Goal: Use online tool/utility: Utilize a website feature to perform a specific function

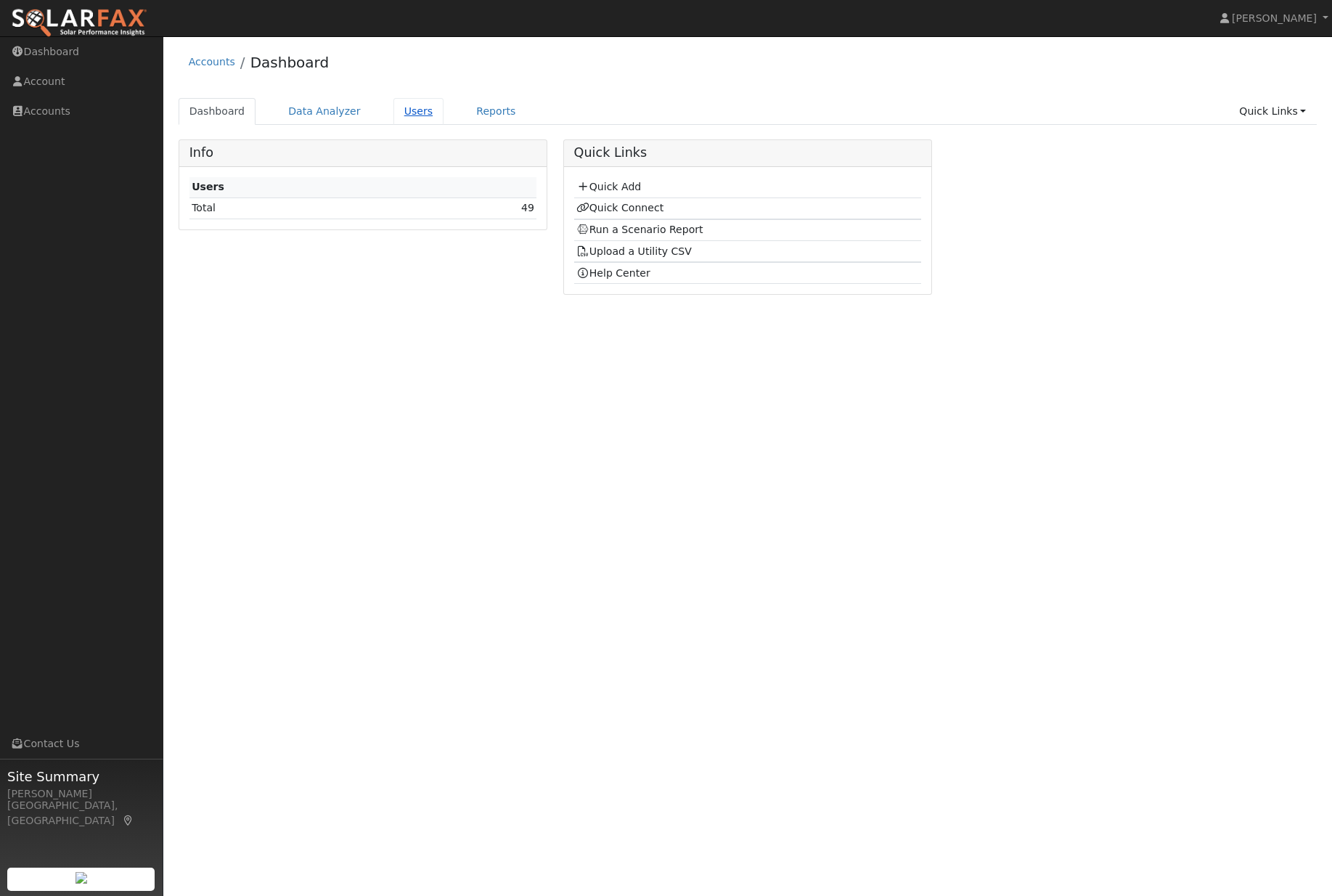
click at [422, 112] on link "Users" at bounding box center [419, 111] width 51 height 27
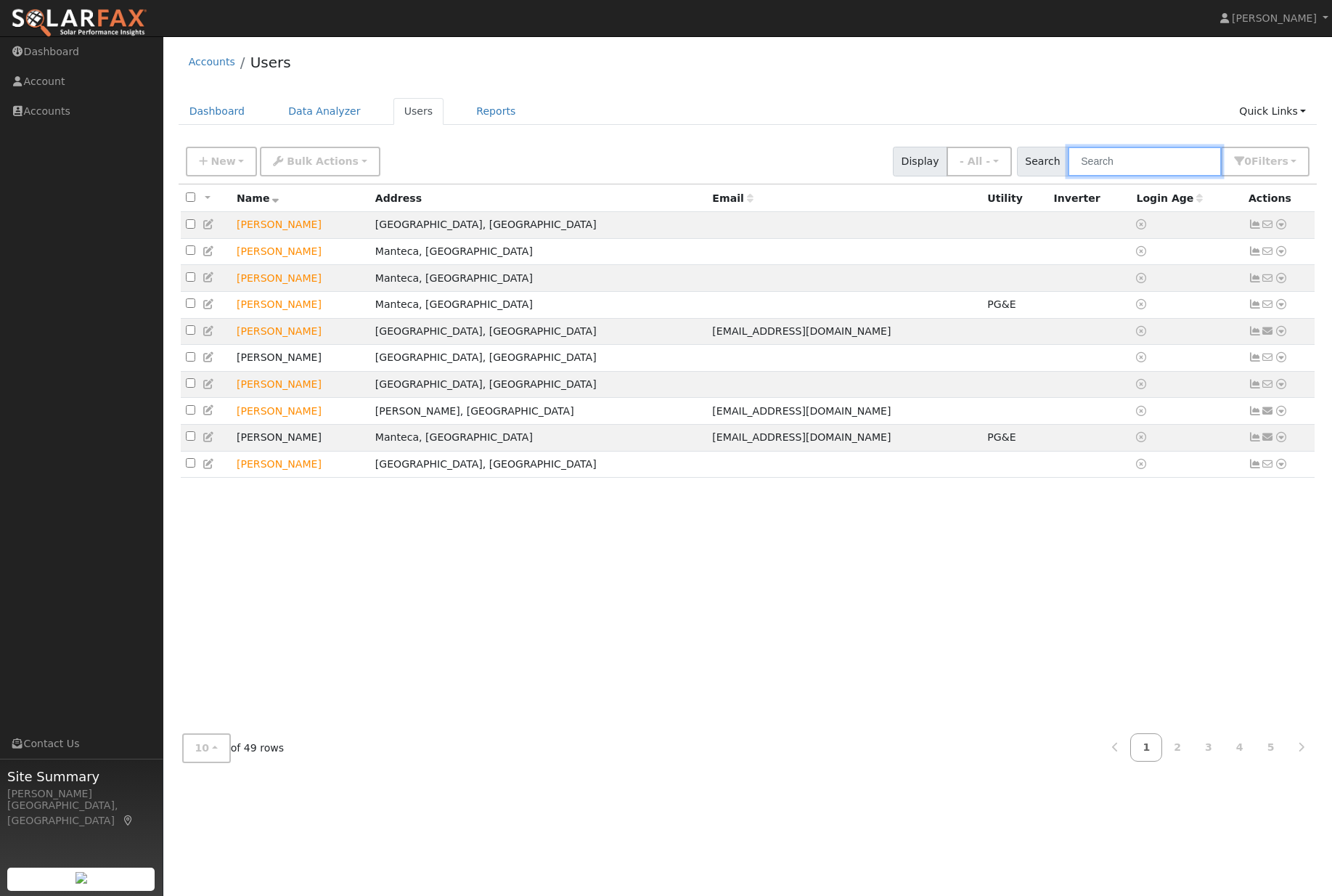
click at [1158, 164] on input "text" at bounding box center [1144, 162] width 154 height 30
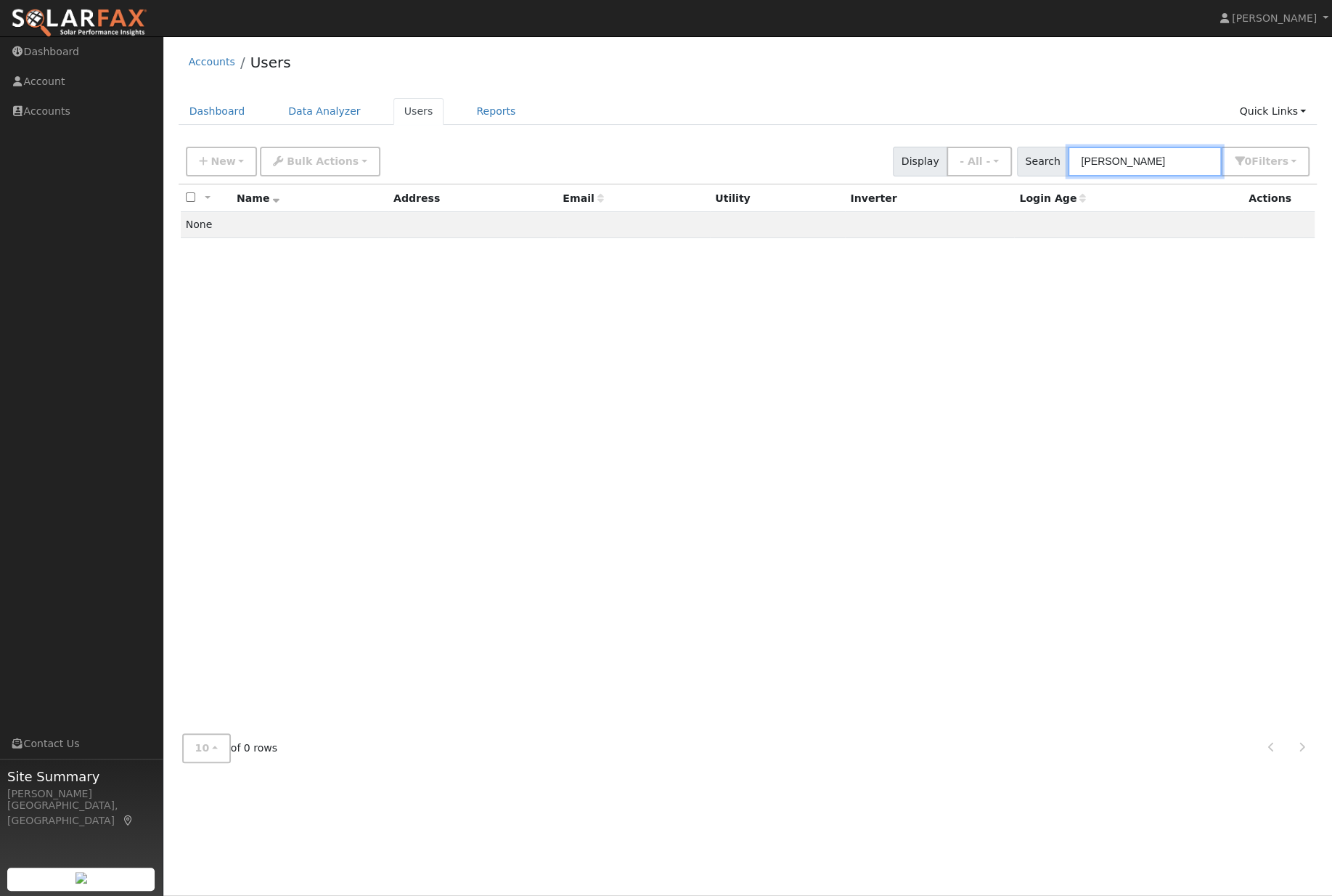
type input "lopez"
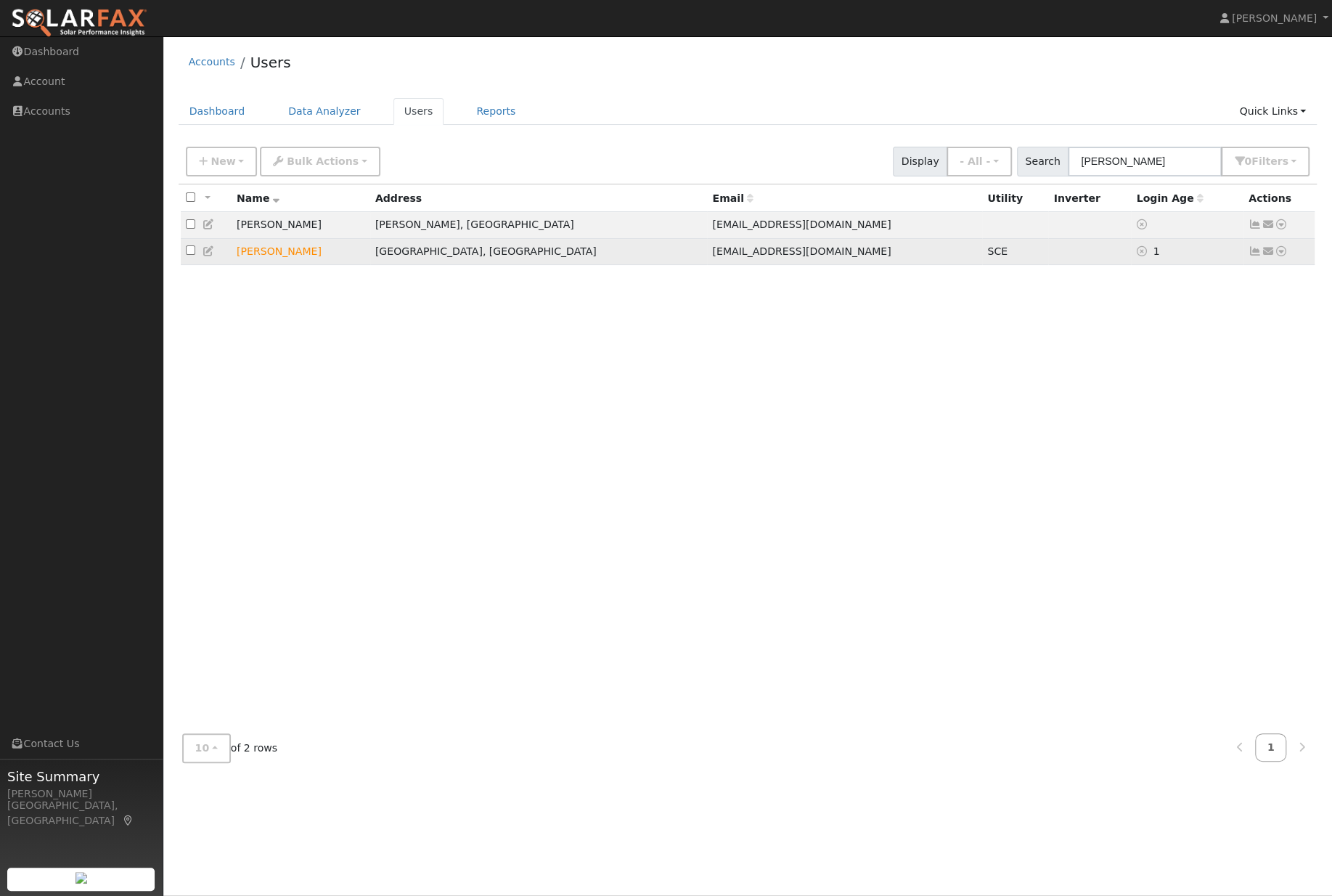
click at [209, 256] on icon at bounding box center [209, 252] width 13 height 11
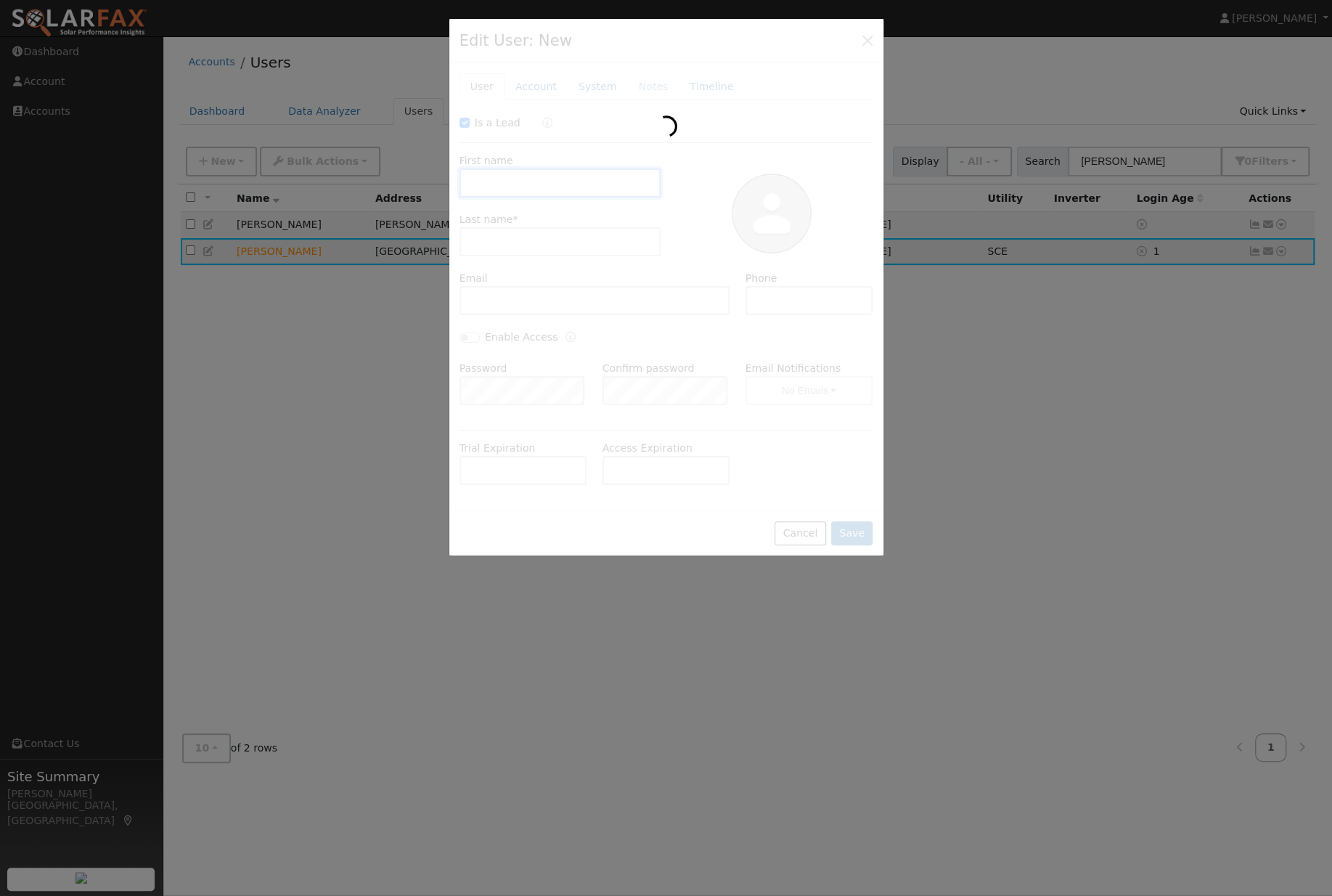
checkbox input "true"
type input "Louis"
type input "Lopez"
type input "l_lopez8@icloud.com"
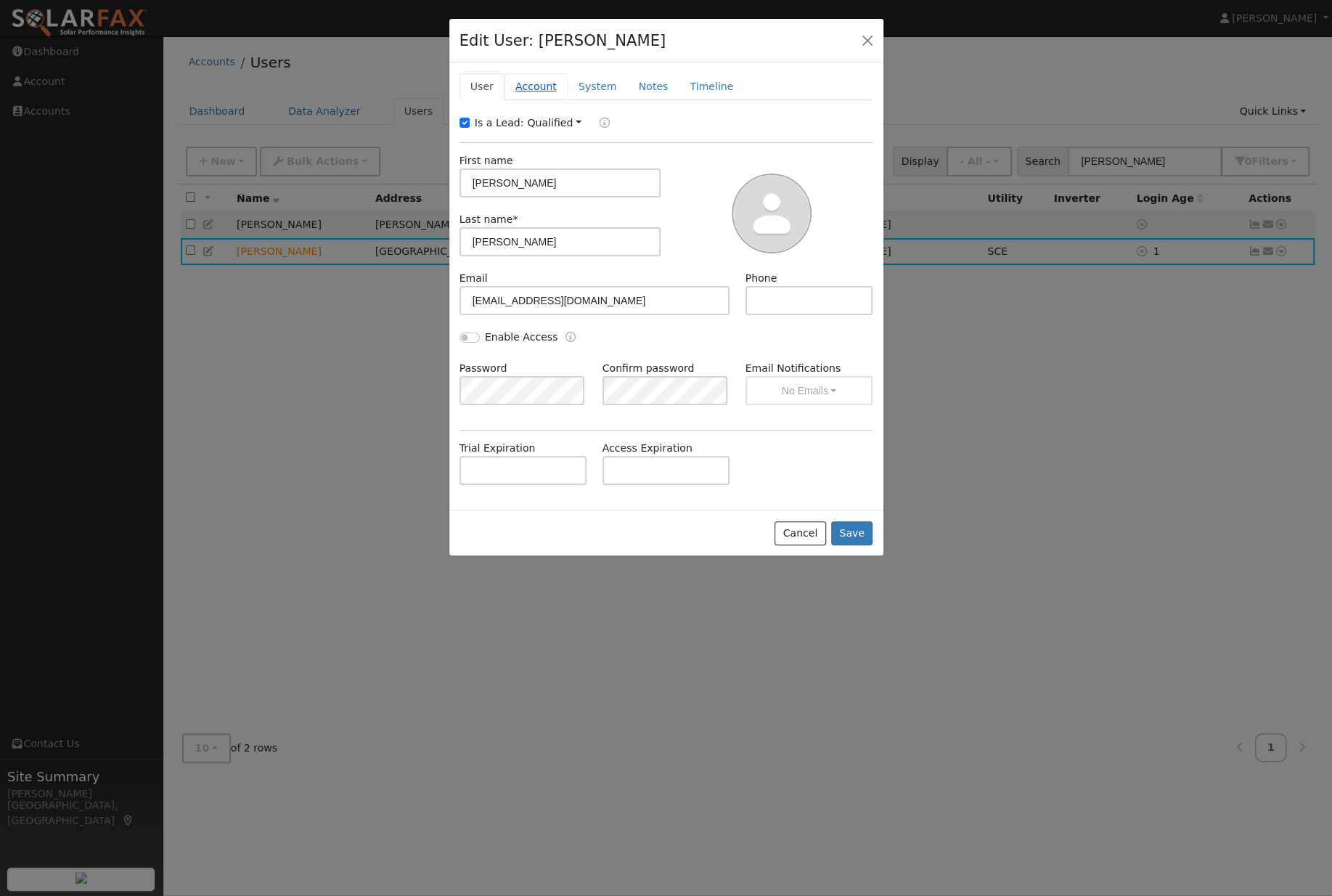
click at [534, 91] on link "Account" at bounding box center [536, 86] width 63 height 27
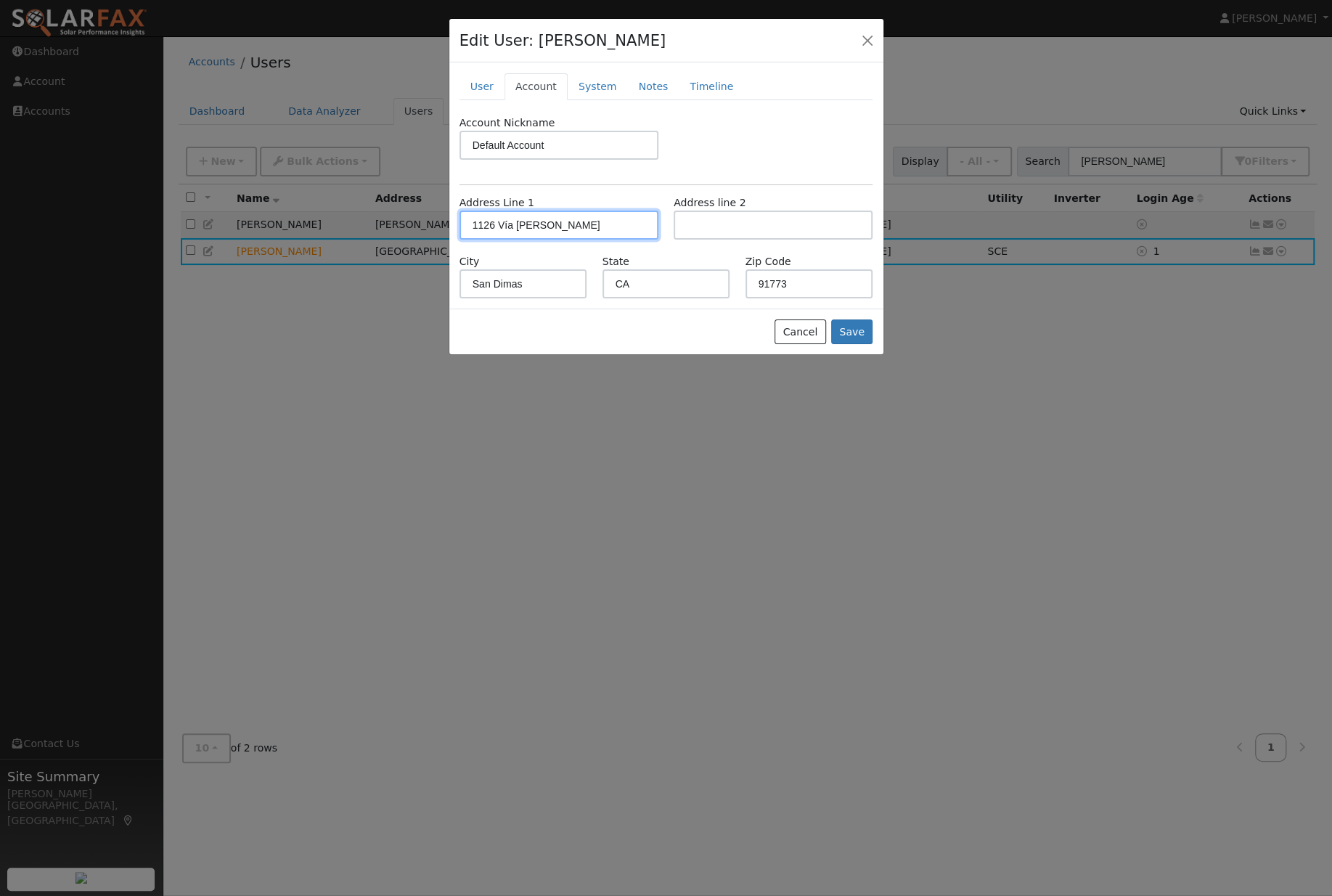
click at [576, 224] on input "1126 Vía [PERSON_NAME]" at bounding box center [559, 224] width 199 height 29
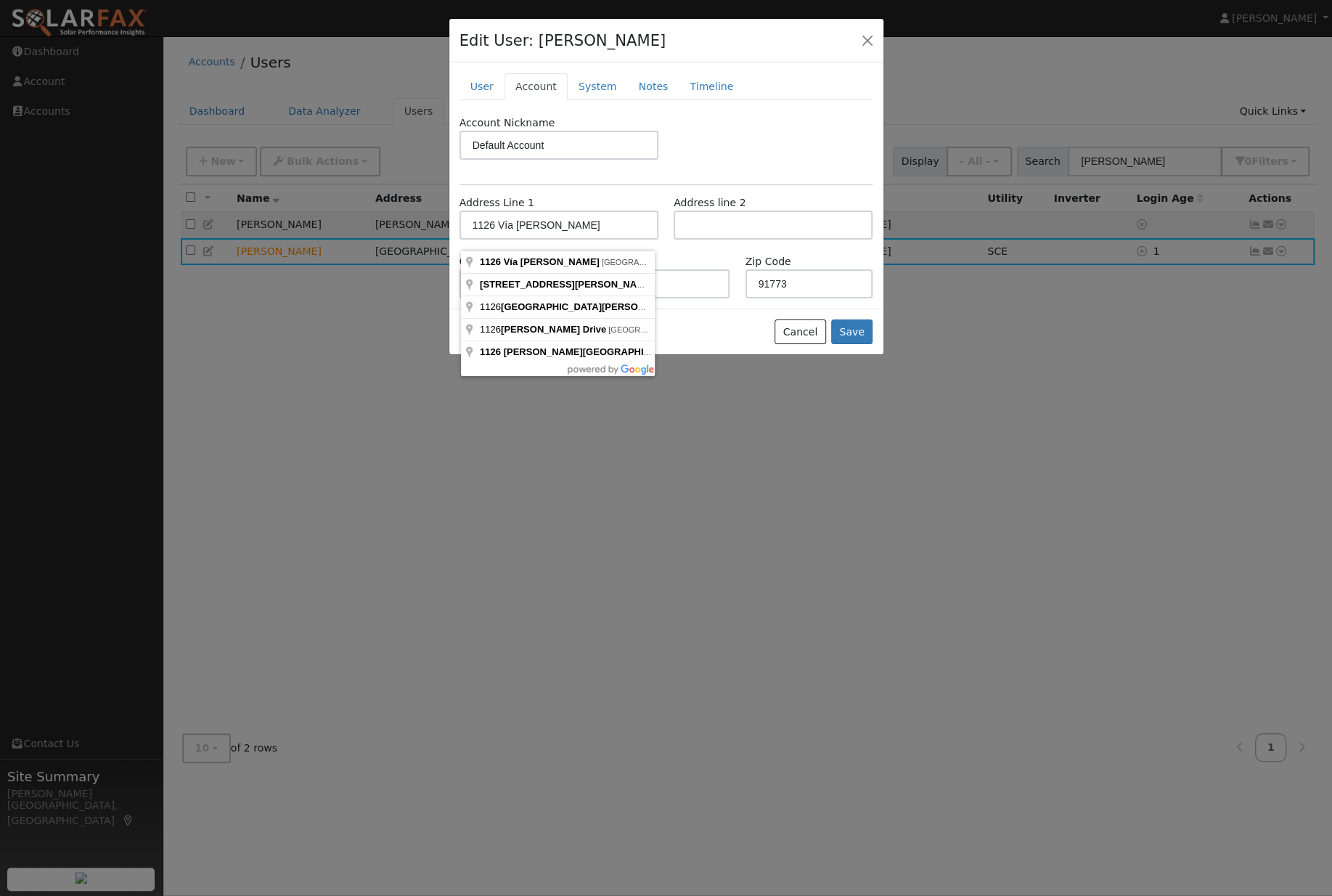
click at [1098, 744] on div at bounding box center [666, 448] width 1332 height 896
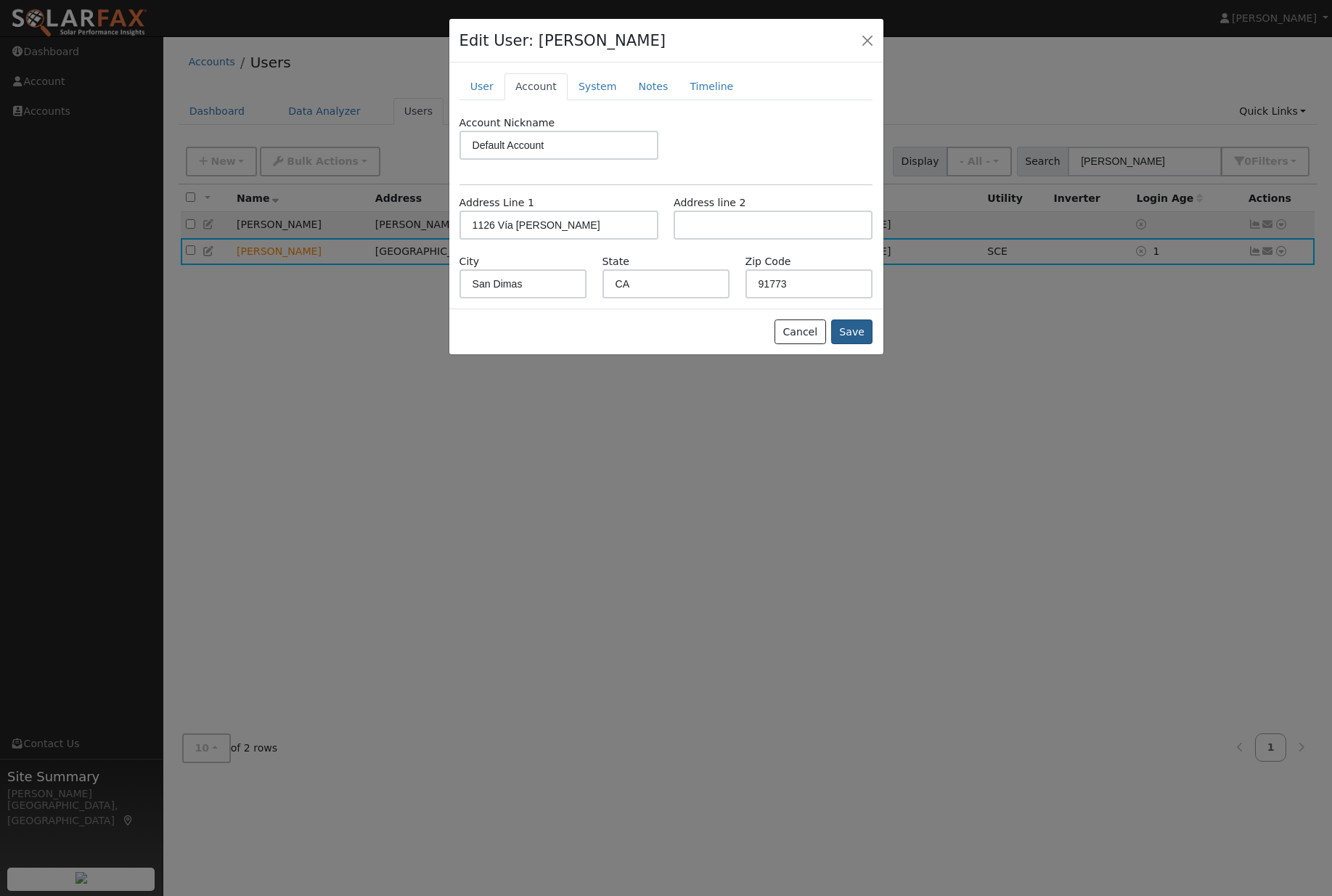
click at [846, 344] on button "Save" at bounding box center [852, 332] width 42 height 25
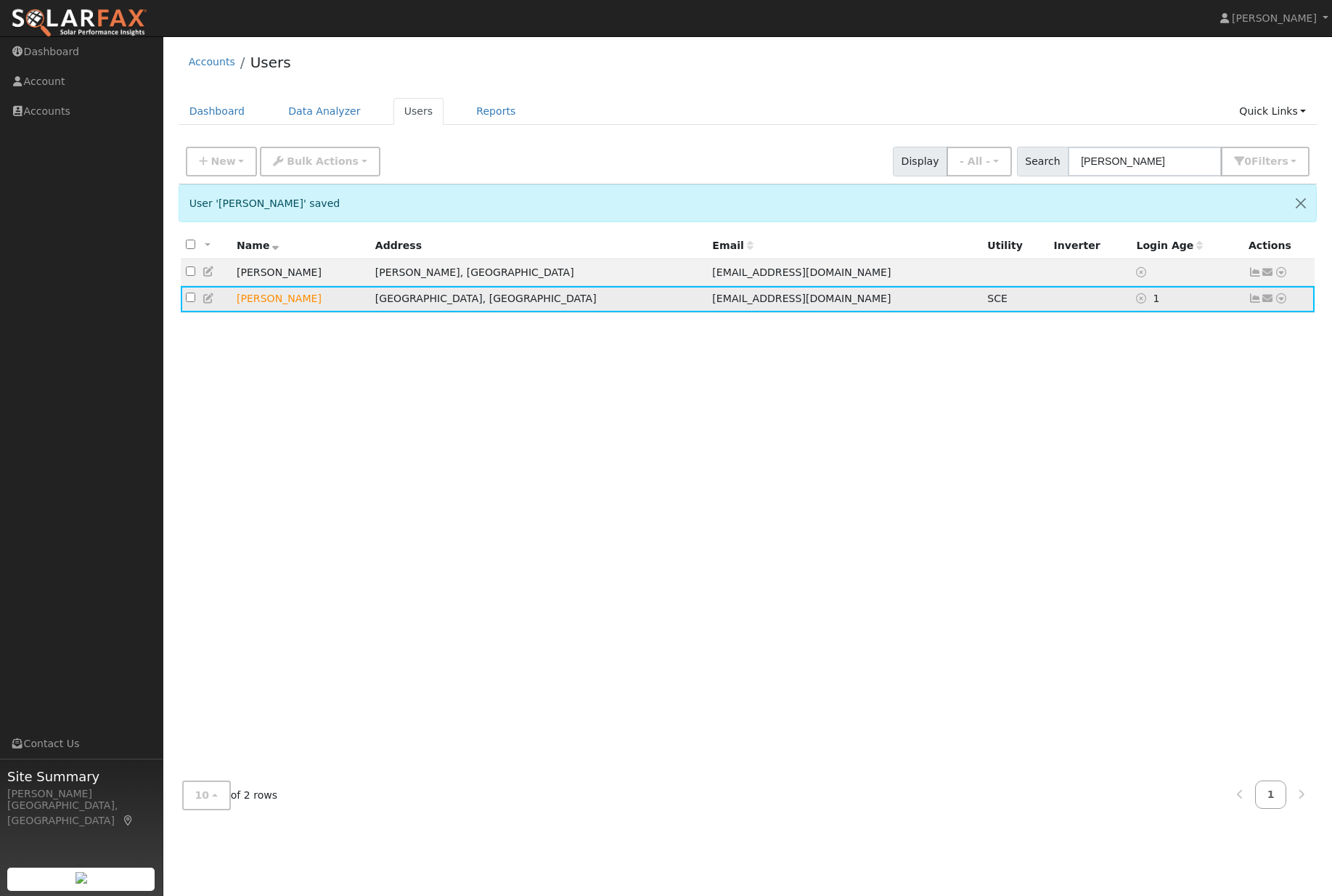
click at [1287, 304] on icon at bounding box center [1281, 298] width 13 height 11
click at [1115, 367] on link "Scenario" at bounding box center [1127, 356] width 108 height 20
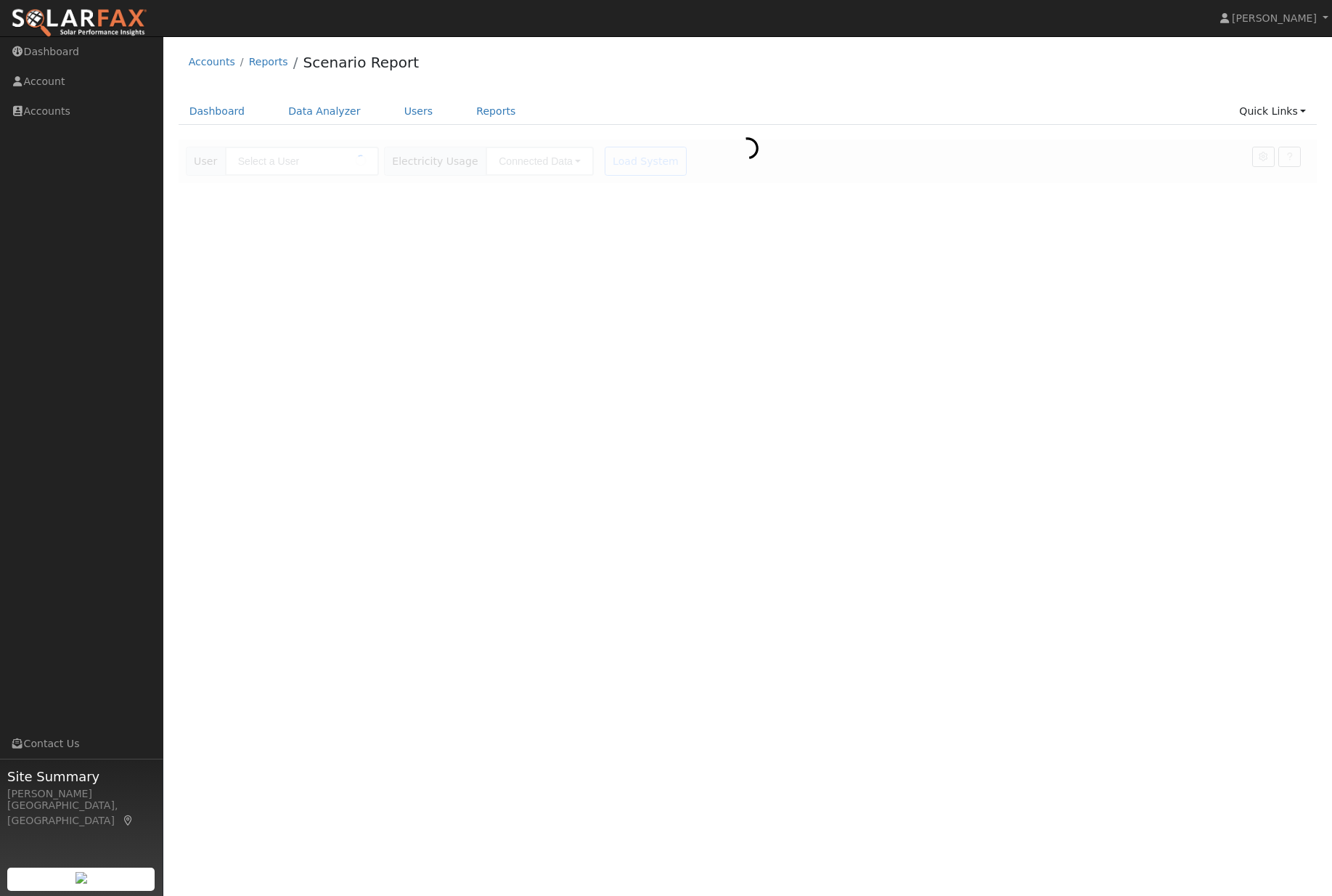
type input "[PERSON_NAME]"
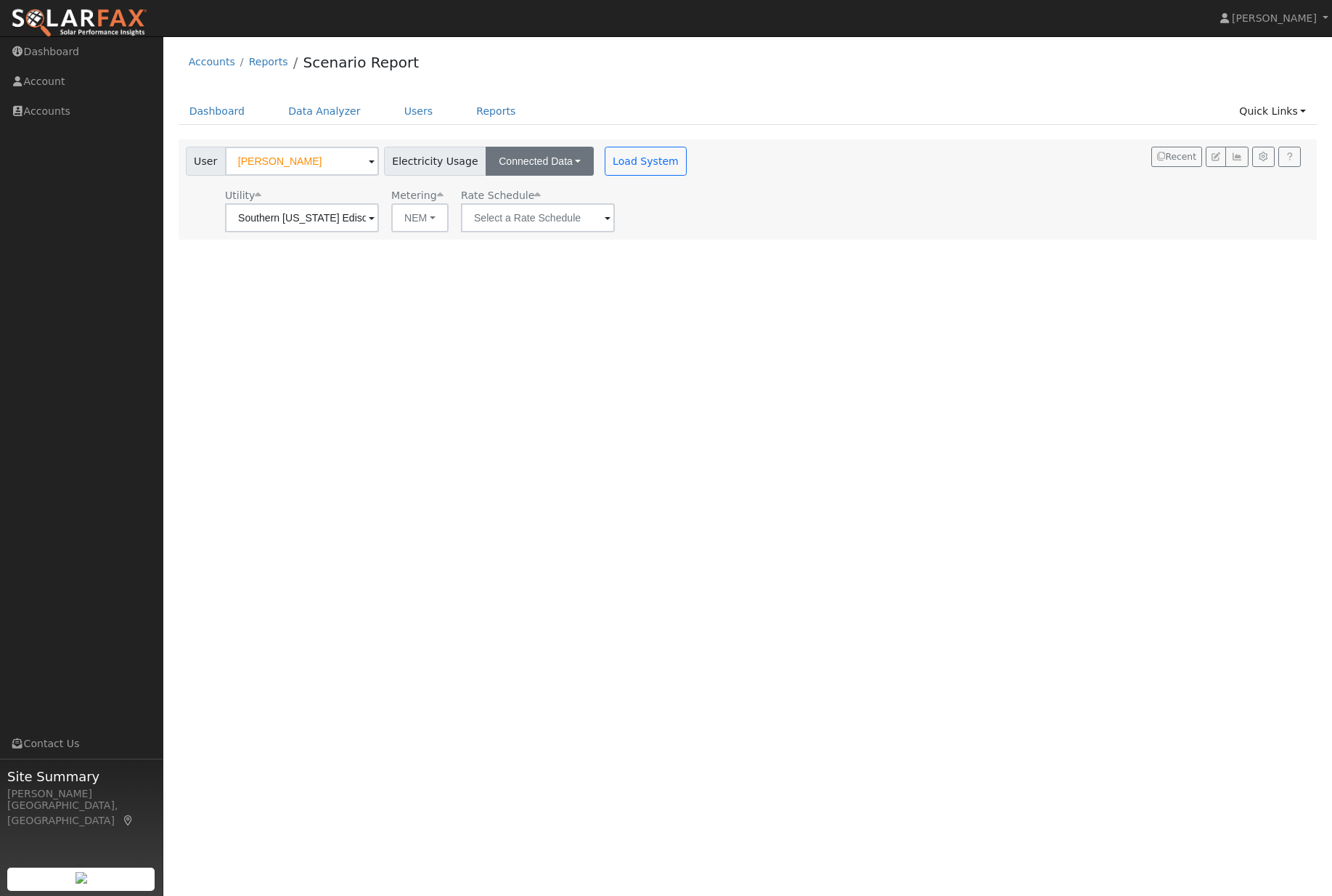
click at [558, 169] on button "Connected Data" at bounding box center [540, 161] width 108 height 29
click at [534, 224] on link "Estimated Data" at bounding box center [541, 214] width 103 height 20
type input "10435.35"
click at [865, 169] on button "Load System" at bounding box center [864, 161] width 83 height 29
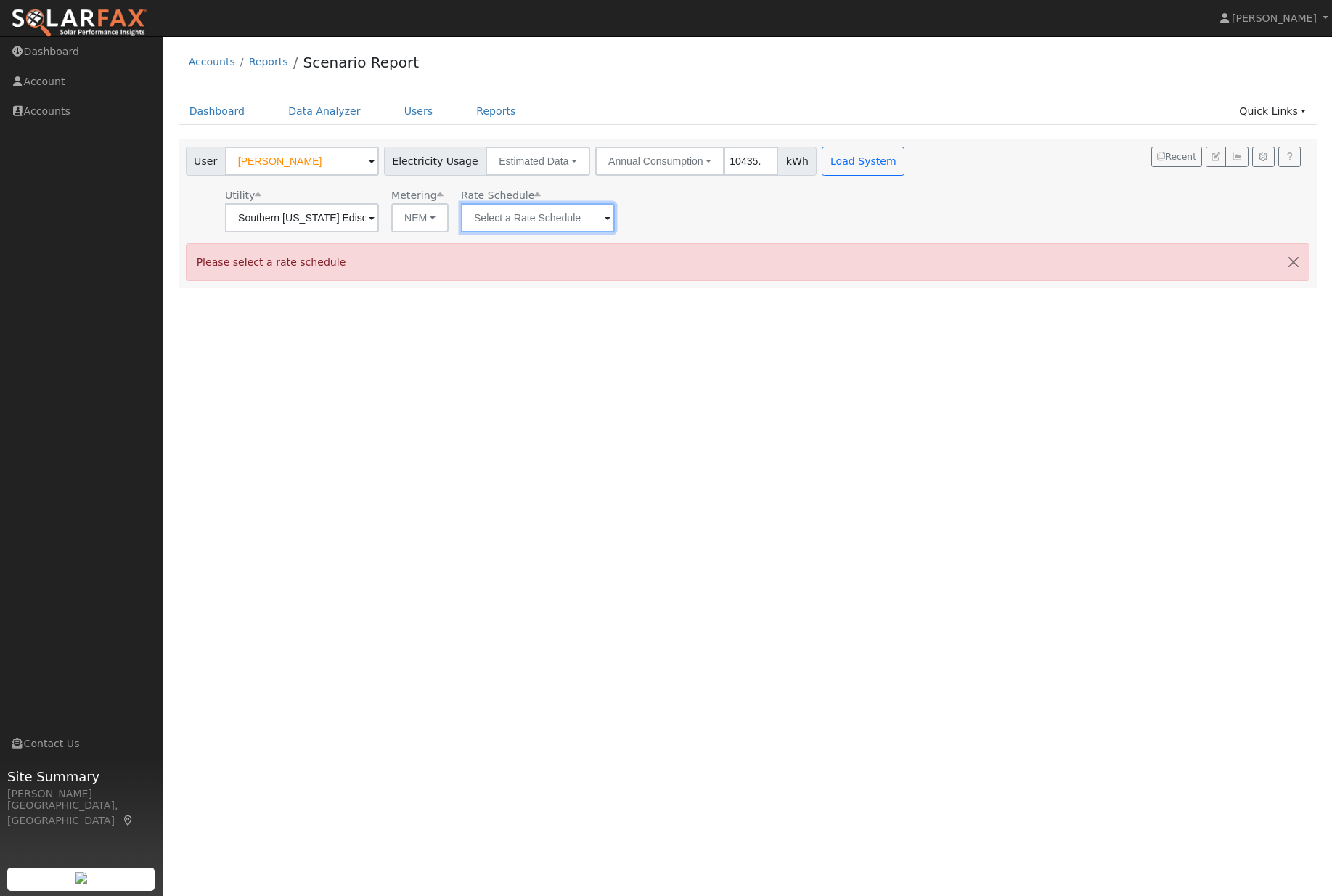
click at [379, 231] on input "text" at bounding box center [302, 217] width 154 height 29
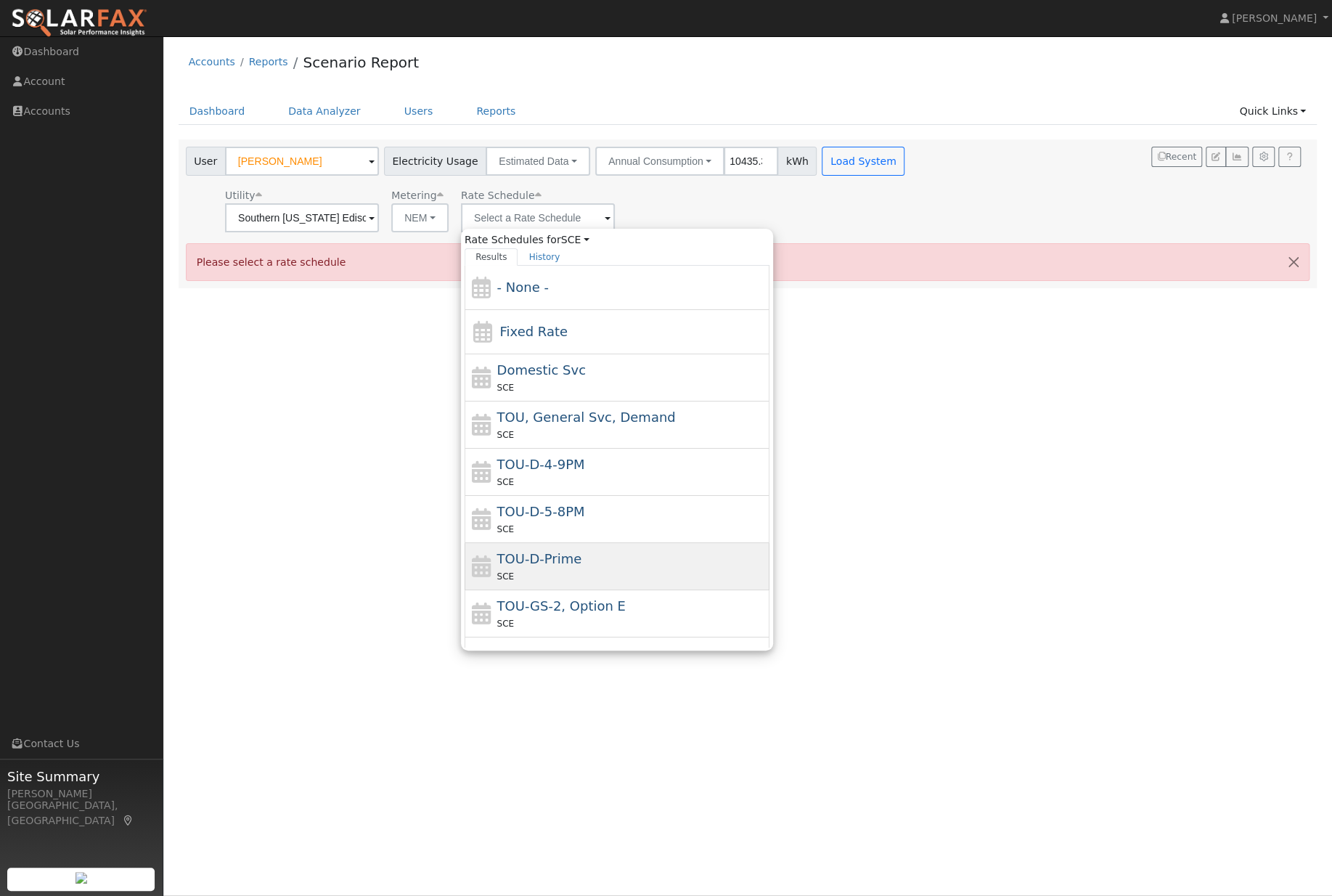
click at [565, 561] on div "TOU-D-Prime SCE" at bounding box center [632, 566] width 269 height 35
type input "TOU-D-Prime"
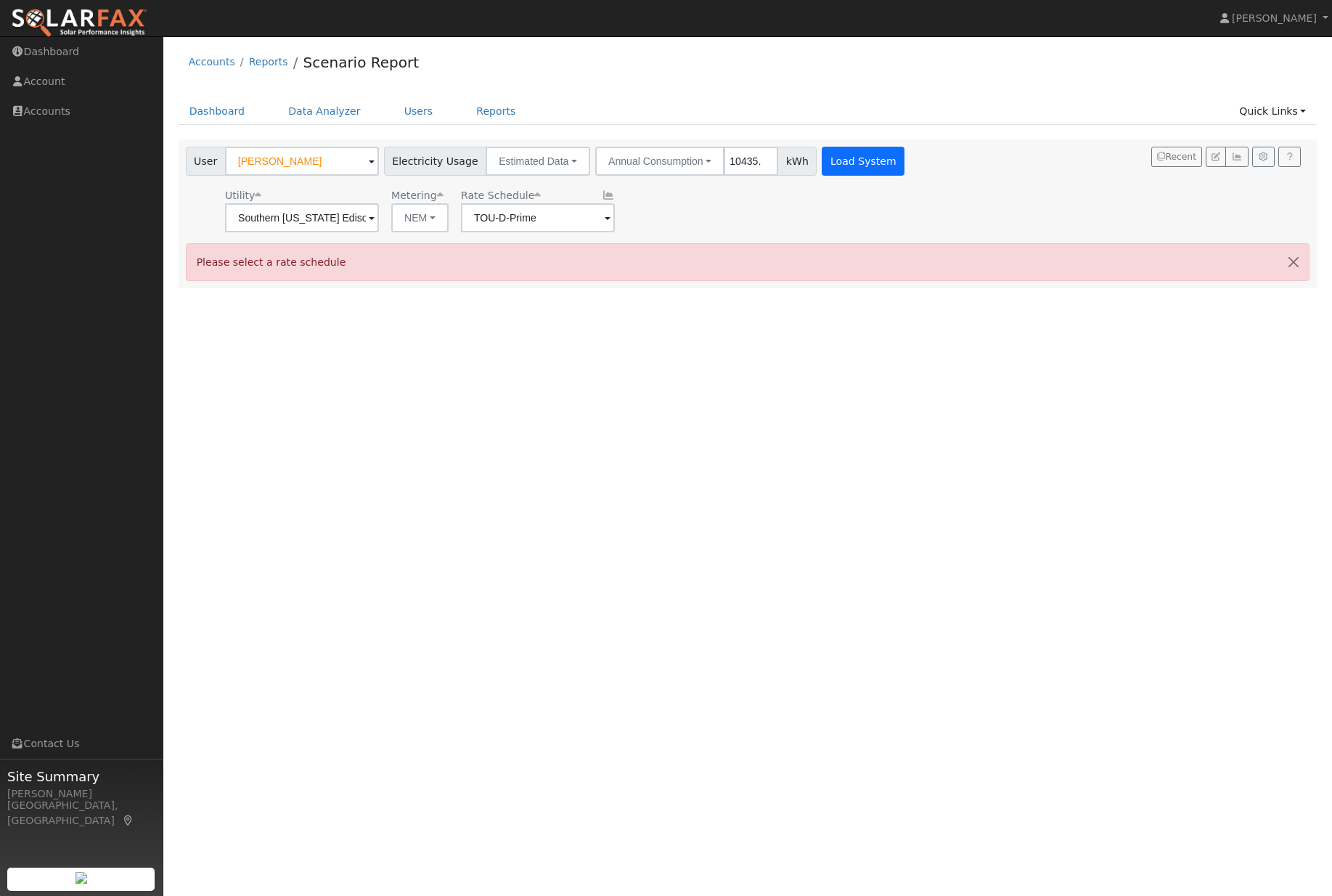
click at [861, 176] on button "Load System" at bounding box center [864, 161] width 83 height 29
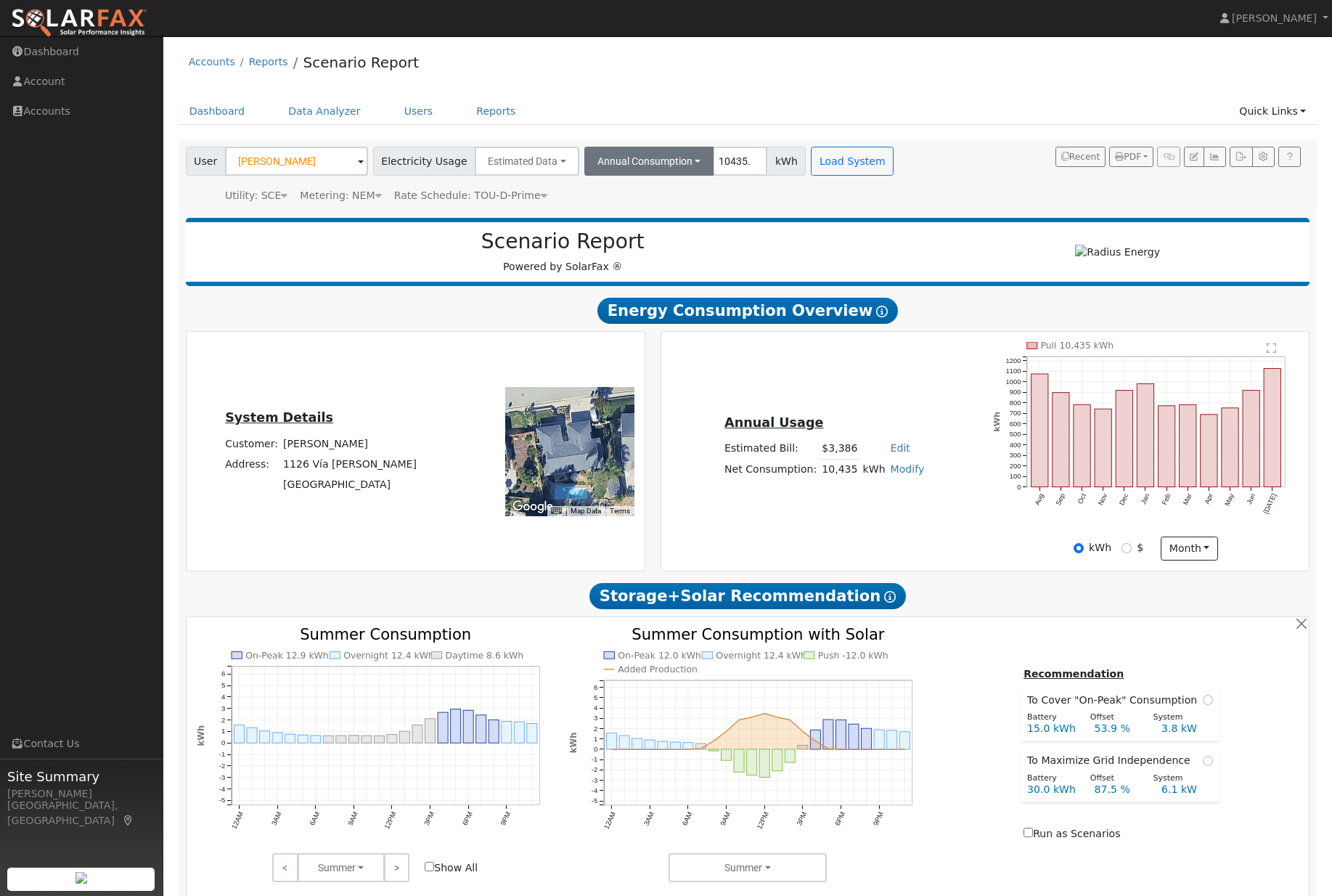
click at [686, 174] on button "Annual Consumption" at bounding box center [650, 161] width 130 height 29
click at [553, 174] on button "Estimated Data" at bounding box center [526, 161] width 105 height 29
click at [538, 196] on link "Connected Data" at bounding box center [527, 193] width 103 height 20
click at [651, 159] on button "Load System" at bounding box center [634, 161] width 83 height 29
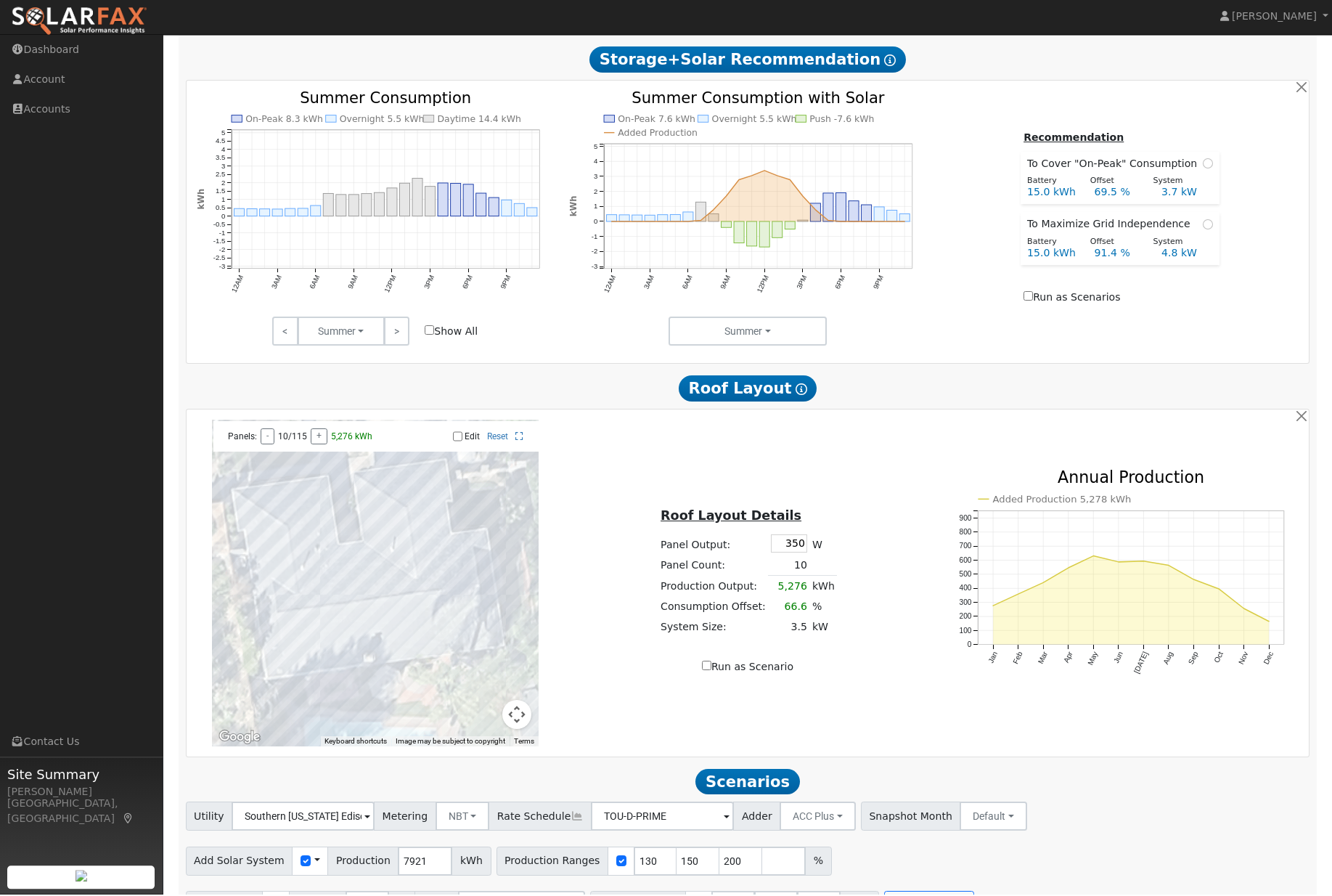
scroll to position [534, 0]
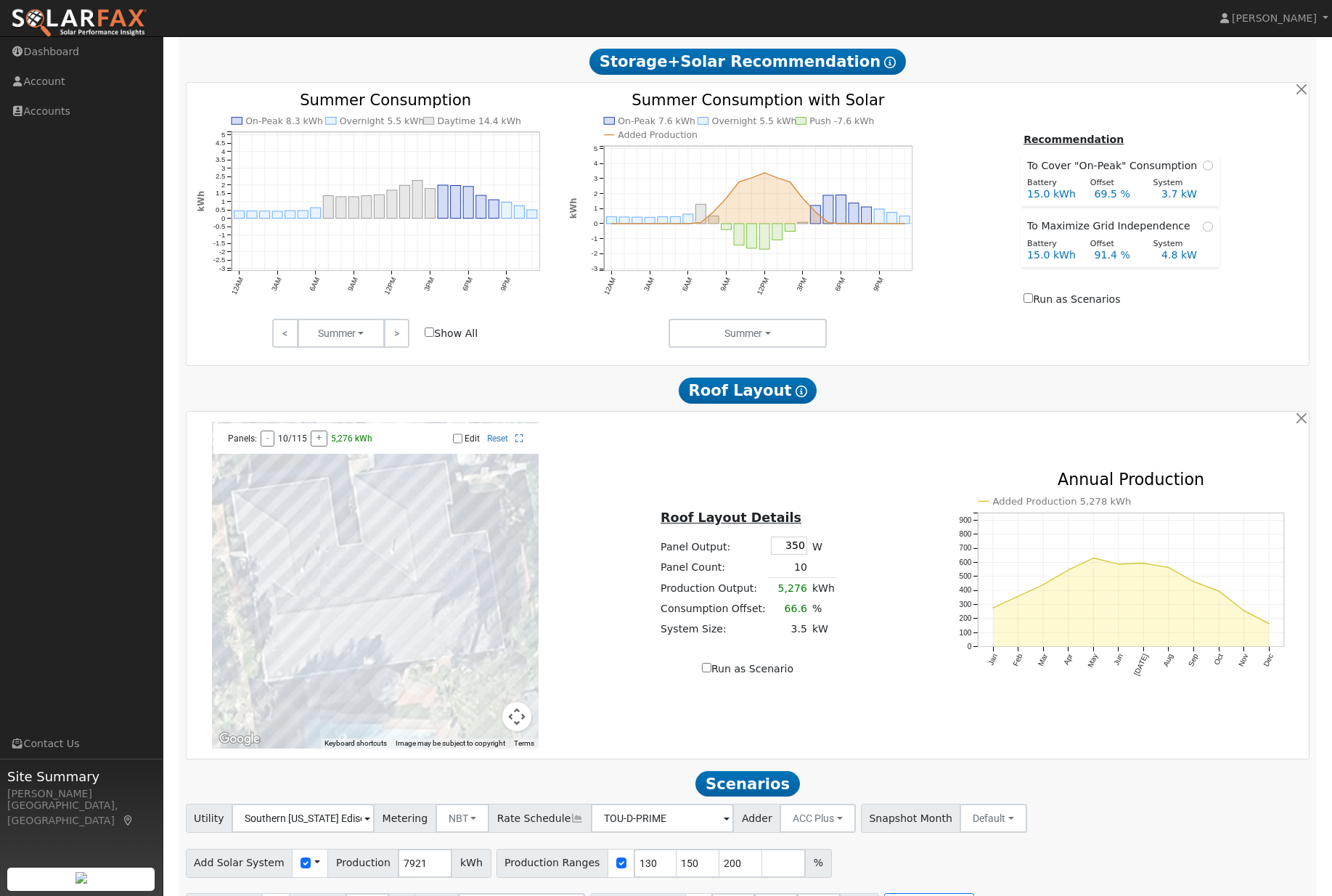
click at [704, 895] on input "checkbox" at bounding box center [699, 907] width 11 height 11
checkbox input "false"
click at [609, 878] on div at bounding box center [621, 863] width 27 height 29
click at [271, 895] on input "checkbox" at bounding box center [276, 907] width 11 height 11
checkbox input "false"
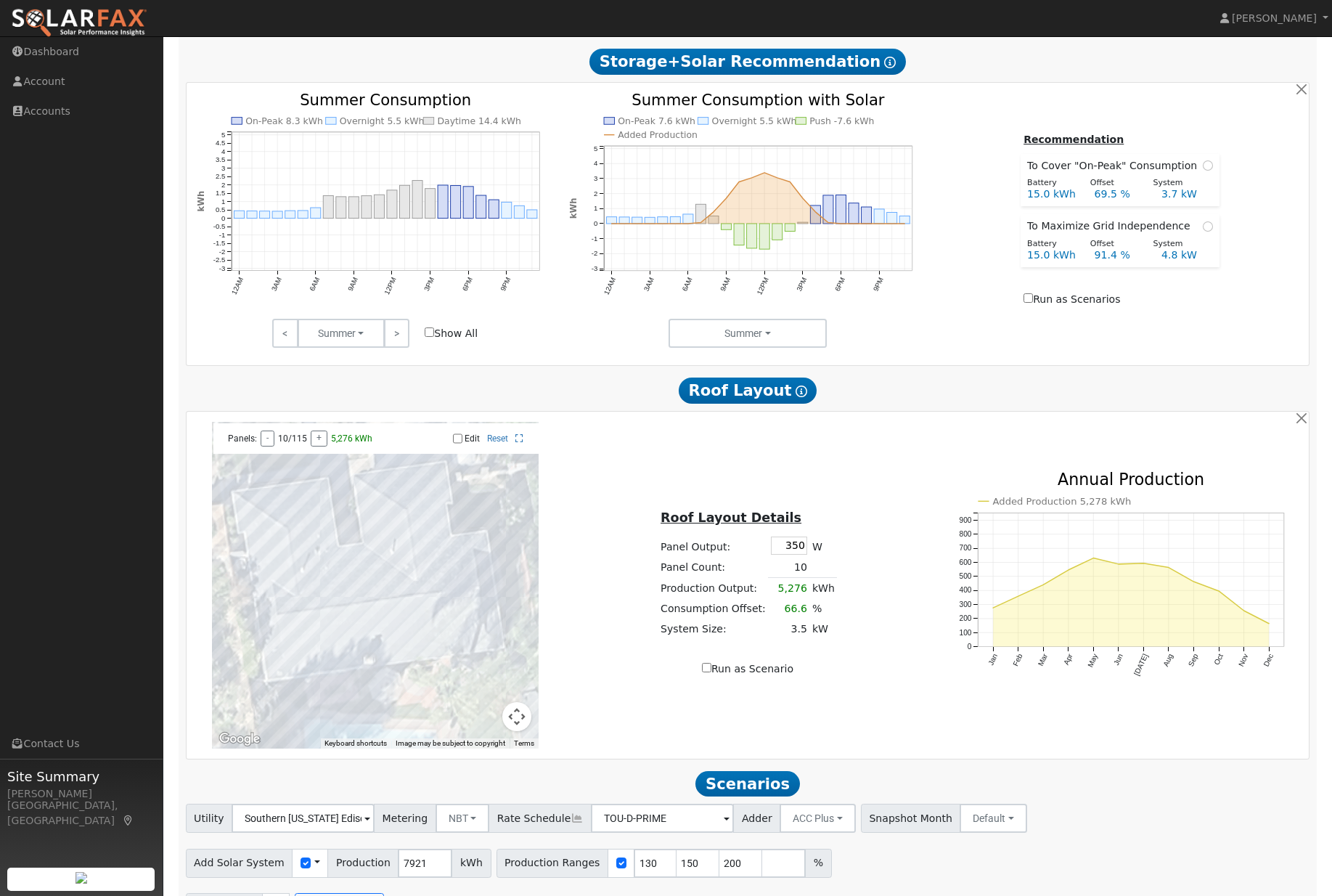
click at [305, 868] on input "checkbox" at bounding box center [305, 863] width 11 height 11
checkbox input "false"
click at [354, 895] on button "Run Scenarios" at bounding box center [339, 907] width 89 height 29
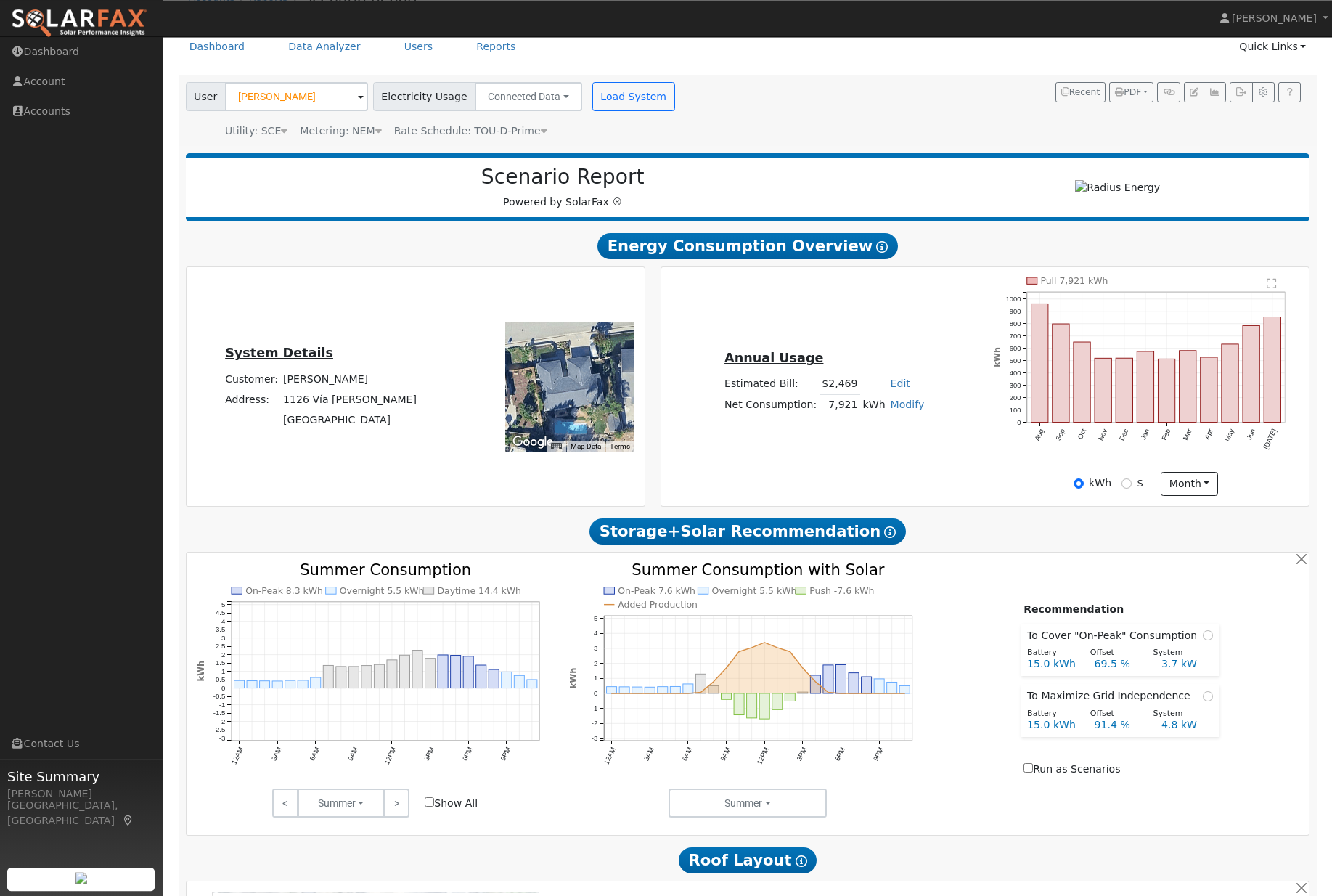
scroll to position [0, 0]
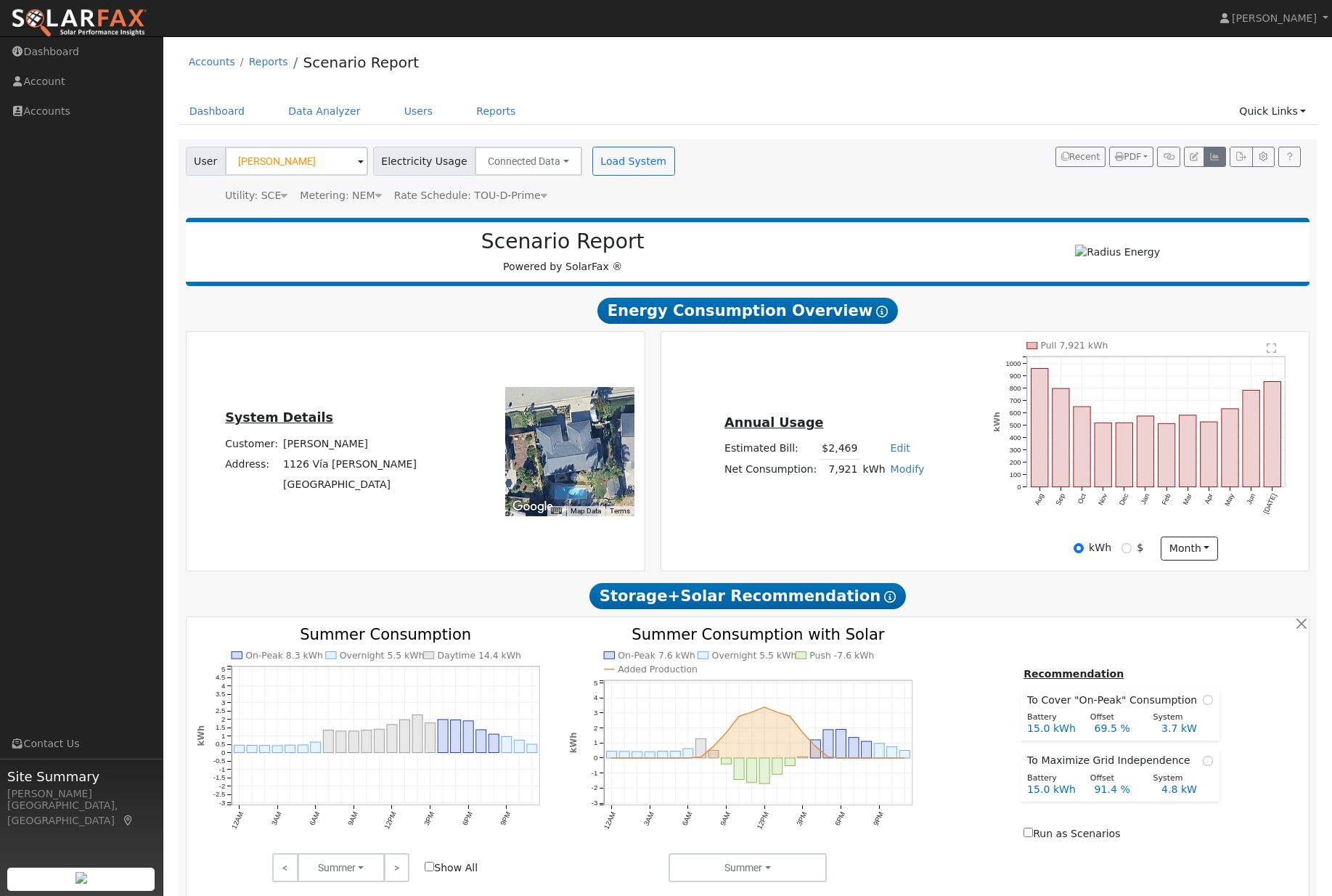
click at [1206, 167] on button "button" at bounding box center [1215, 157] width 23 height 20
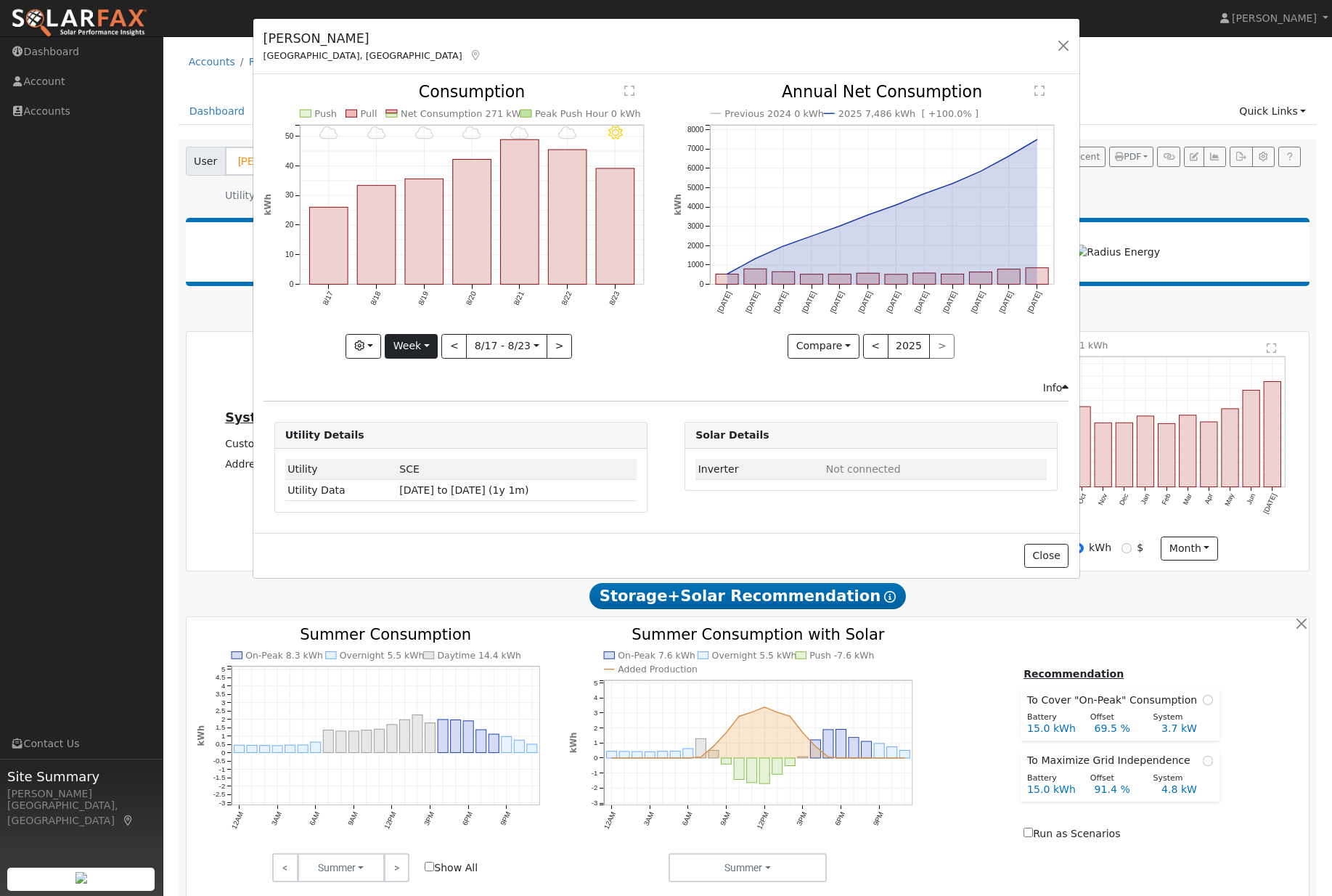
click at [421, 358] on button "Week" at bounding box center [411, 346] width 53 height 25
click at [412, 447] on link "Year" at bounding box center [436, 437] width 101 height 20
type input "[DATE]"
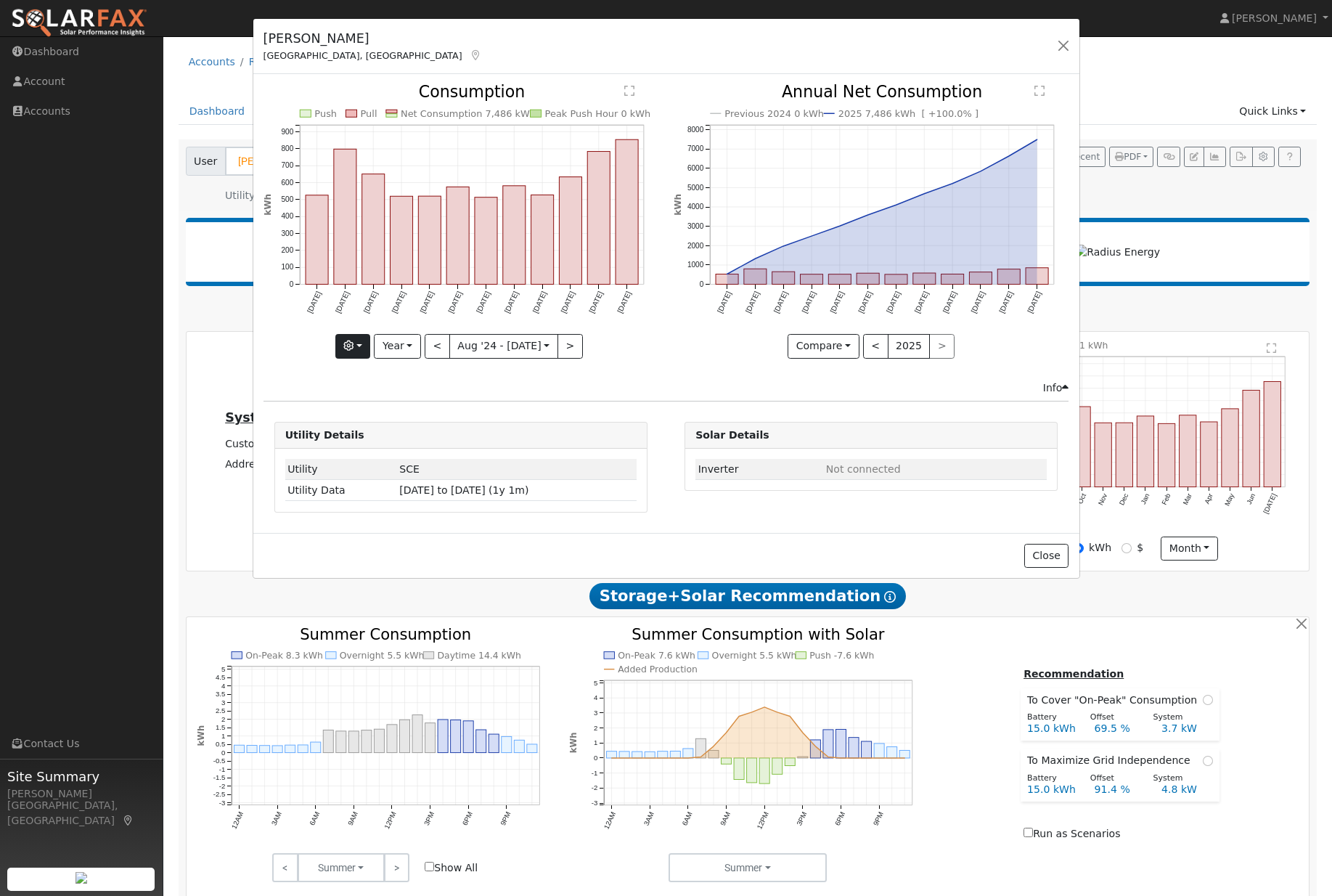
click at [358, 355] on button "button" at bounding box center [353, 346] width 35 height 25
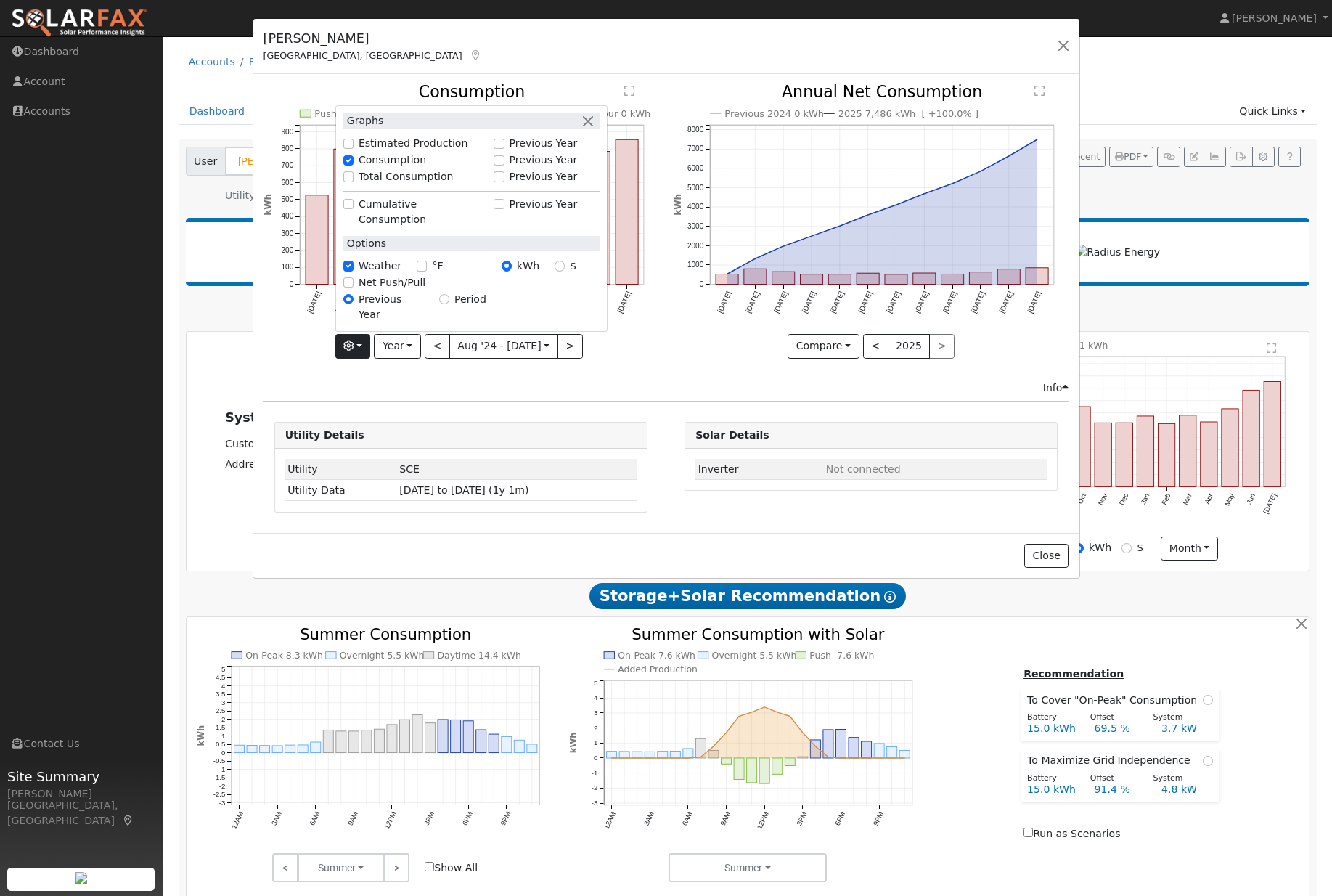
click at [501, 155] on input "Previous Year" at bounding box center [499, 160] width 11 height 11
checkbox input "true"
click at [593, 114] on button "button" at bounding box center [588, 121] width 15 height 15
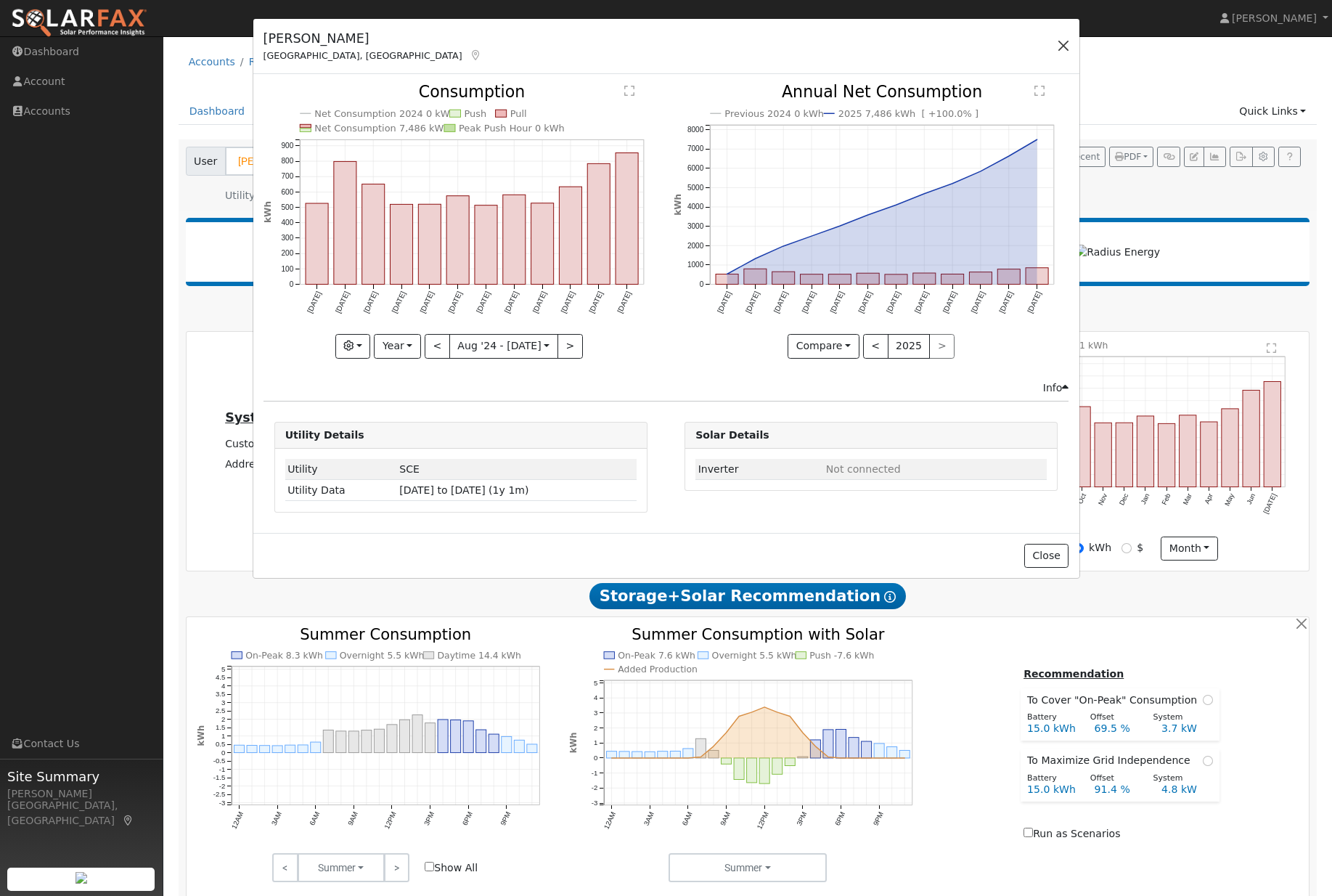
click at [1065, 44] on button "button" at bounding box center [1063, 45] width 20 height 20
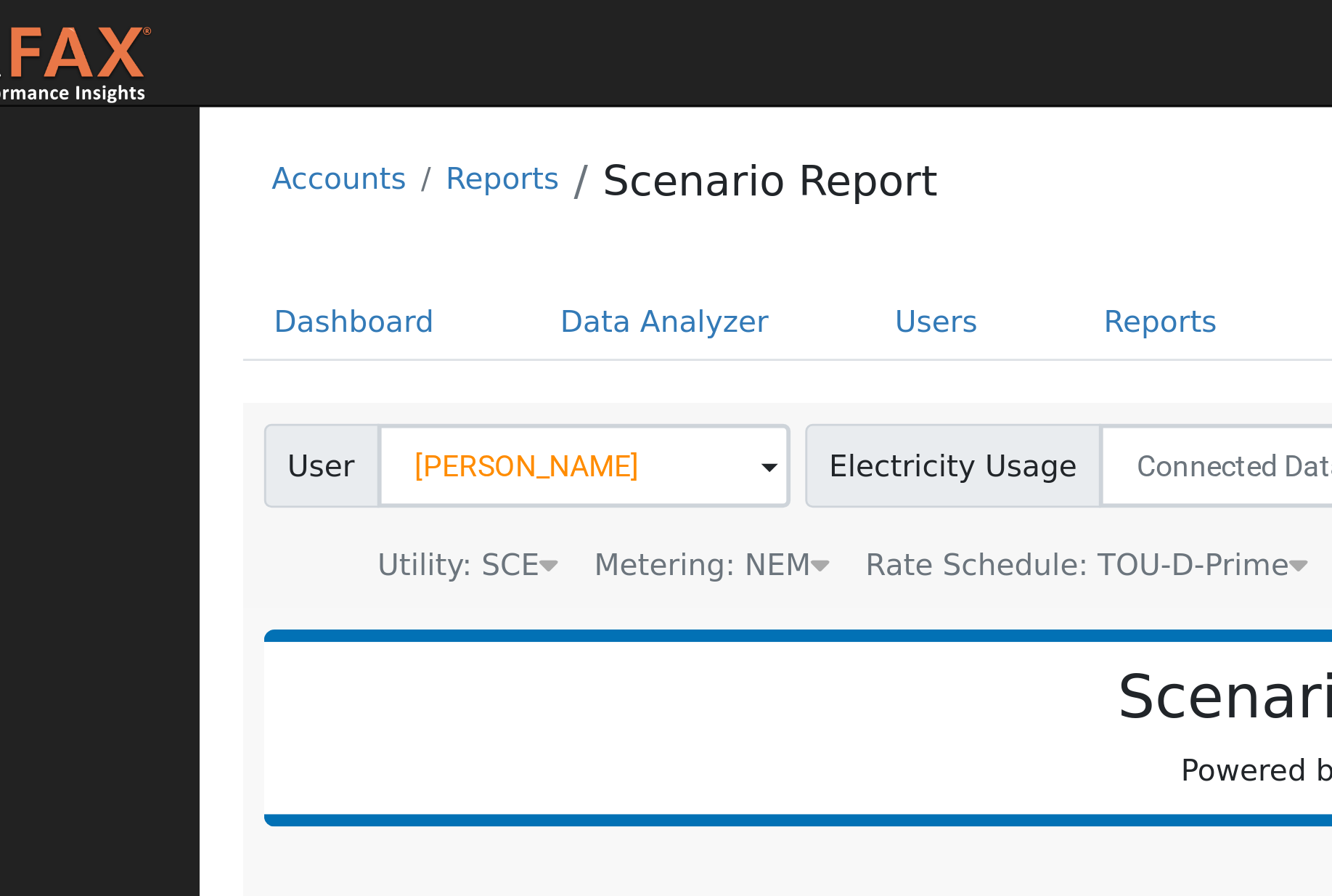
click at [431, 200] on span "Rate Schedule: TOU-D-Prime" at bounding box center [471, 195] width 153 height 11
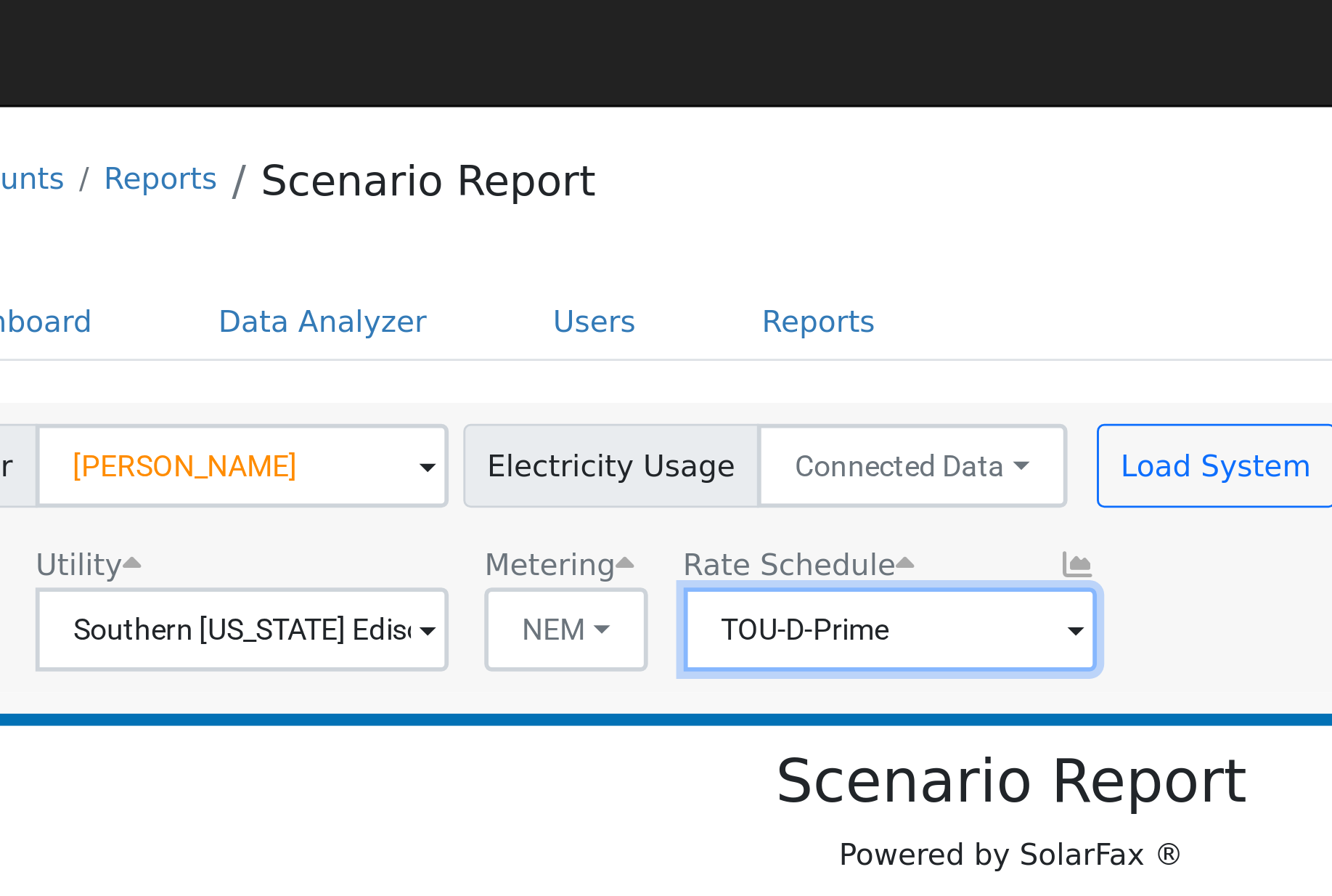
click at [337, 223] on input "TOU-D-Prime" at bounding box center [297, 217] width 143 height 29
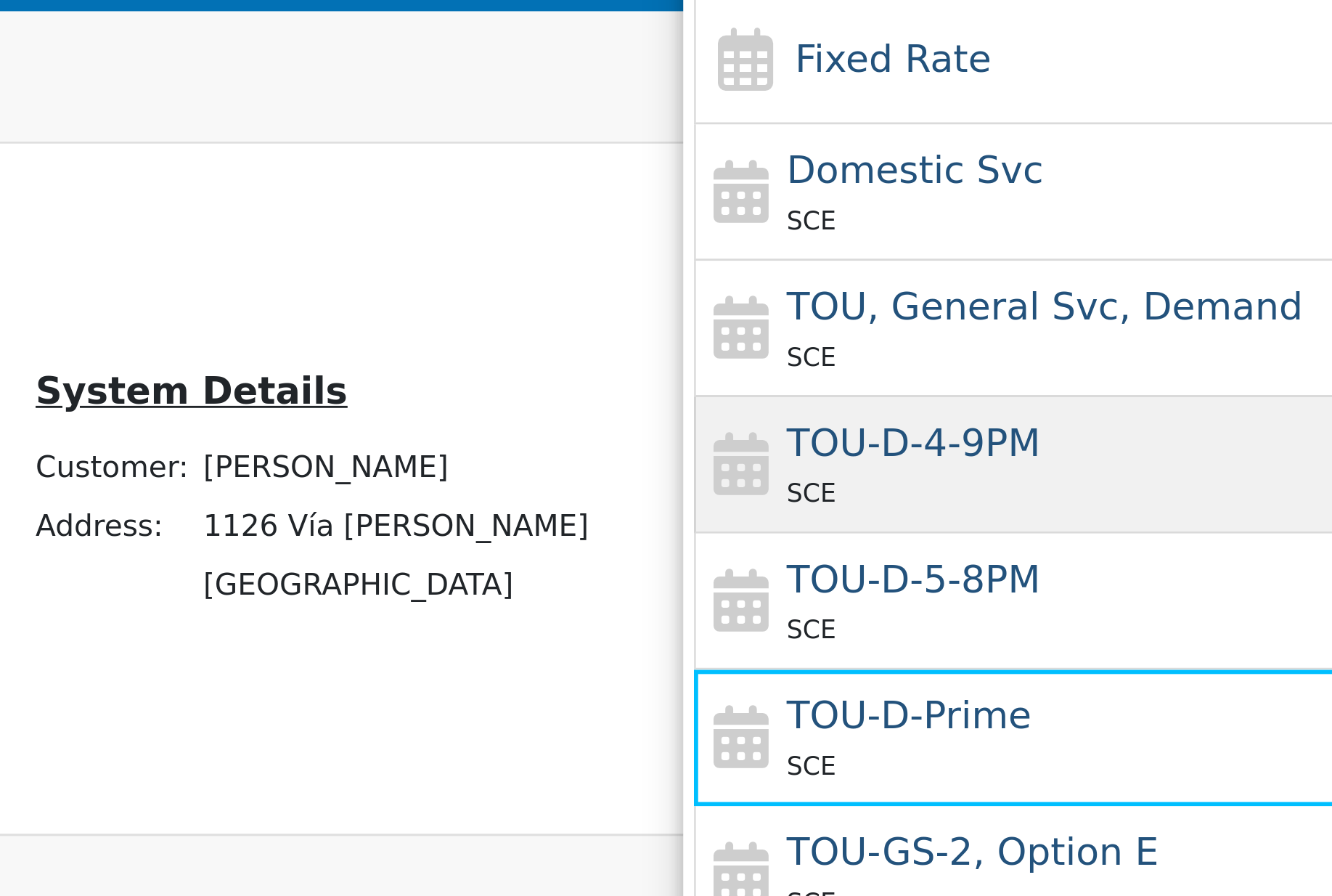
click at [485, 474] on div "SCE" at bounding box center [620, 481] width 269 height 15
type input "TOU-D-4-9PM"
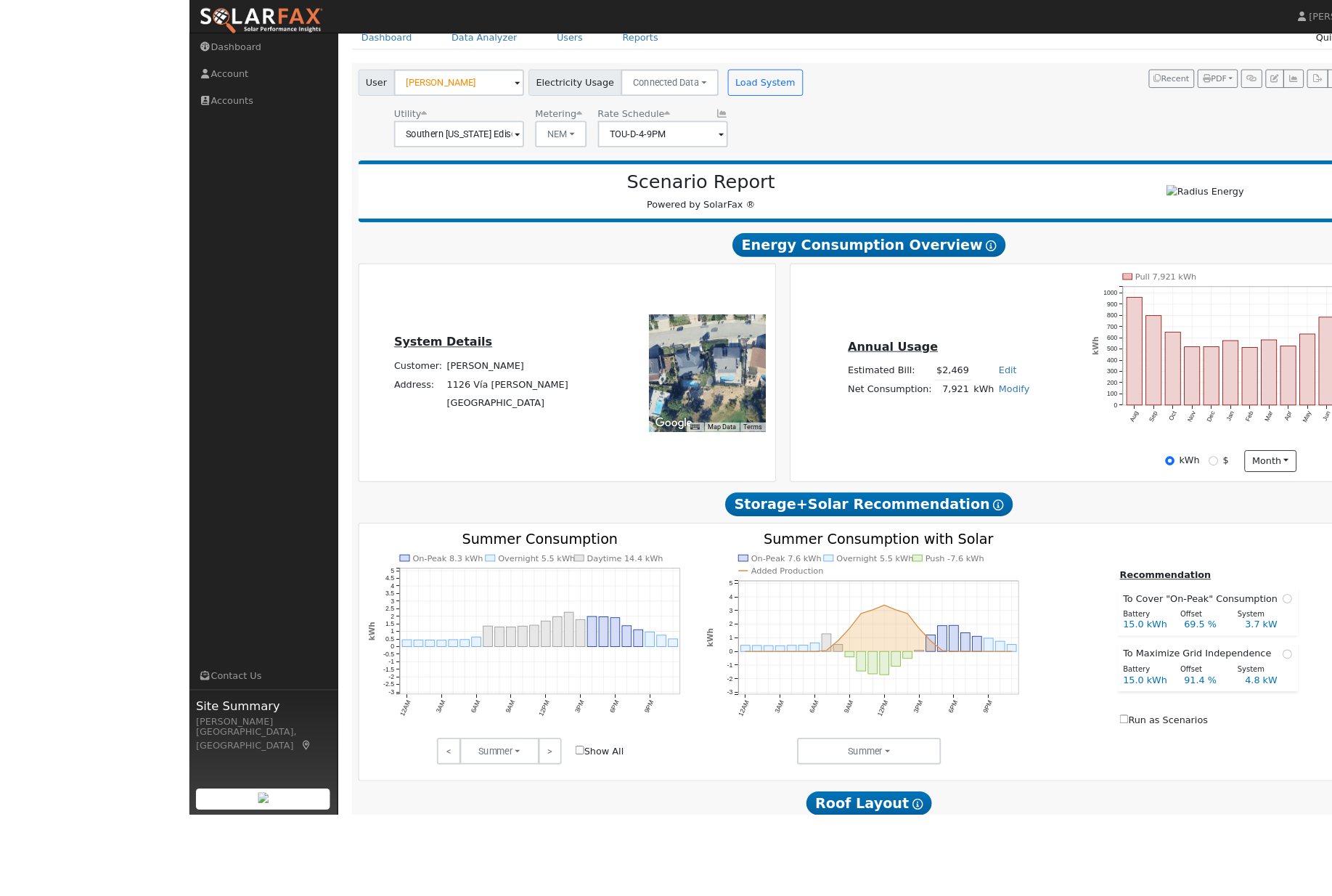
scroll to position [98, 0]
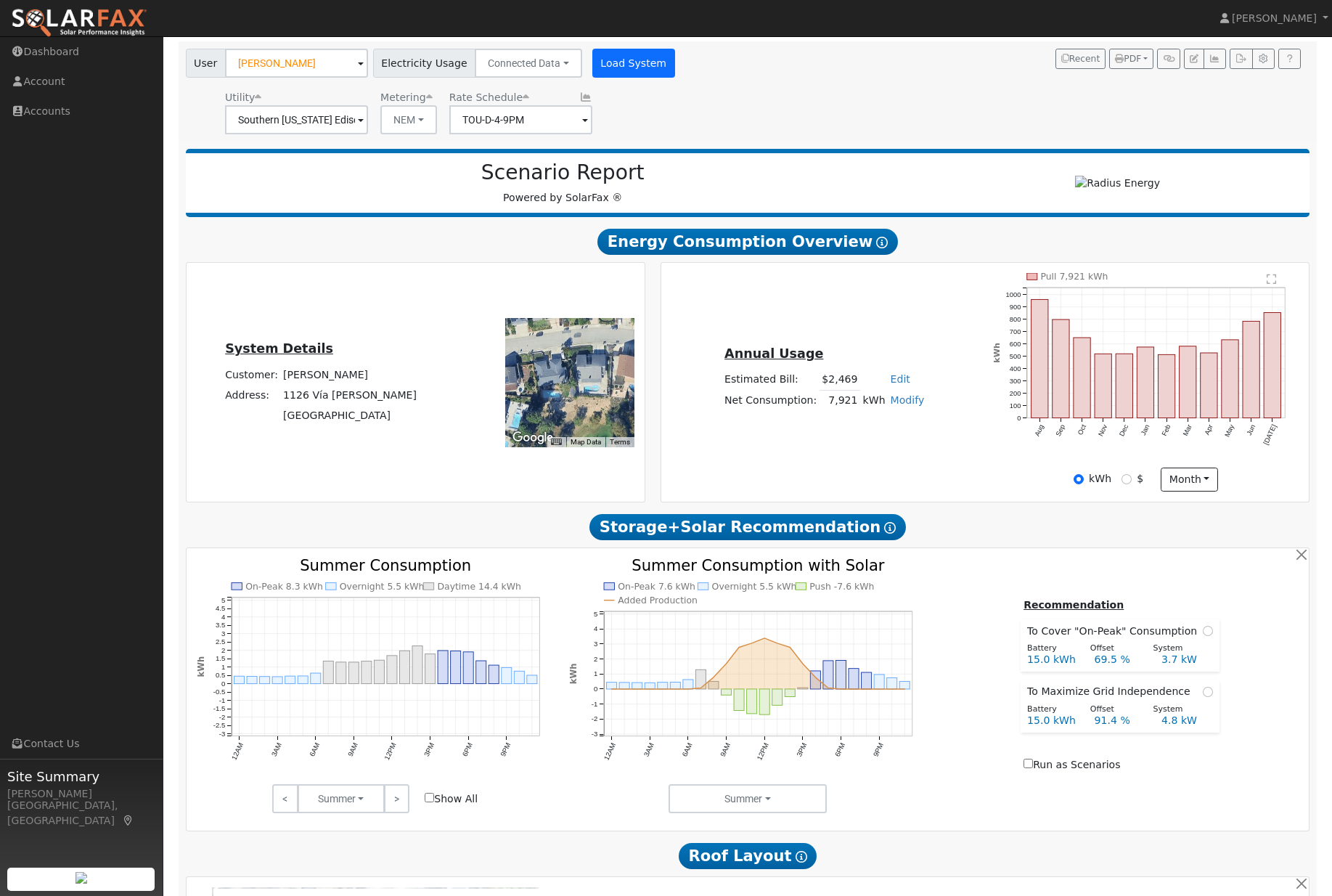
click at [616, 70] on button "Load System" at bounding box center [634, 62] width 83 height 29
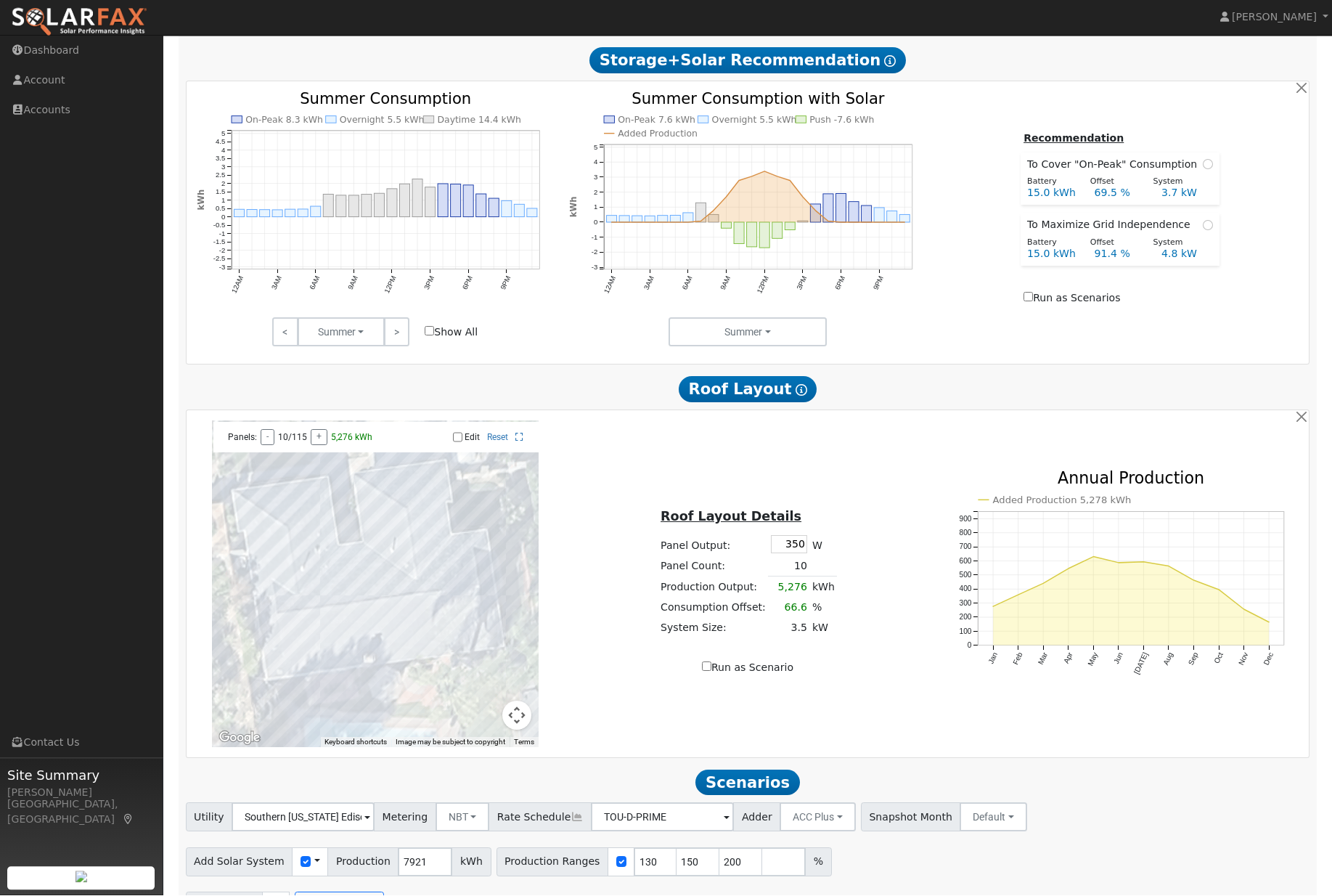
scroll to position [534, 0]
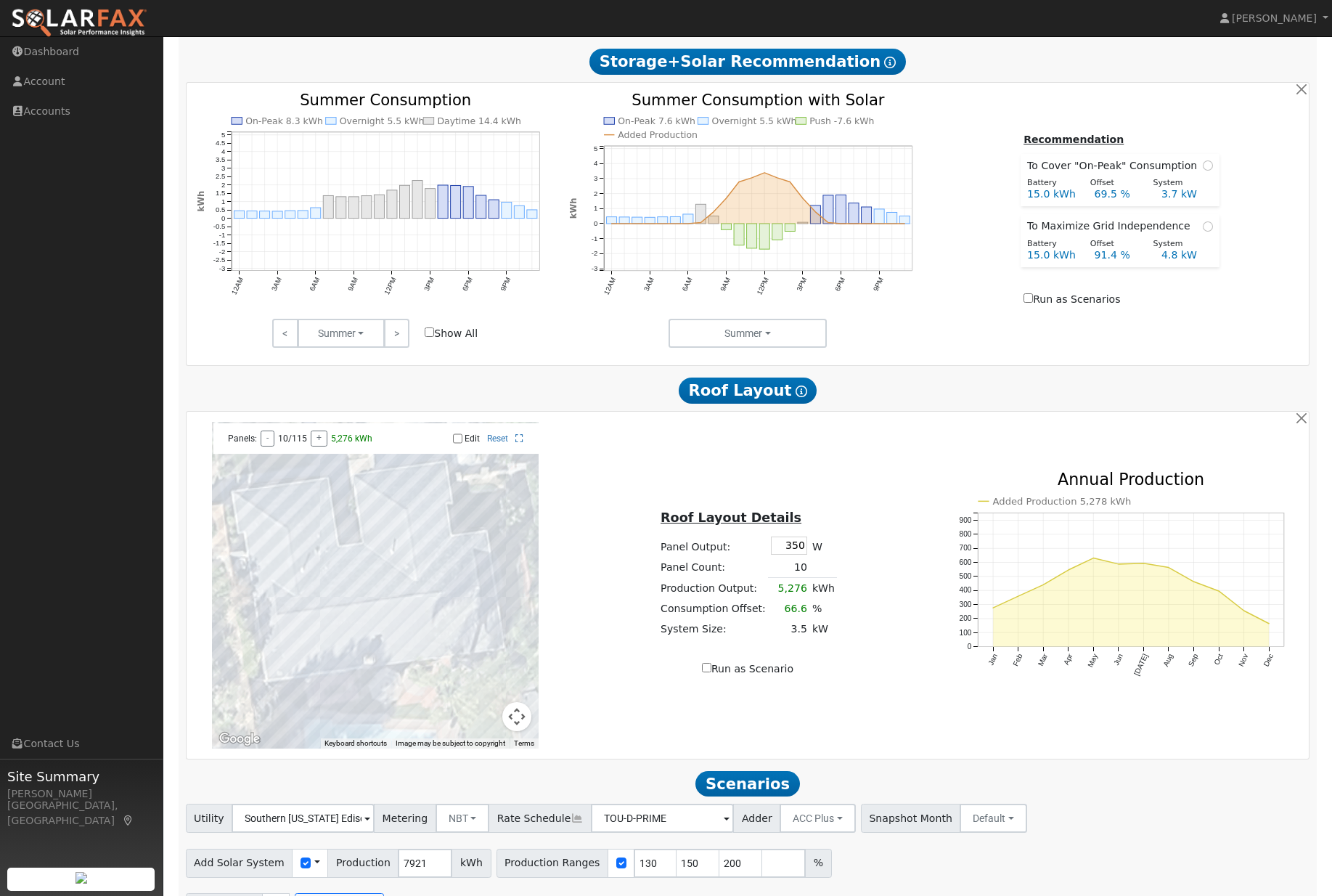
click at [619, 868] on input "checkbox" at bounding box center [622, 863] width 11 height 11
checkbox input "false"
click at [359, 895] on button "Run Scenarios" at bounding box center [339, 907] width 89 height 29
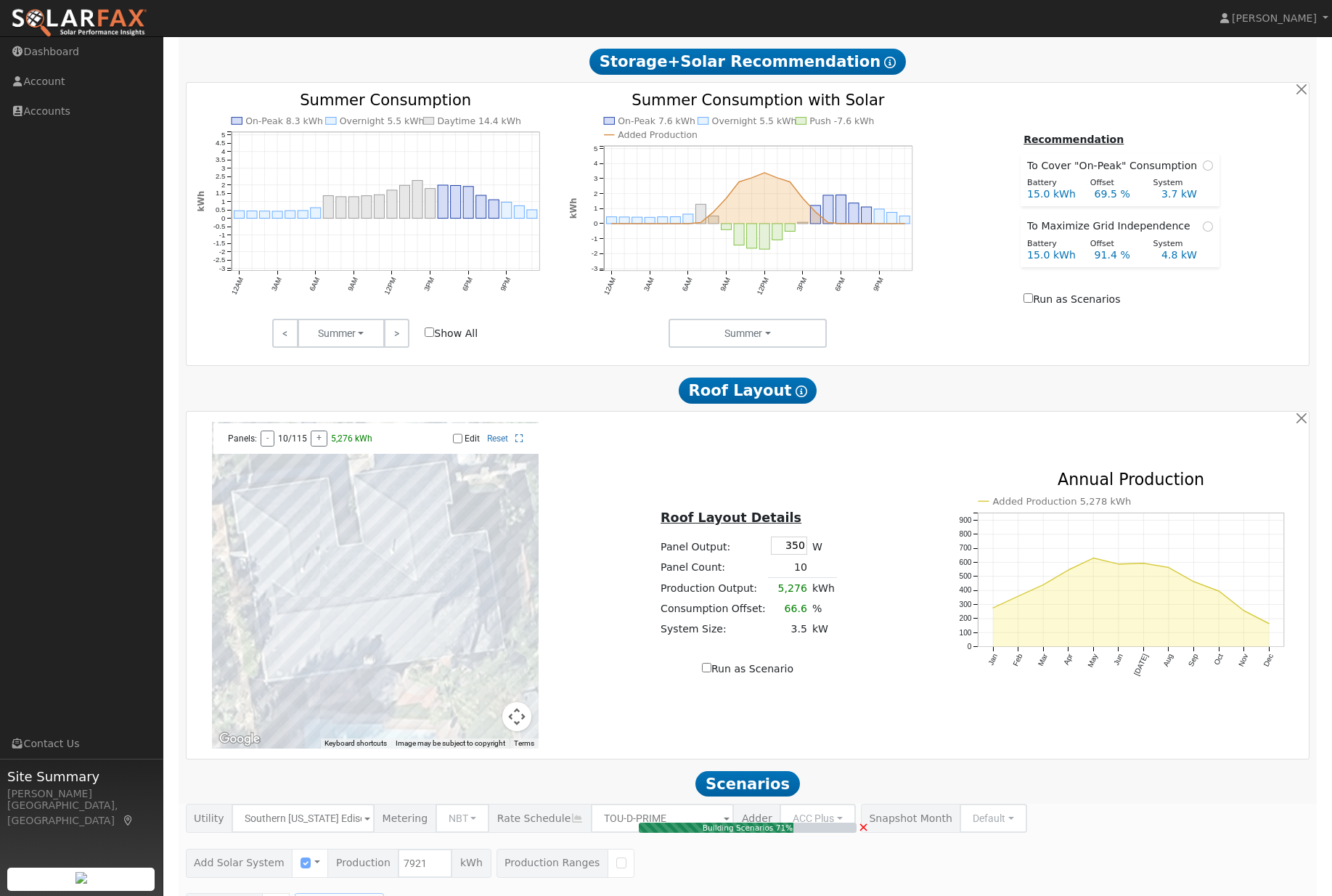
click at [433, 337] on input "Show All" at bounding box center [429, 332] width 10 height 10
checkbox input "true"
type input "5.3"
type input "$5,450"
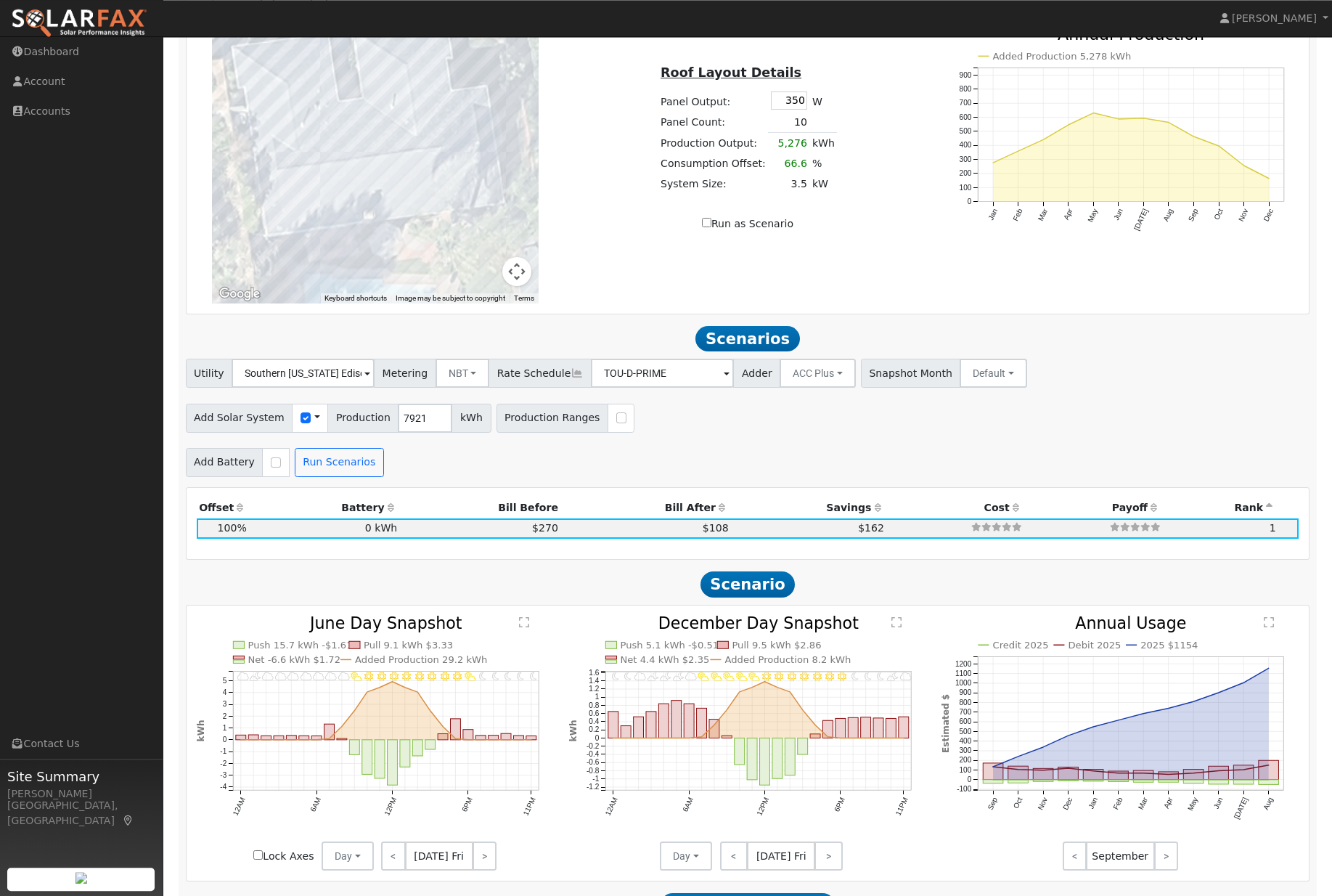
scroll to position [979, 0]
click at [607, 433] on div at bounding box center [621, 418] width 27 height 29
click at [616, 423] on input "checkbox" at bounding box center [622, 418] width 11 height 11
checkbox input "true"
click at [272, 468] on input "checkbox" at bounding box center [276, 463] width 11 height 11
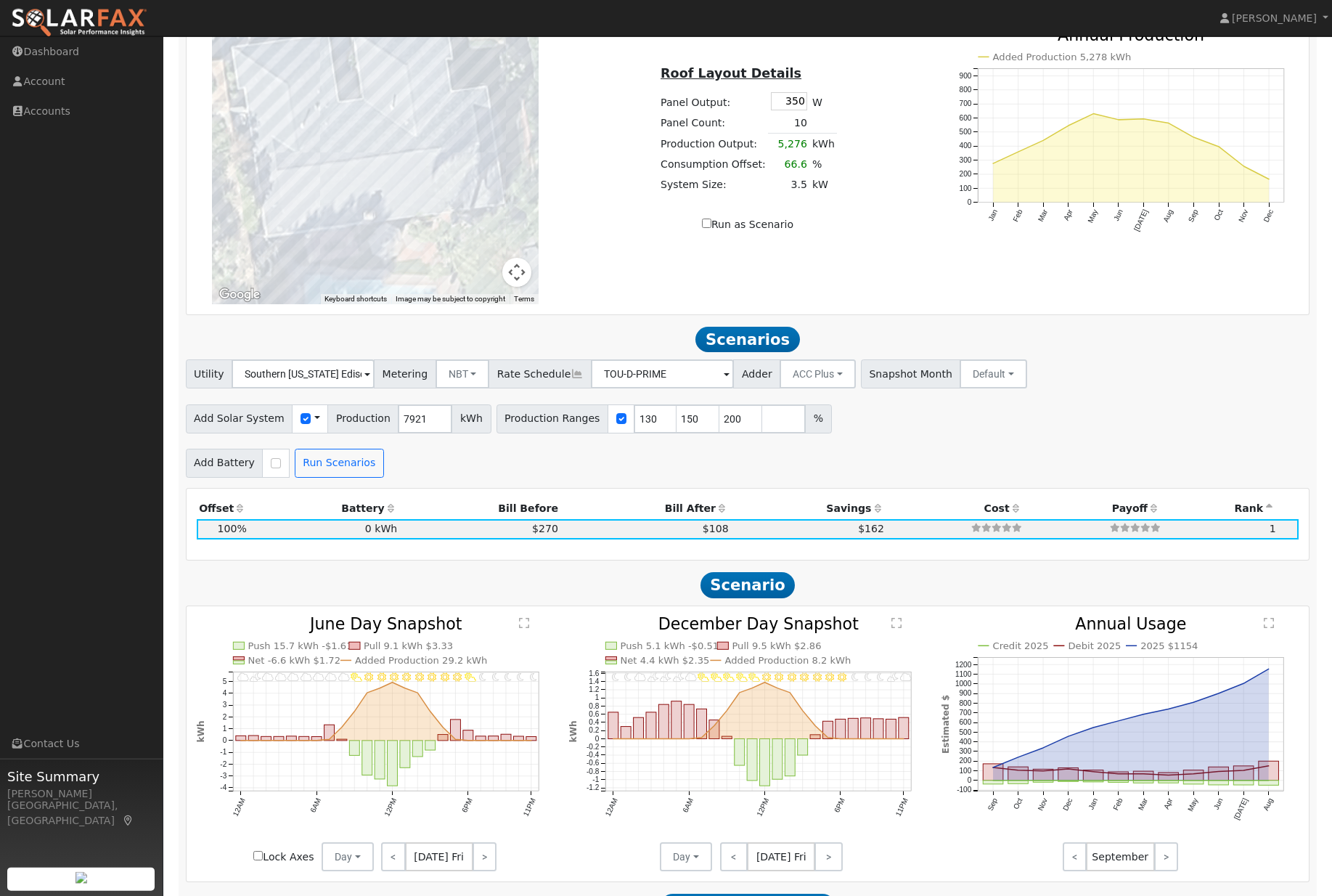
checkbox input "true"
click at [827, 478] on div at bounding box center [817, 463] width 27 height 29
click at [822, 468] on input "checkbox" at bounding box center [818, 463] width 11 height 11
checkbox input "true"
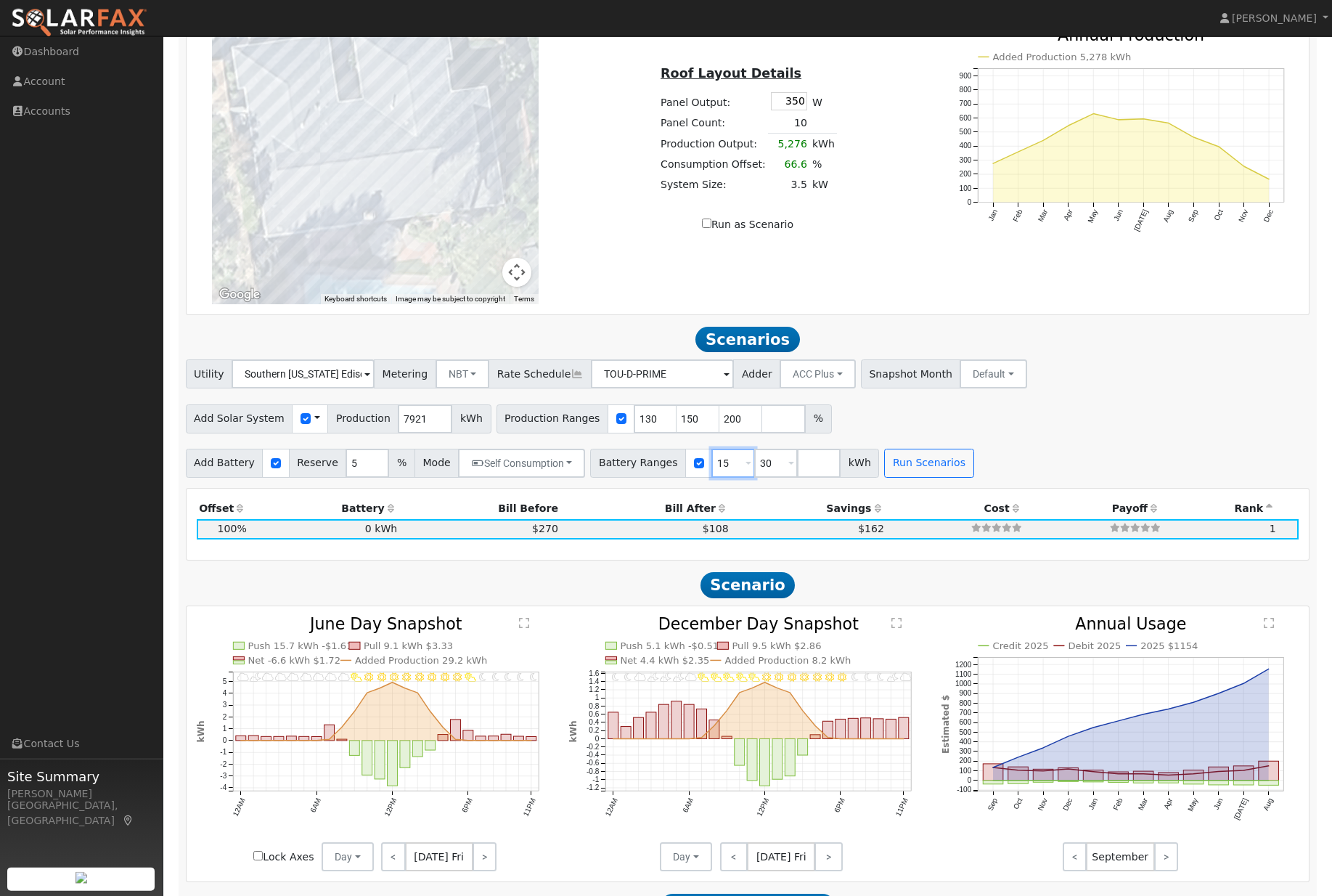
click at [750, 478] on input "15" at bounding box center [732, 463] width 43 height 29
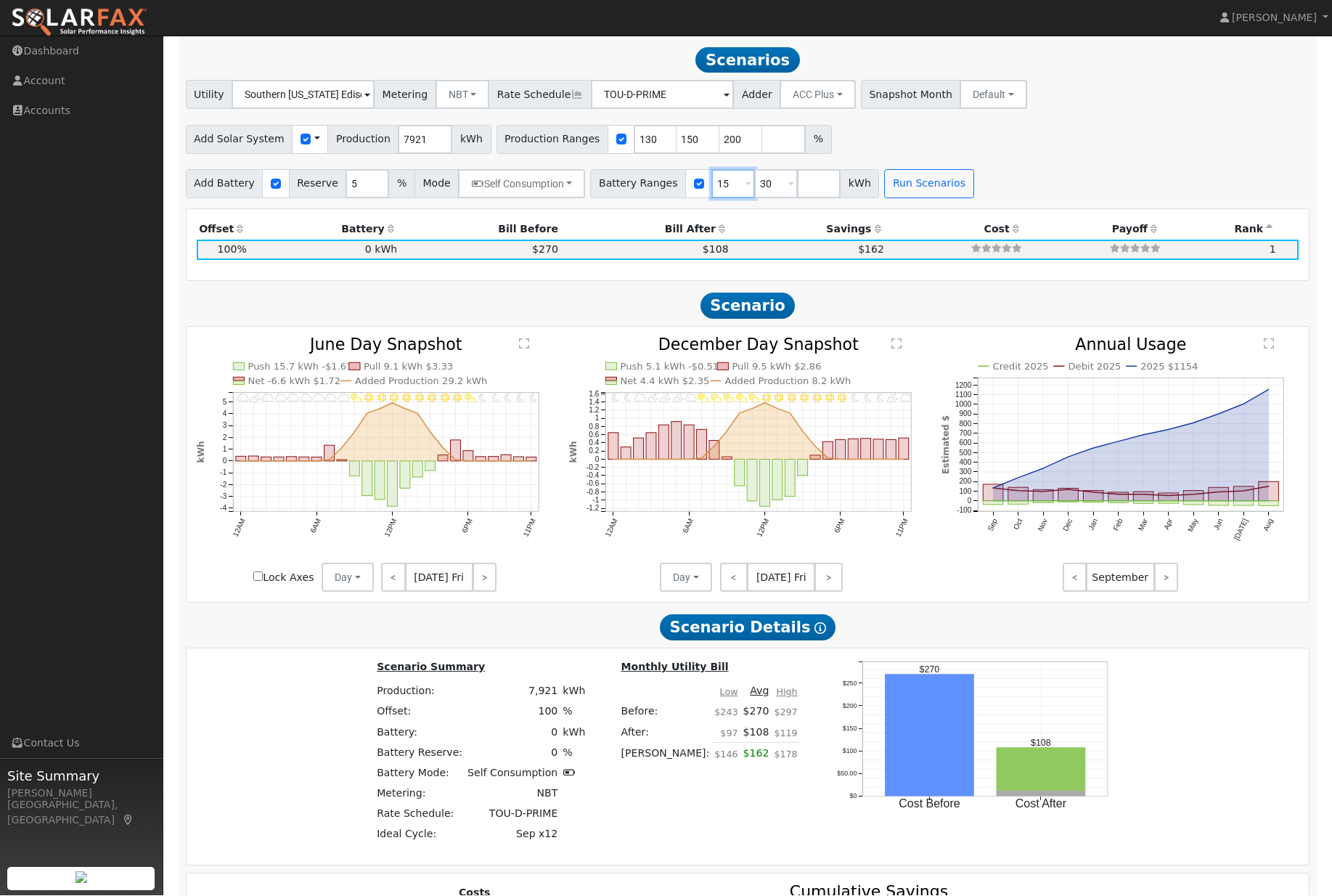
scroll to position [1257, 0]
type input "30"
type input "3"
type input "10"
type input "20"
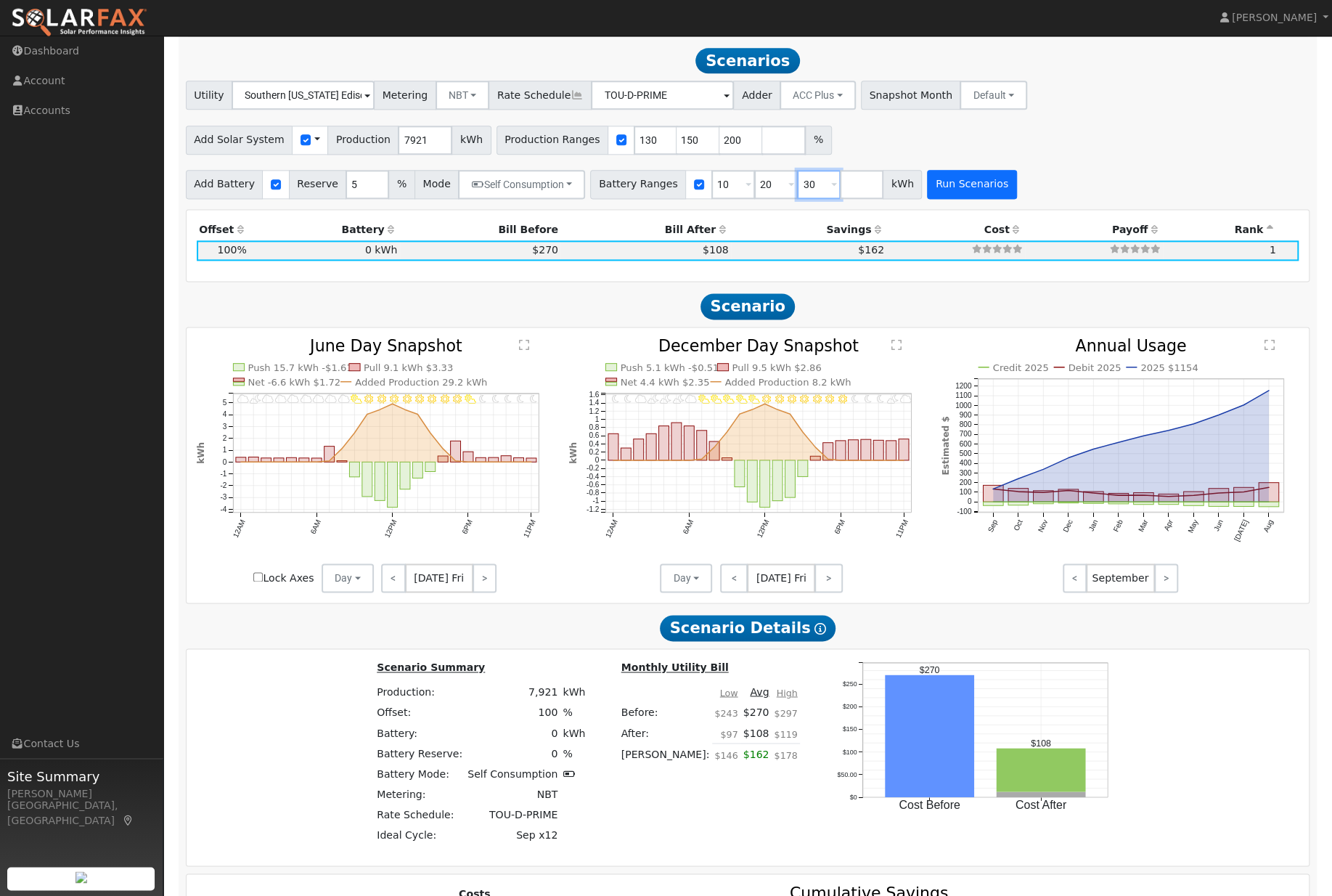
type input "30"
click at [991, 200] on button "Run Scenarios" at bounding box center [971, 185] width 89 height 29
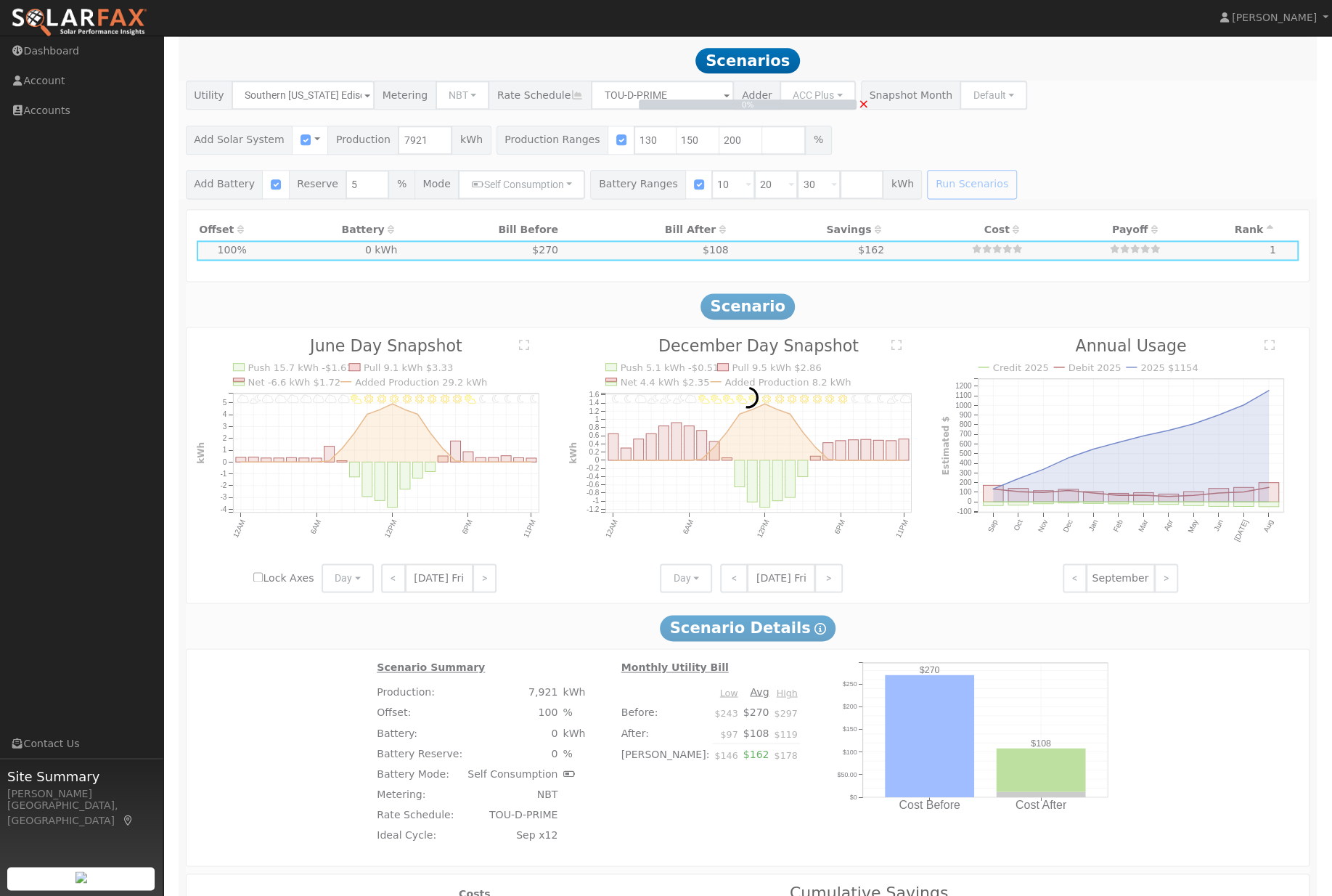
scroll to position [1257, 0]
type input "6.9"
type input "$10,184"
type input "$23,614"
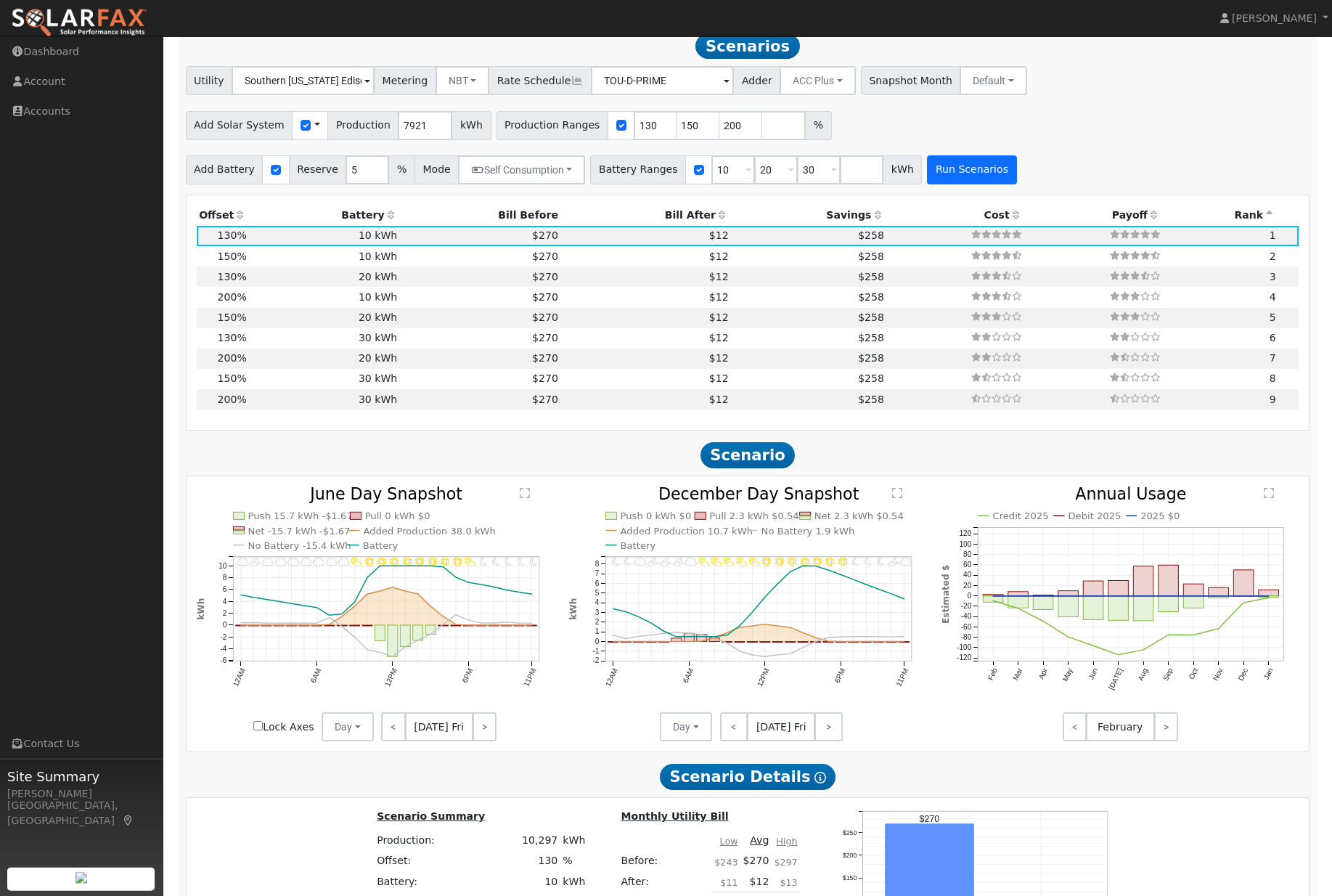
scroll to position [1277, 0]
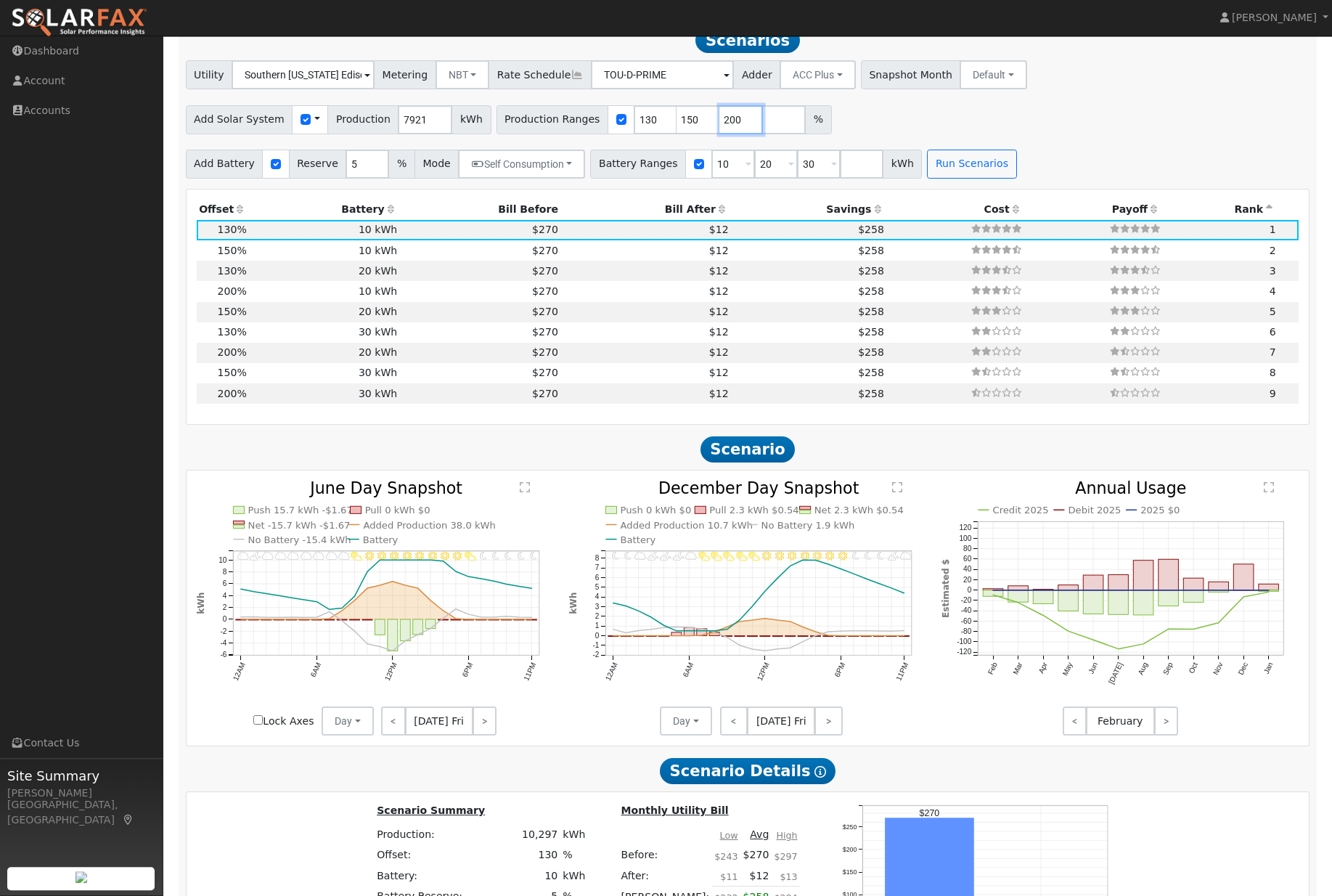
click at [740, 127] on input "200" at bounding box center [740, 120] width 43 height 29
click at [578, 175] on button "Self Consumption" at bounding box center [521, 165] width 127 height 29
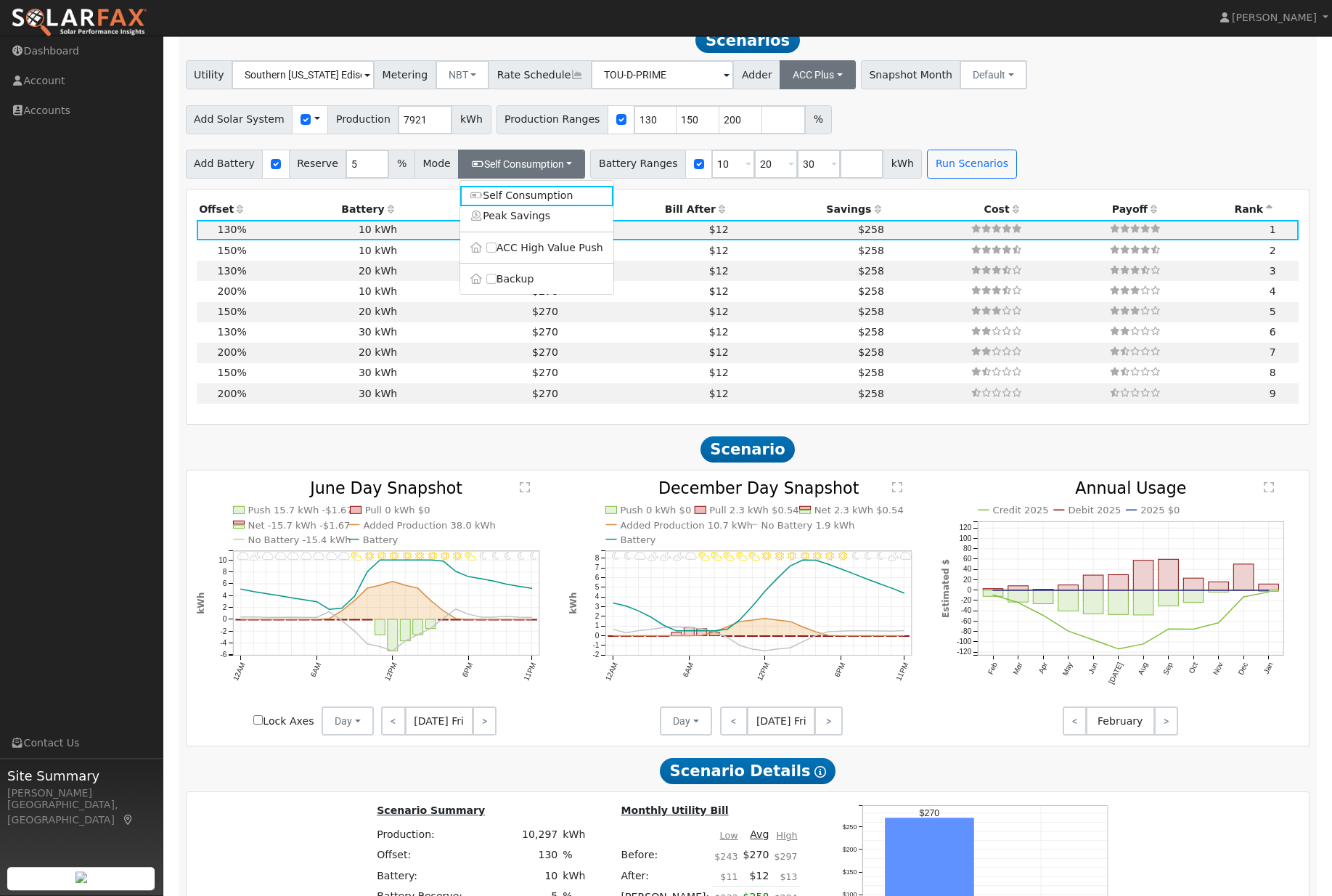
click at [806, 90] on button "ACC Plus" at bounding box center [818, 75] width 77 height 29
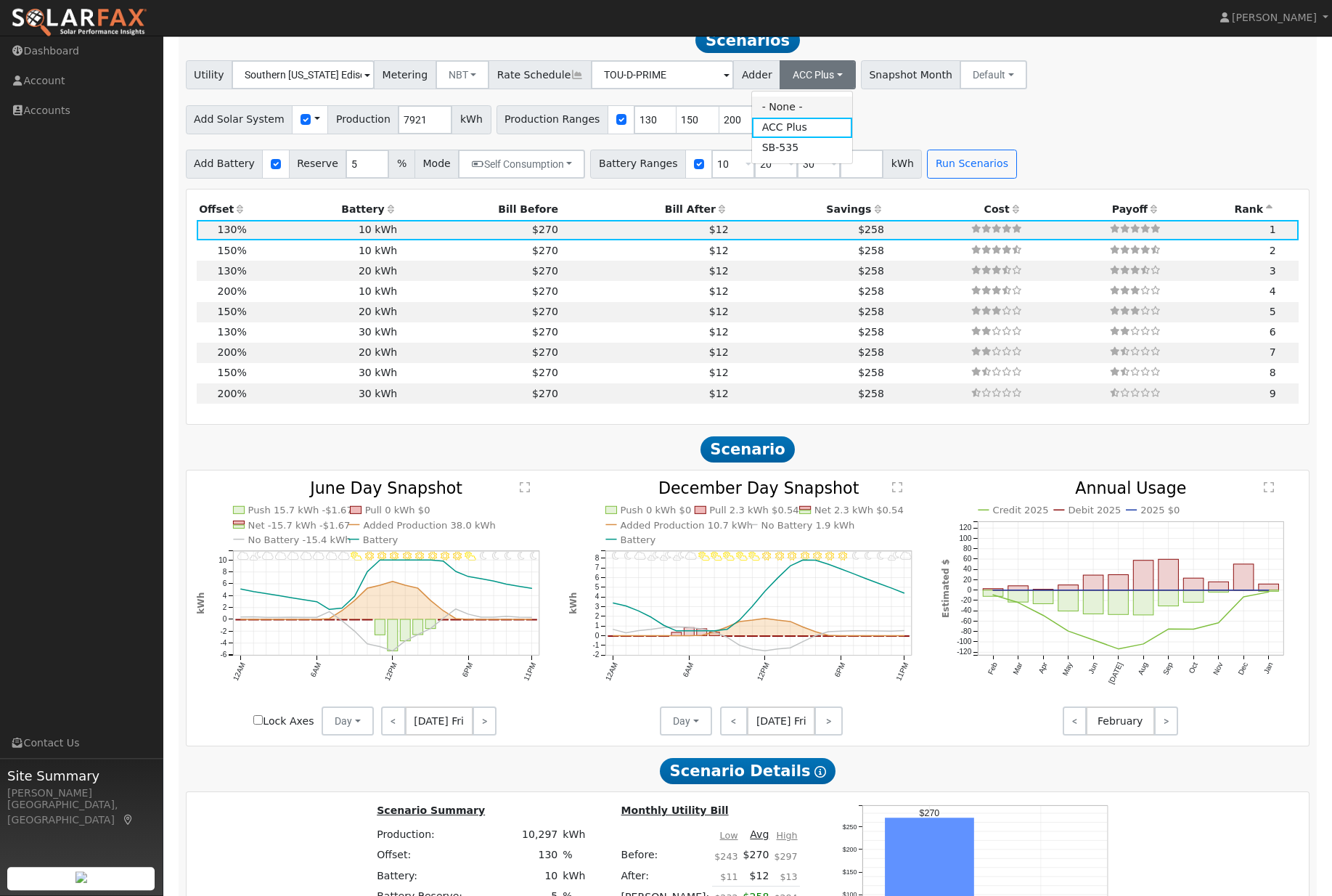
click at [811, 118] on link "- None -" at bounding box center [802, 107] width 101 height 20
click at [1000, 180] on button "Run Scenarios" at bounding box center [971, 165] width 89 height 29
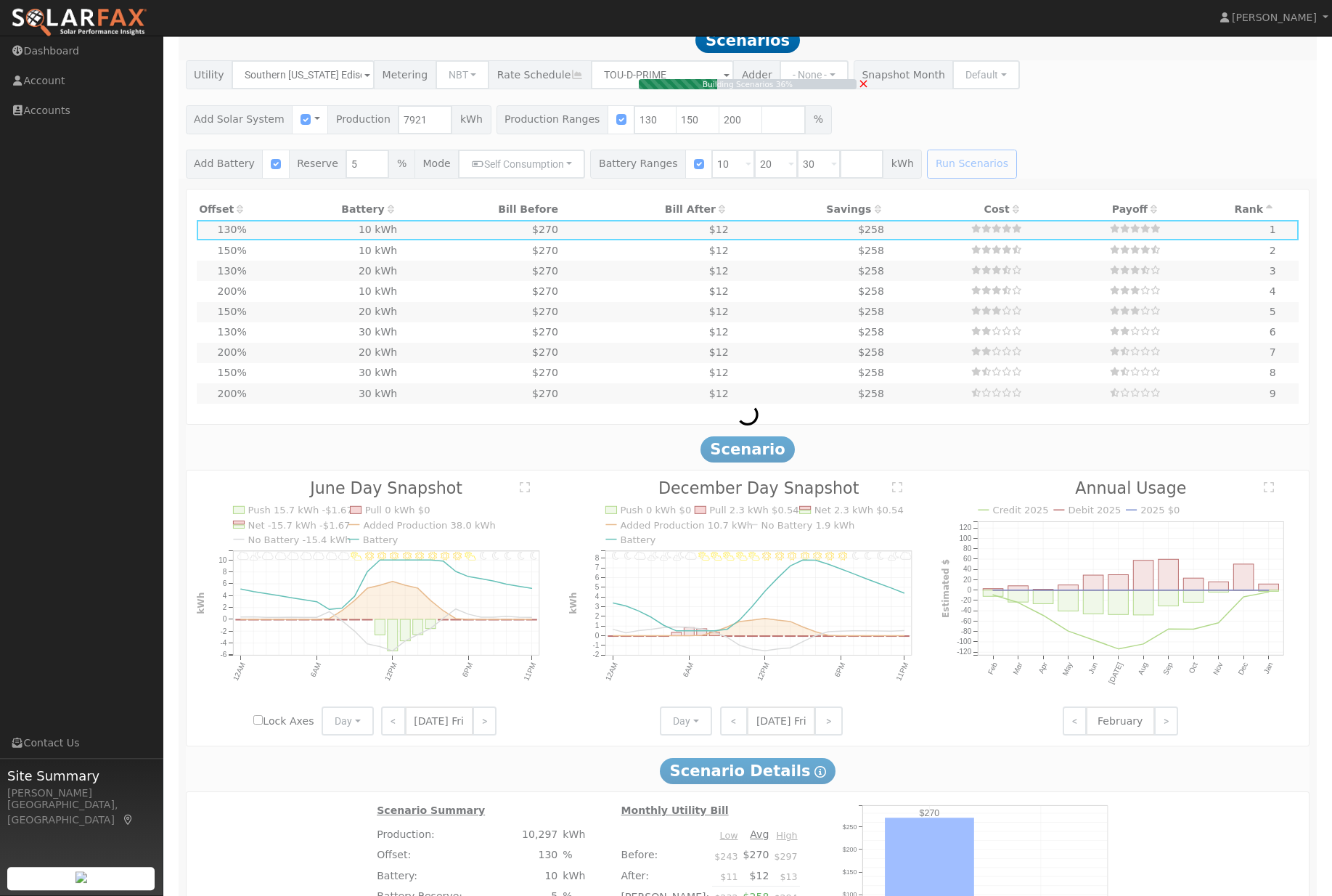
type input "7.9"
type input "$11,275"
type input "$27,249"
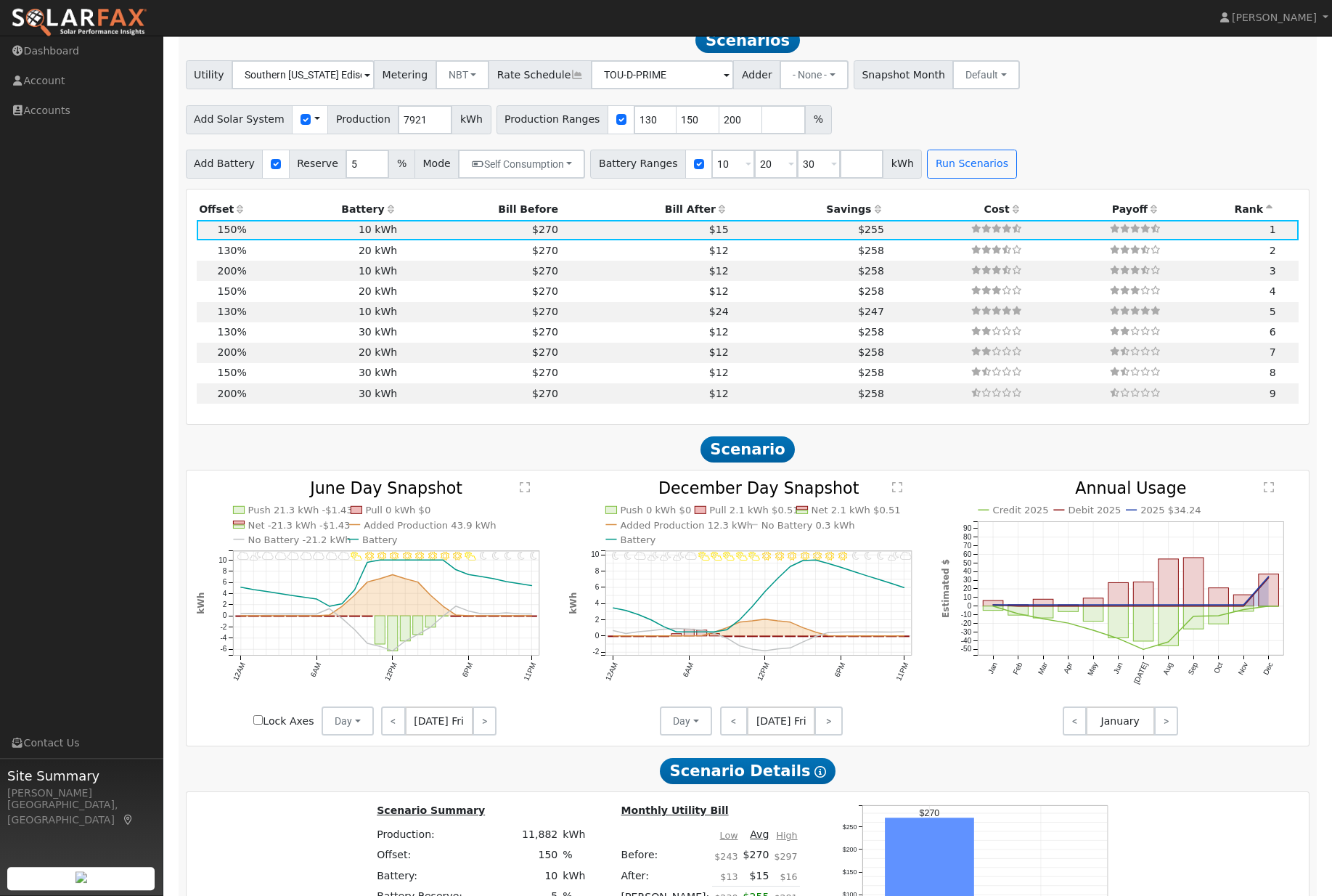
click at [283, 180] on div at bounding box center [276, 165] width 27 height 29
click at [267, 180] on div at bounding box center [276, 165] width 27 height 29
click at [275, 170] on input "checkbox" at bounding box center [276, 165] width 11 height 11
checkbox input "false"
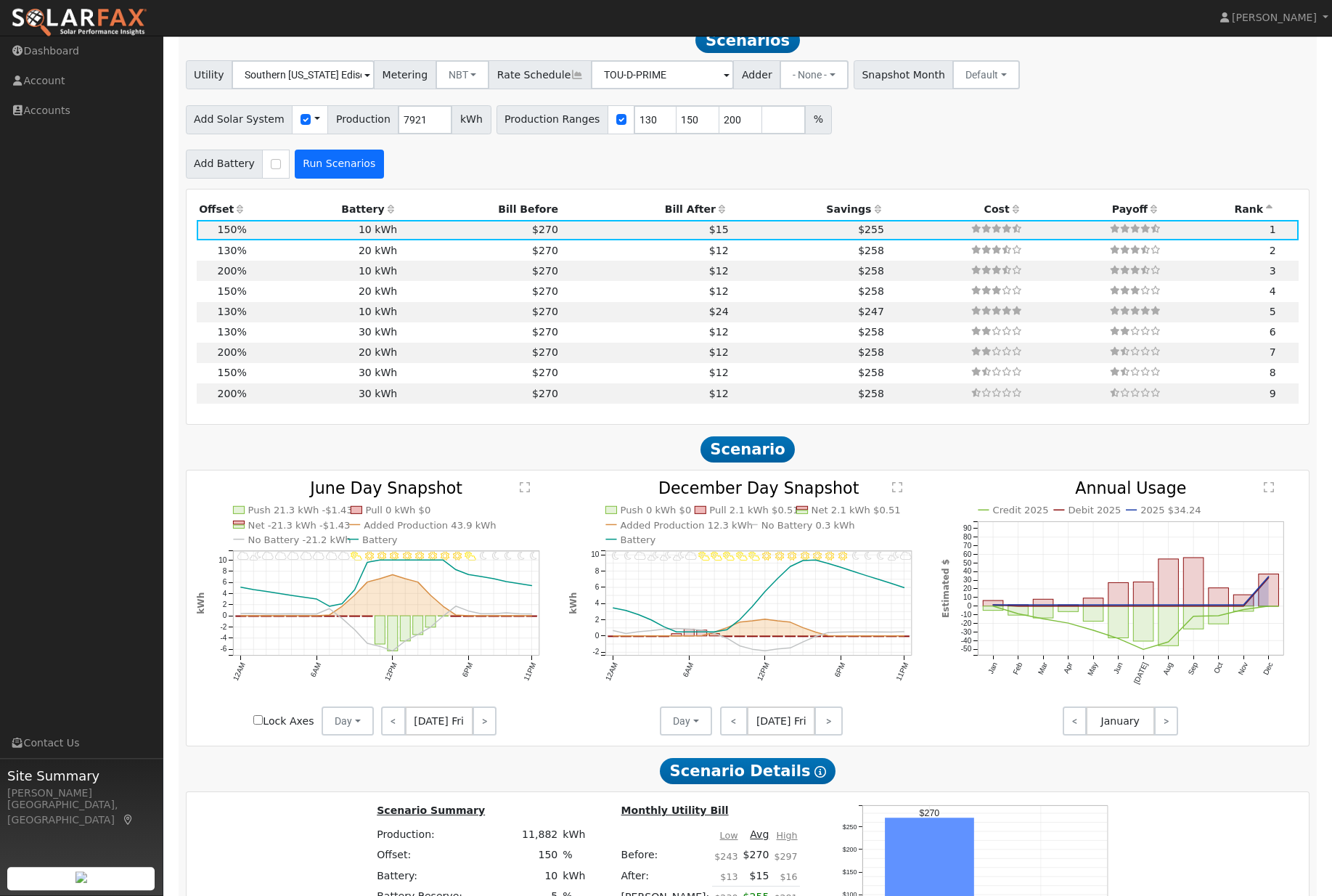
click at [337, 180] on button "Run Scenarios" at bounding box center [339, 165] width 89 height 29
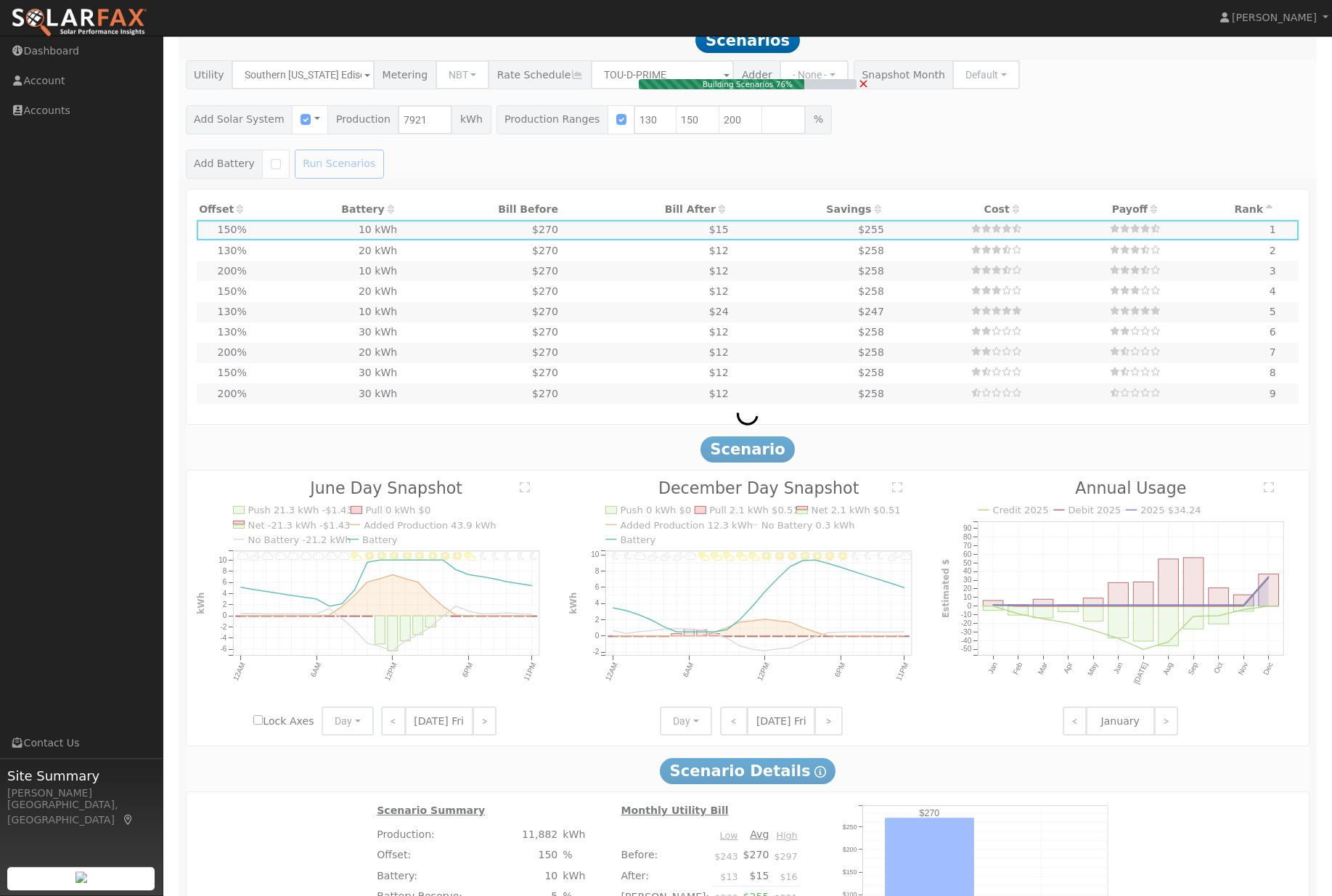
type input "6.9"
type input "$7,084"
type input "$23,614"
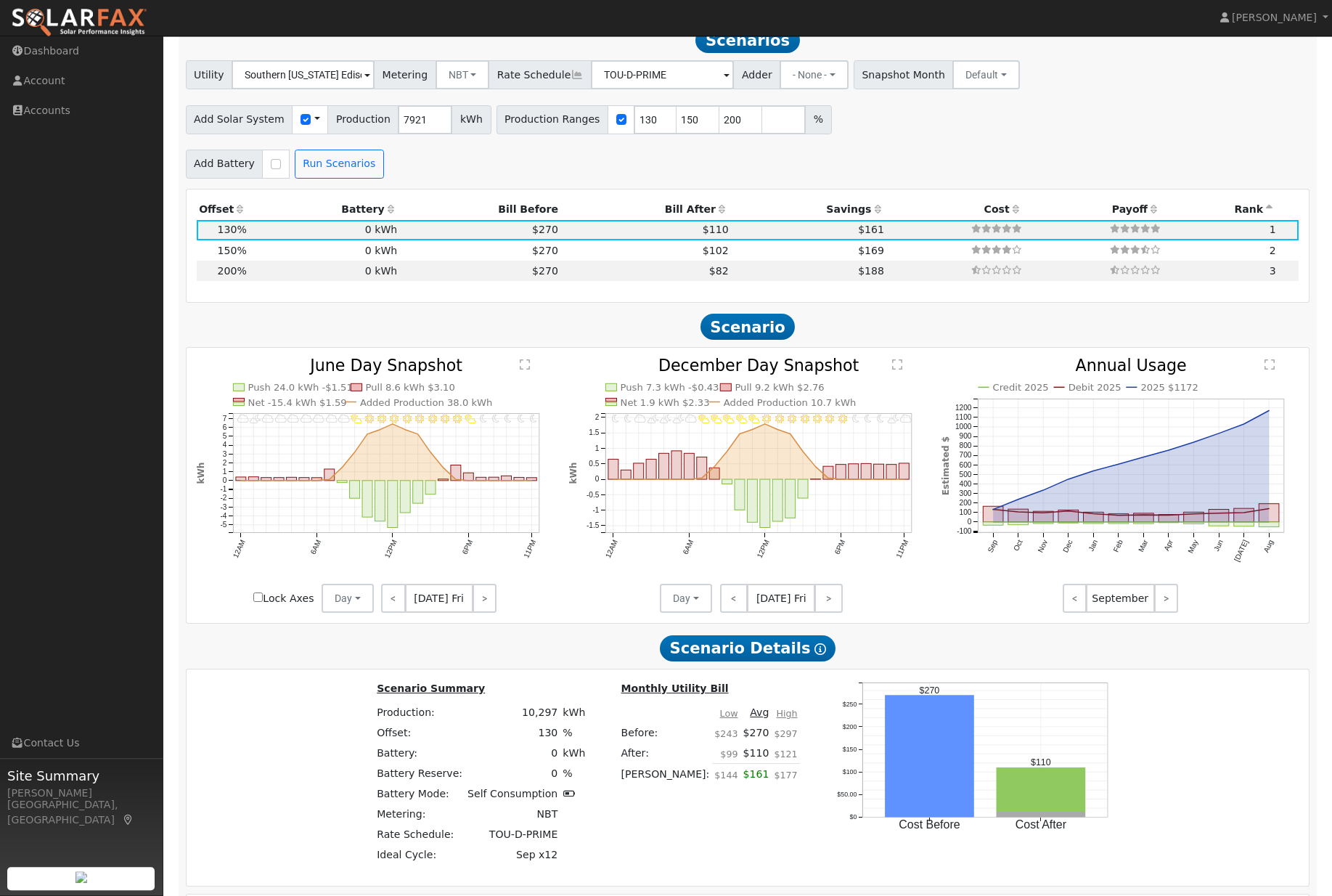
click at [291, 180] on div "Add Battery Self Consumption Peak Savings ACC High Value Push Backup" at bounding box center [238, 165] width 109 height 29
click at [272, 170] on input "checkbox" at bounding box center [276, 165] width 11 height 11
checkbox input "true"
click at [753, 126] on input "200" at bounding box center [740, 120] width 43 height 29
type input "2"
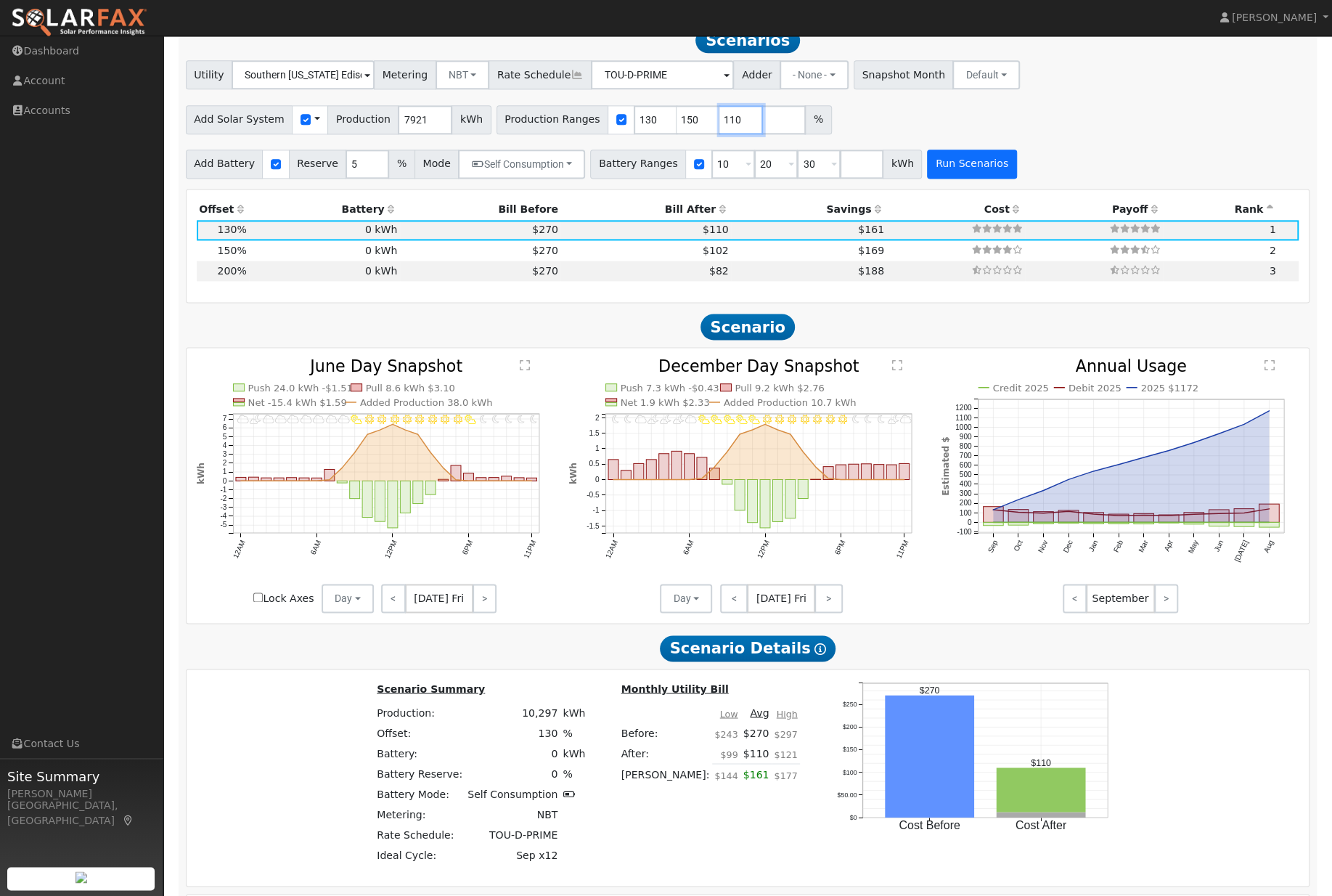
type input "110"
click at [1017, 180] on button "Run Scenarios" at bounding box center [971, 165] width 89 height 29
type input "110"
type input "130"
type input "150"
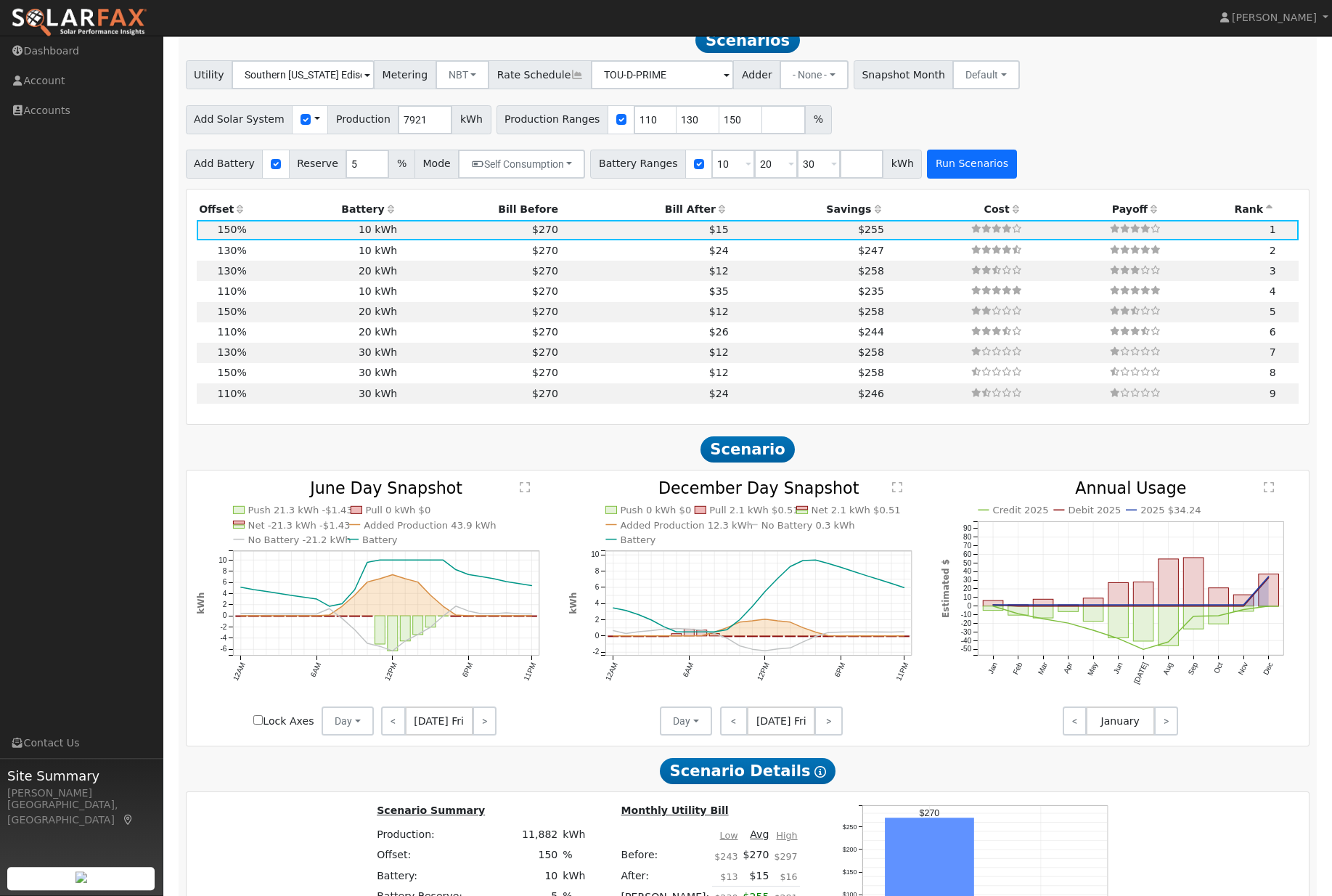
type input "7.9"
type input "$11,275"
type input "$27,249"
click at [731, 221] on th "Savings" at bounding box center [808, 210] width 155 height 20
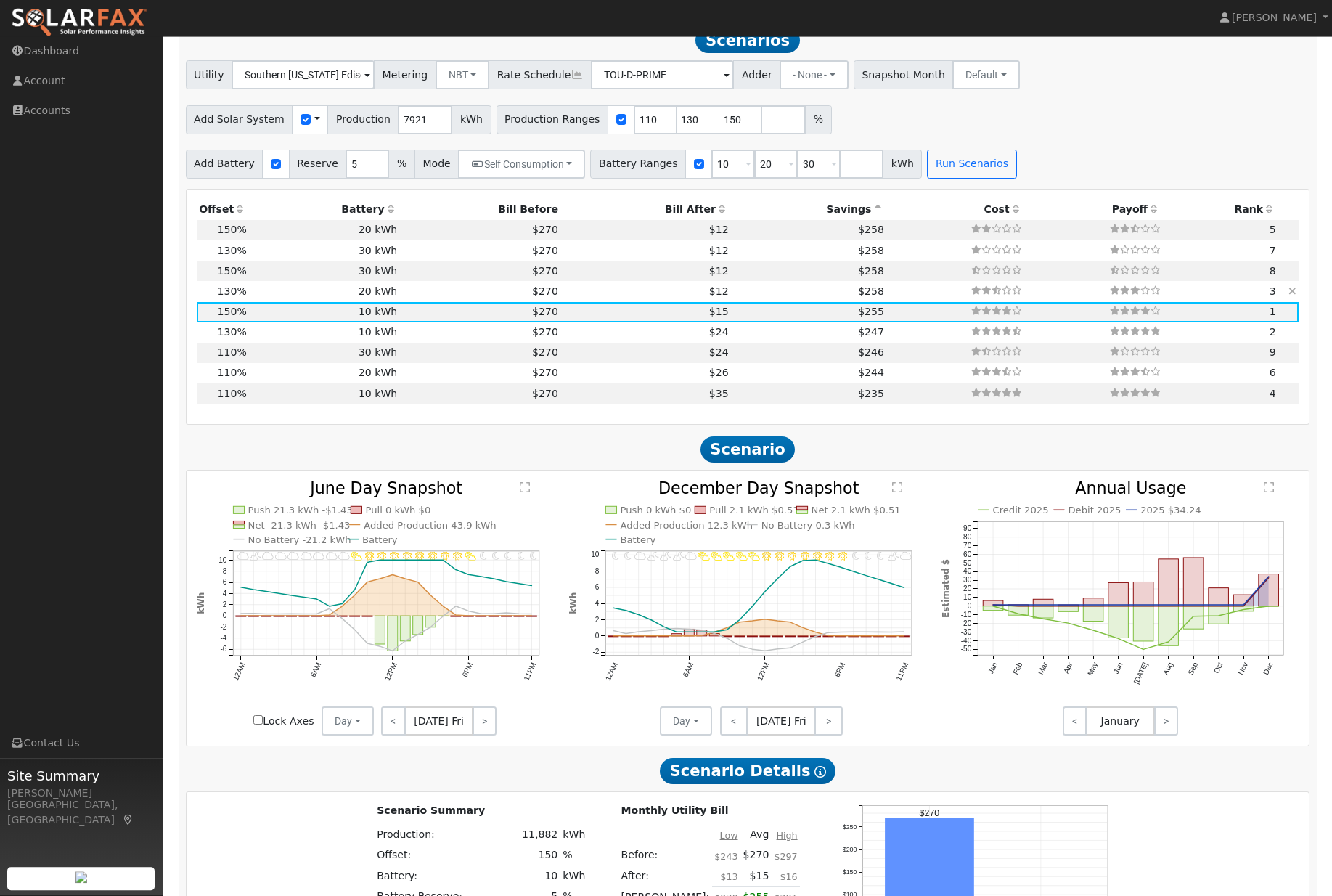
click at [635, 302] on td "$12" at bounding box center [646, 291] width 171 height 20
type input "6.9"
type input "$13,284"
type input "$23,614"
type input "$20,667"
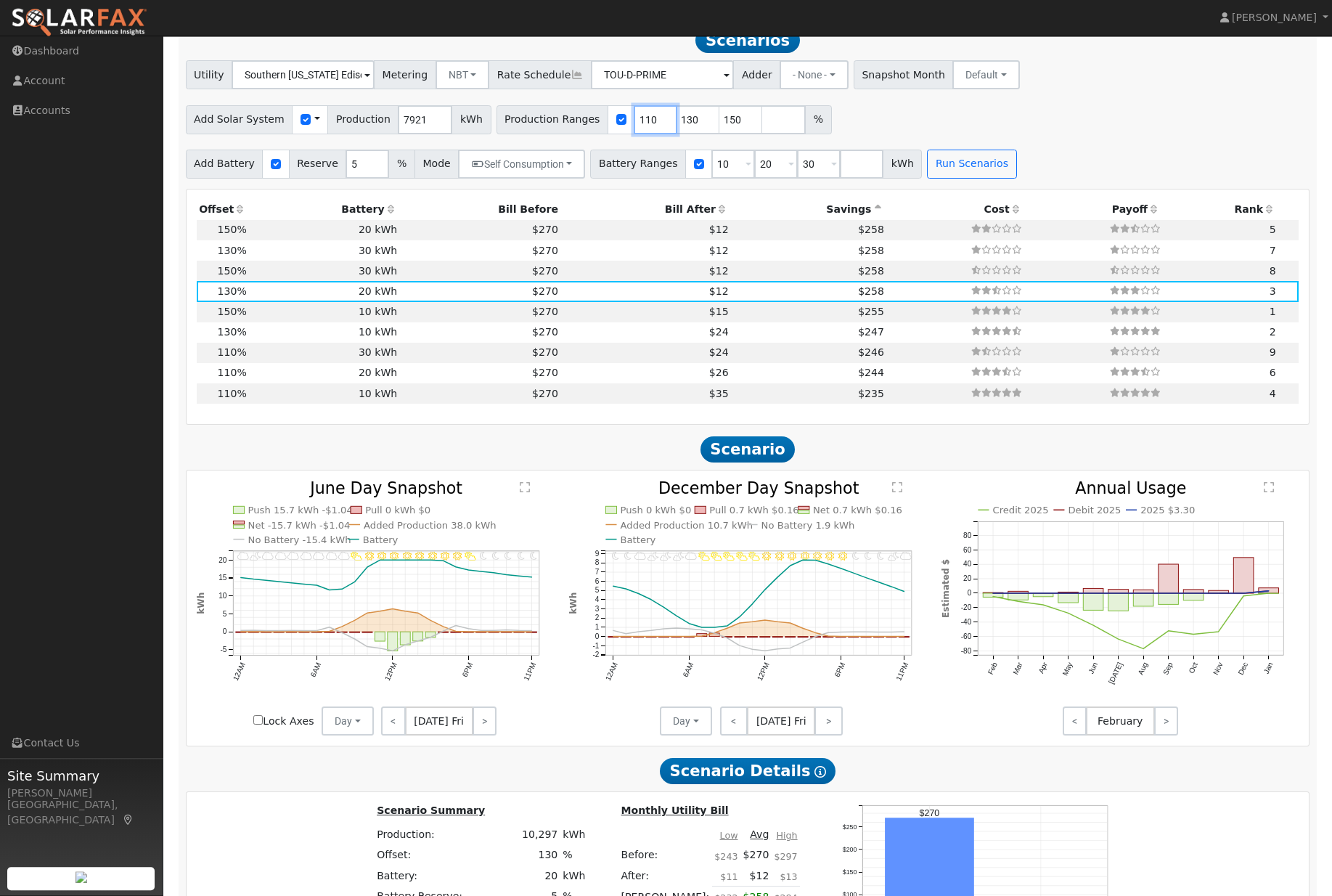
click at [657, 135] on input "110" at bounding box center [655, 120] width 43 height 29
type input "130"
type input "150"
click at [723, 135] on input "number" at bounding box center [740, 120] width 43 height 29
click at [695, 135] on input "150" at bounding box center [698, 120] width 43 height 29
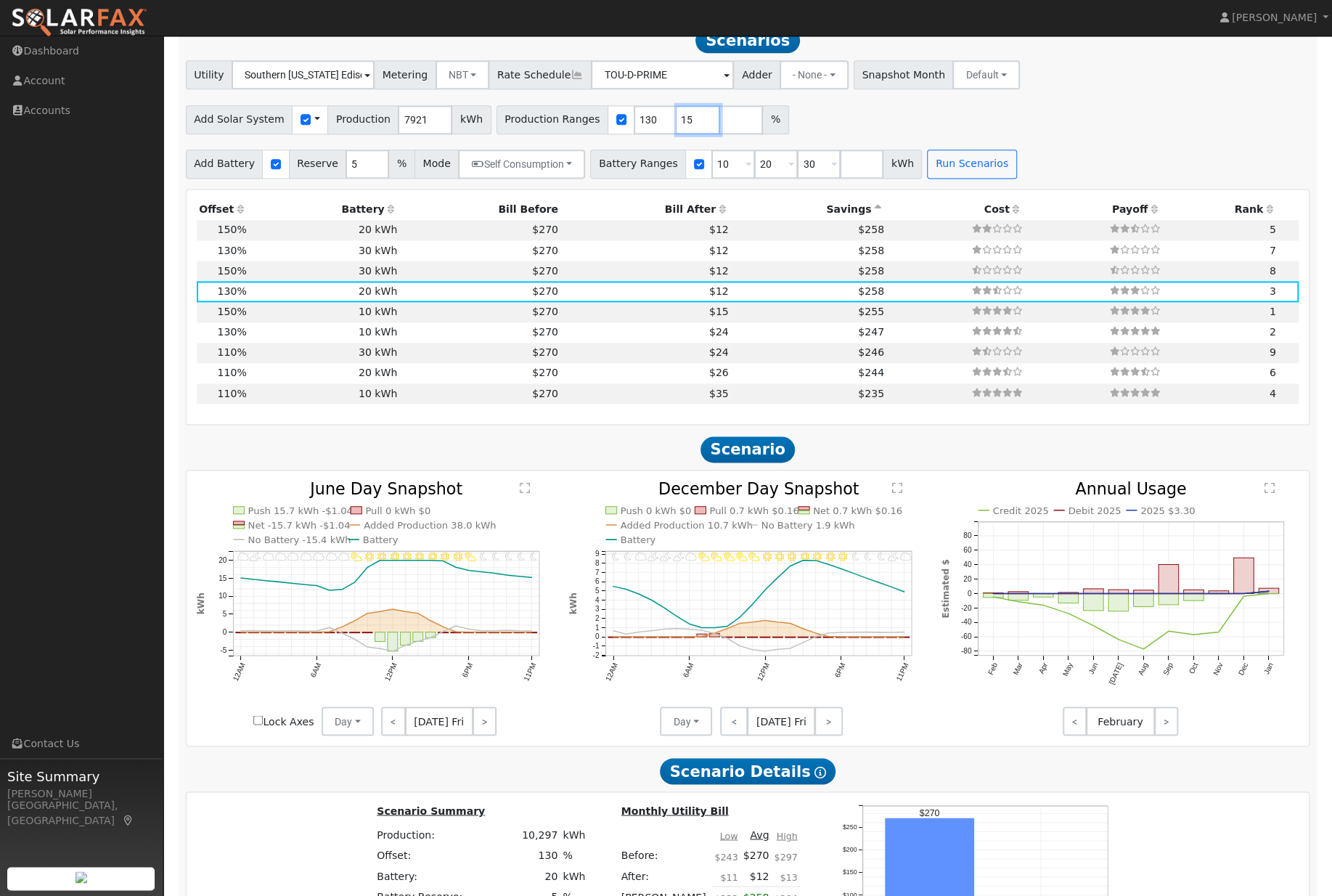
type input "1"
click at [752, 180] on input "10" at bounding box center [732, 165] width 43 height 29
type input "20"
type input "30"
click at [813, 166] on div "Add Battery Reserve 5 % Mode Self Consumption Self Consumption Peak Savings ACC…" at bounding box center [747, 162] width 1130 height 34
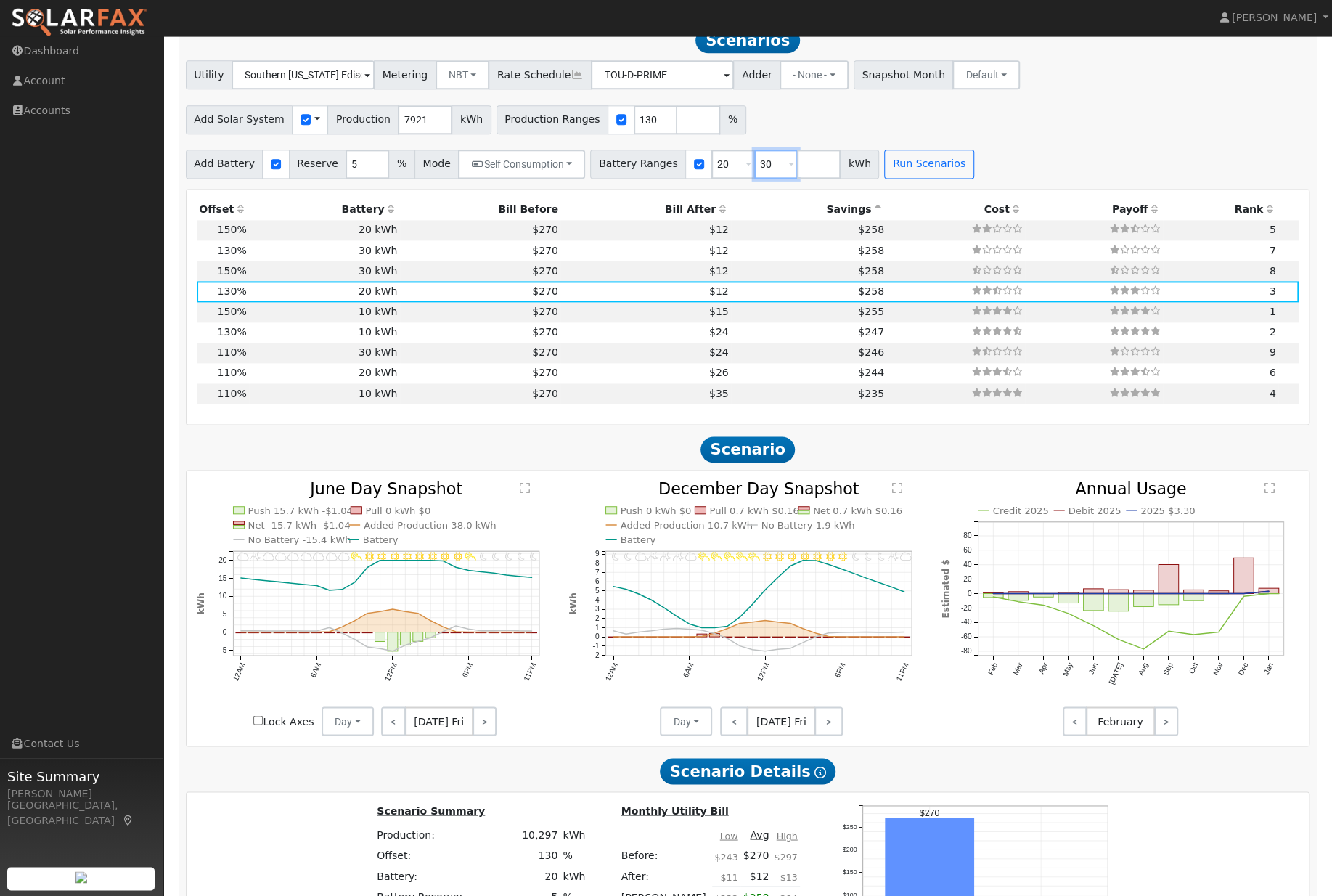
click at [784, 180] on input "30" at bounding box center [776, 165] width 43 height 29
type input "3"
click at [913, 180] on button "Run Scenarios" at bounding box center [886, 165] width 89 height 29
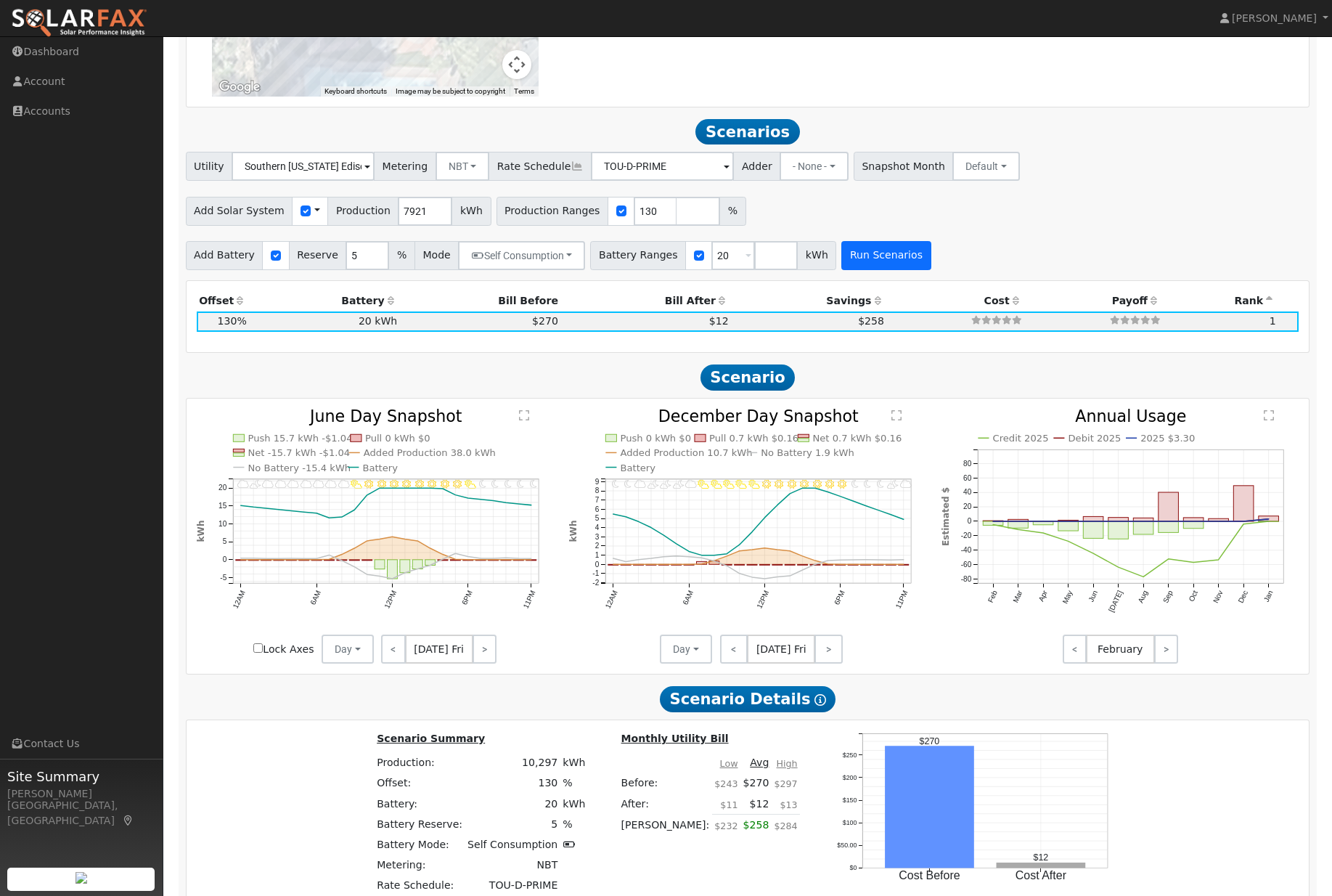
scroll to position [1176, 0]
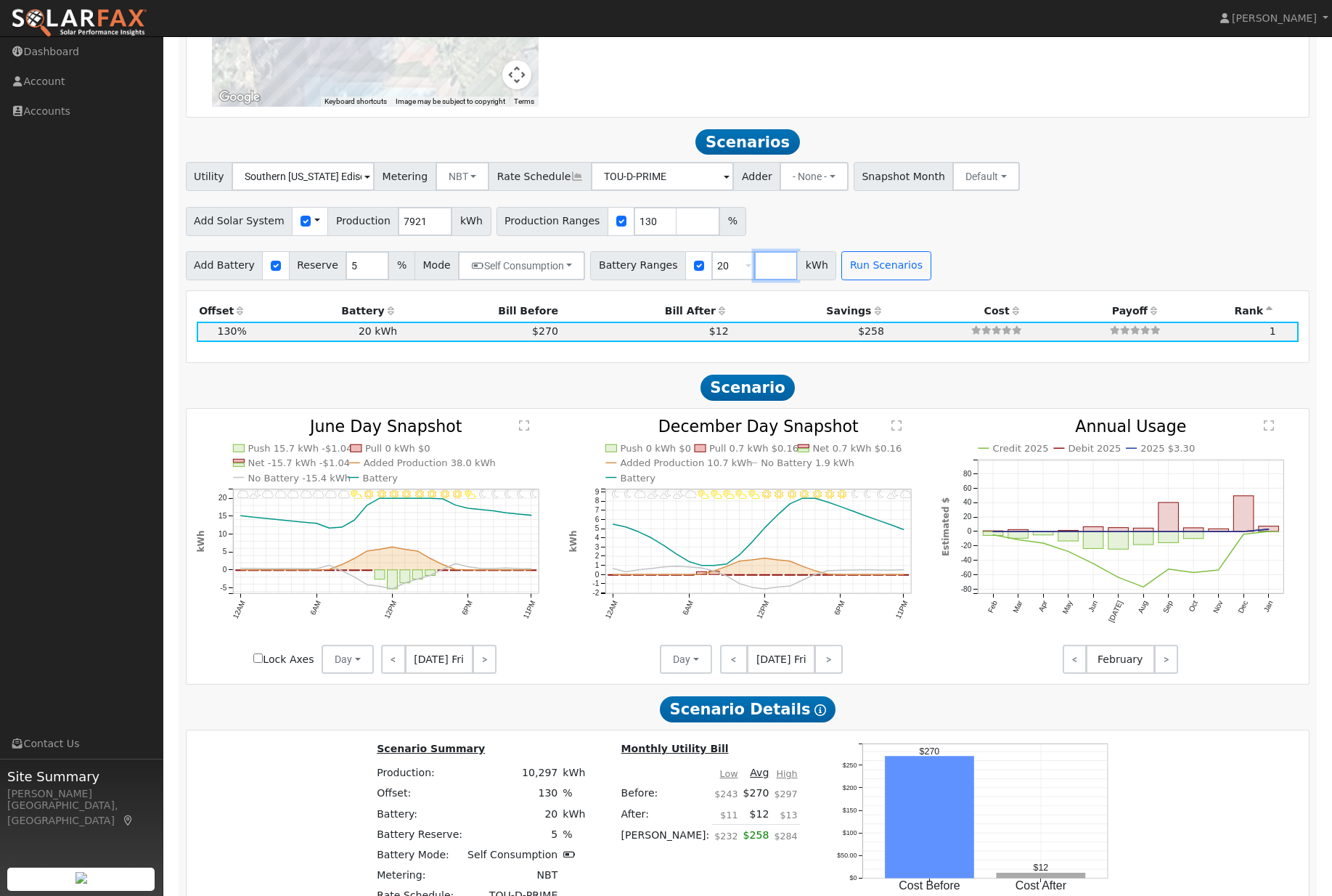
click at [795, 280] on input "number" at bounding box center [776, 265] width 43 height 29
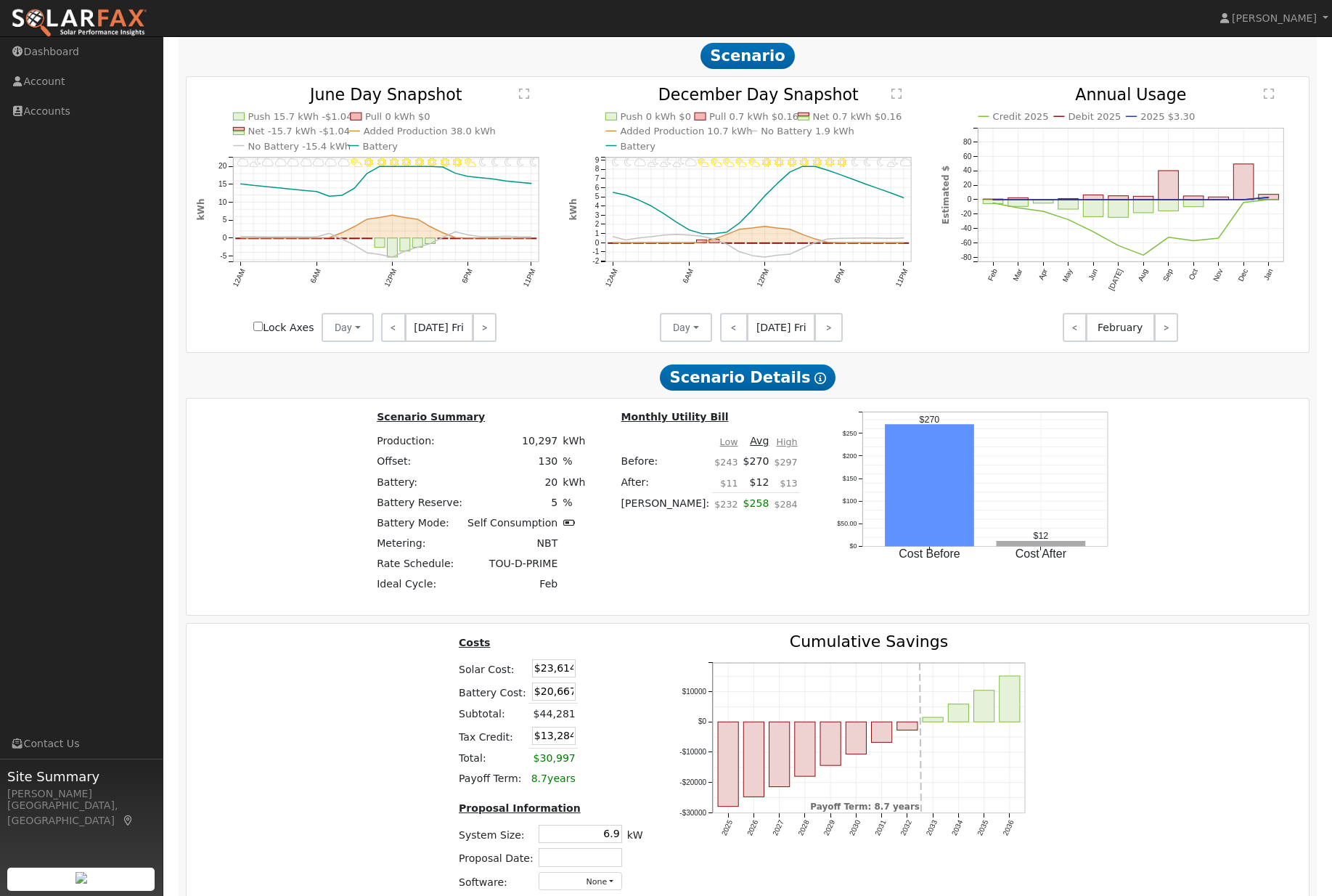
scroll to position [1109, 0]
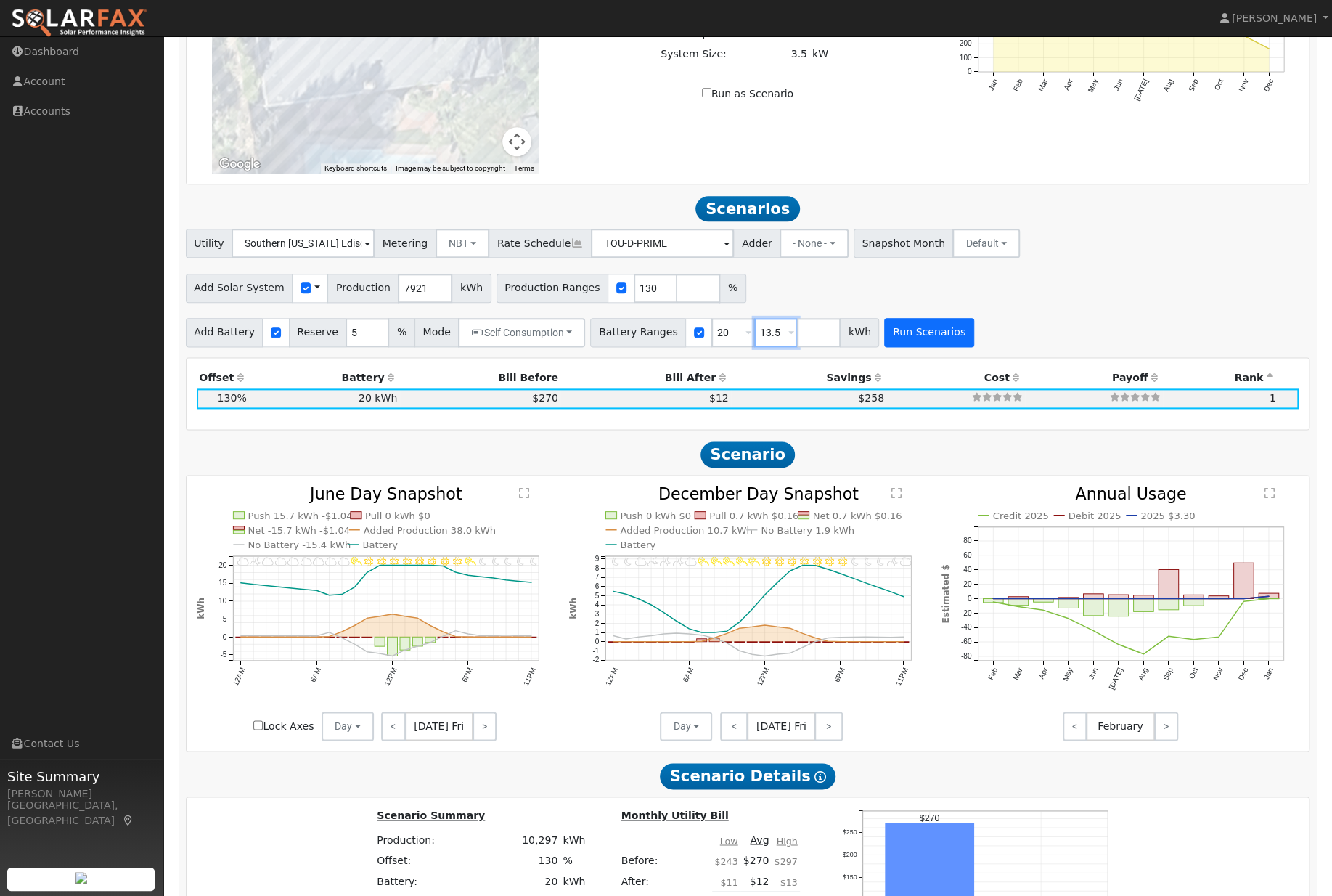
type input "13.5"
click at [959, 347] on button "Run Scenarios" at bounding box center [928, 332] width 89 height 29
type input "13.5"
type input "20"
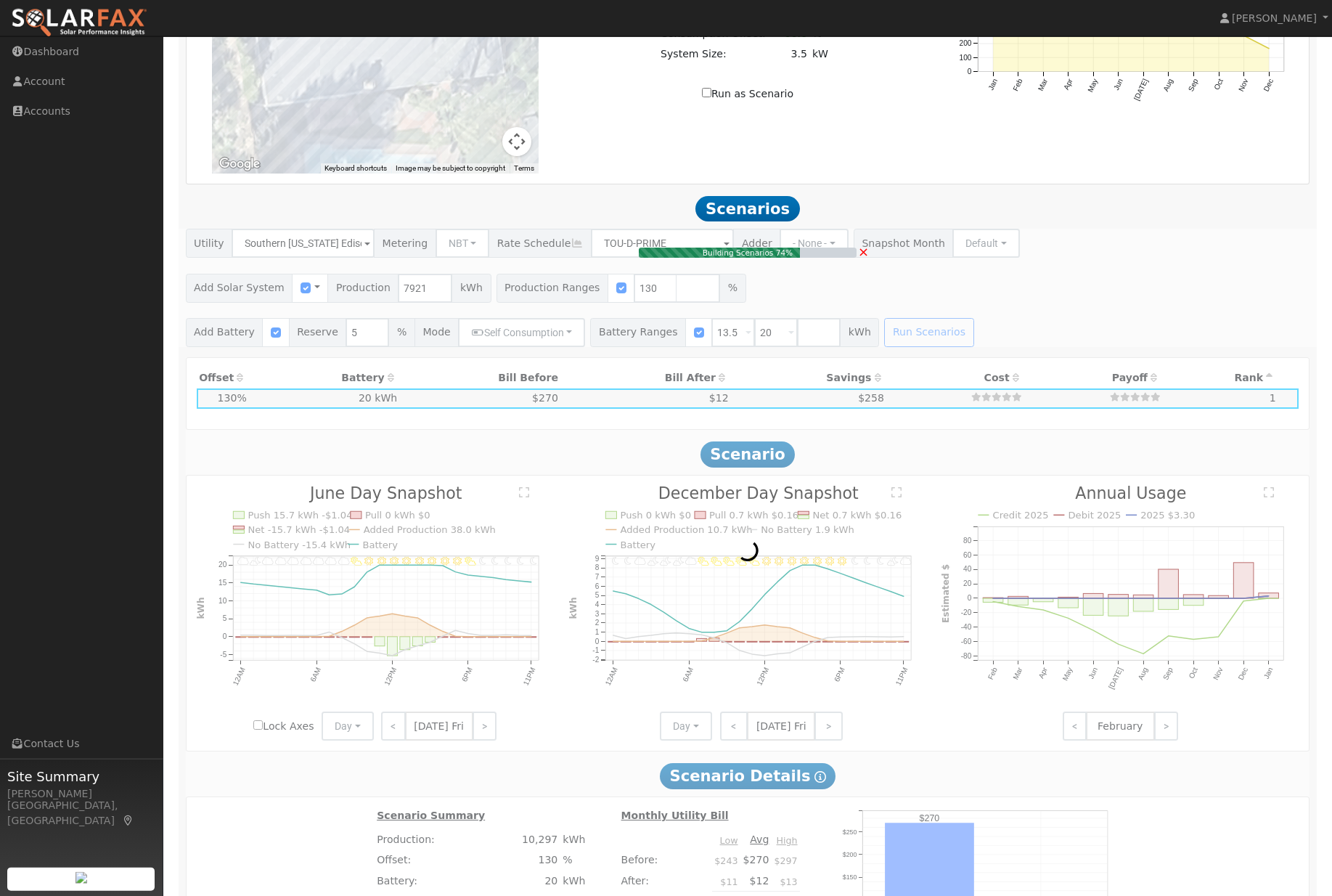
type input "$11,269"
type input "$13,950"
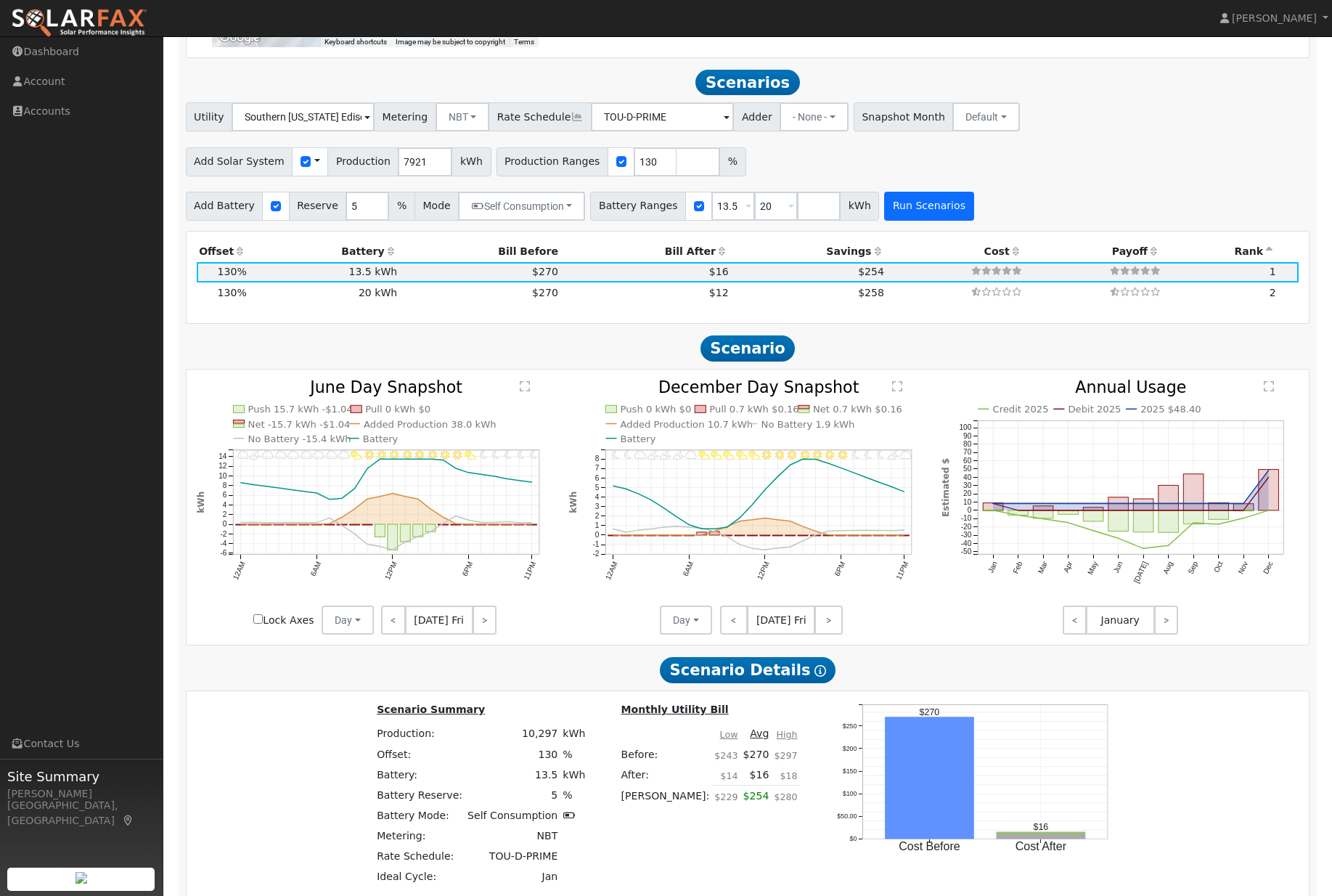
scroll to position [1203, 0]
